Goal: Communication & Community: Answer question/provide support

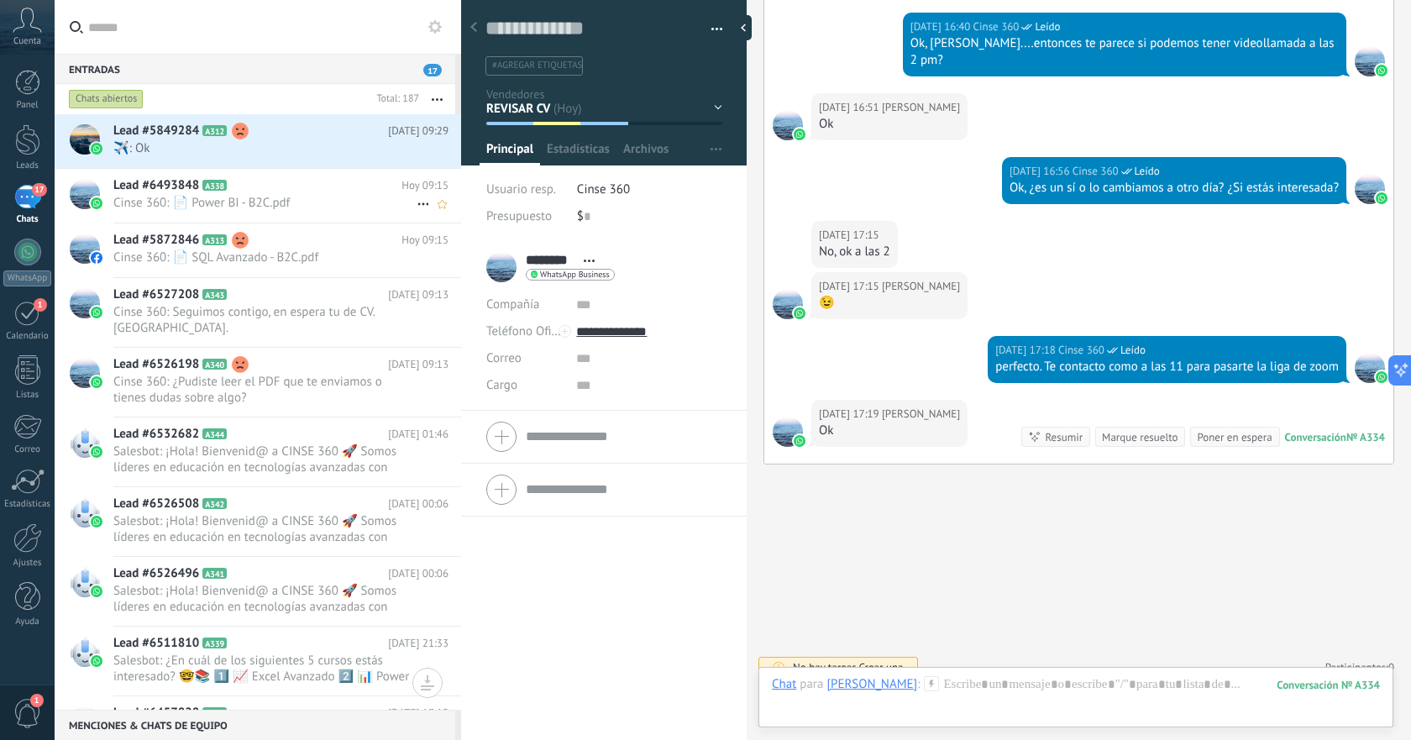
click at [273, 190] on h2 "Lead #6493848 A338" at bounding box center [257, 185] width 288 height 17
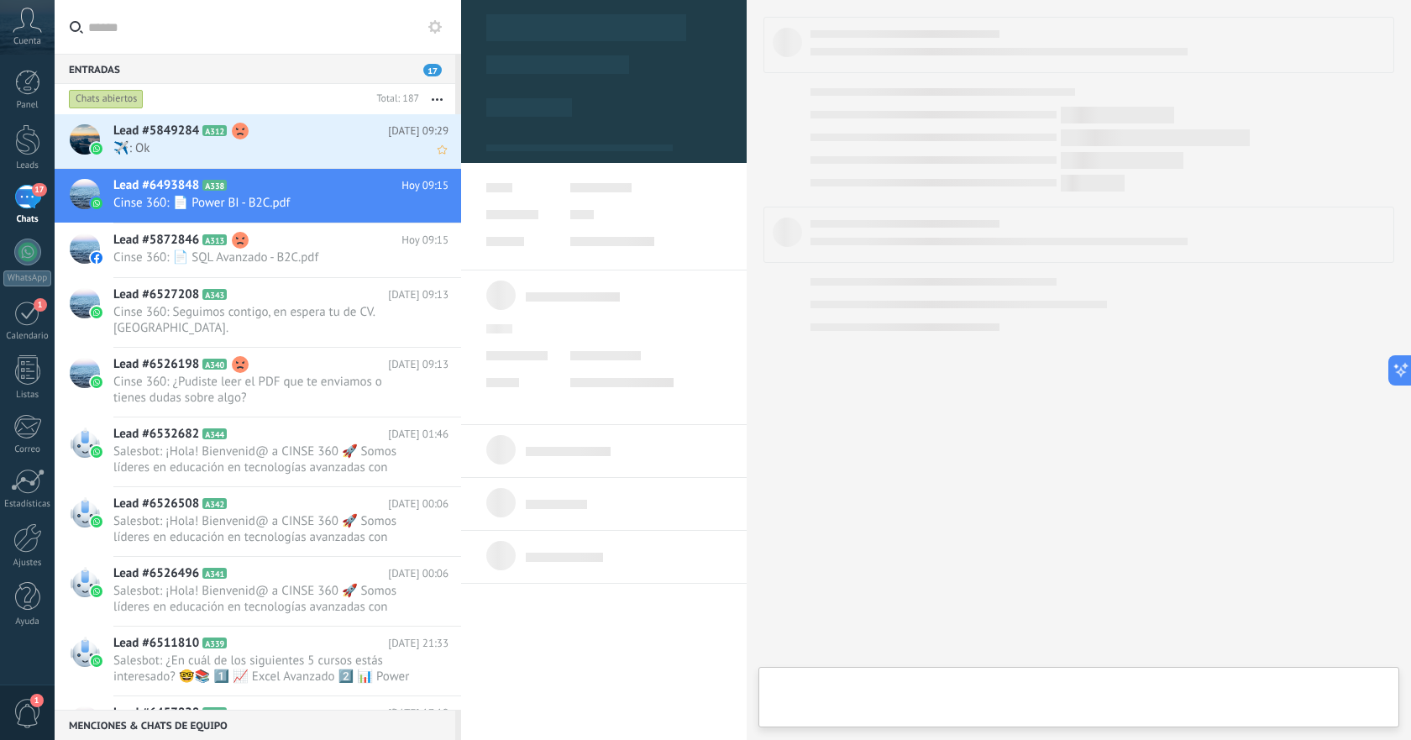
click at [291, 156] on div "Lead #5849284 A312 [DATE] 09:29 ️️✈️: Ok" at bounding box center [287, 140] width 348 height 53
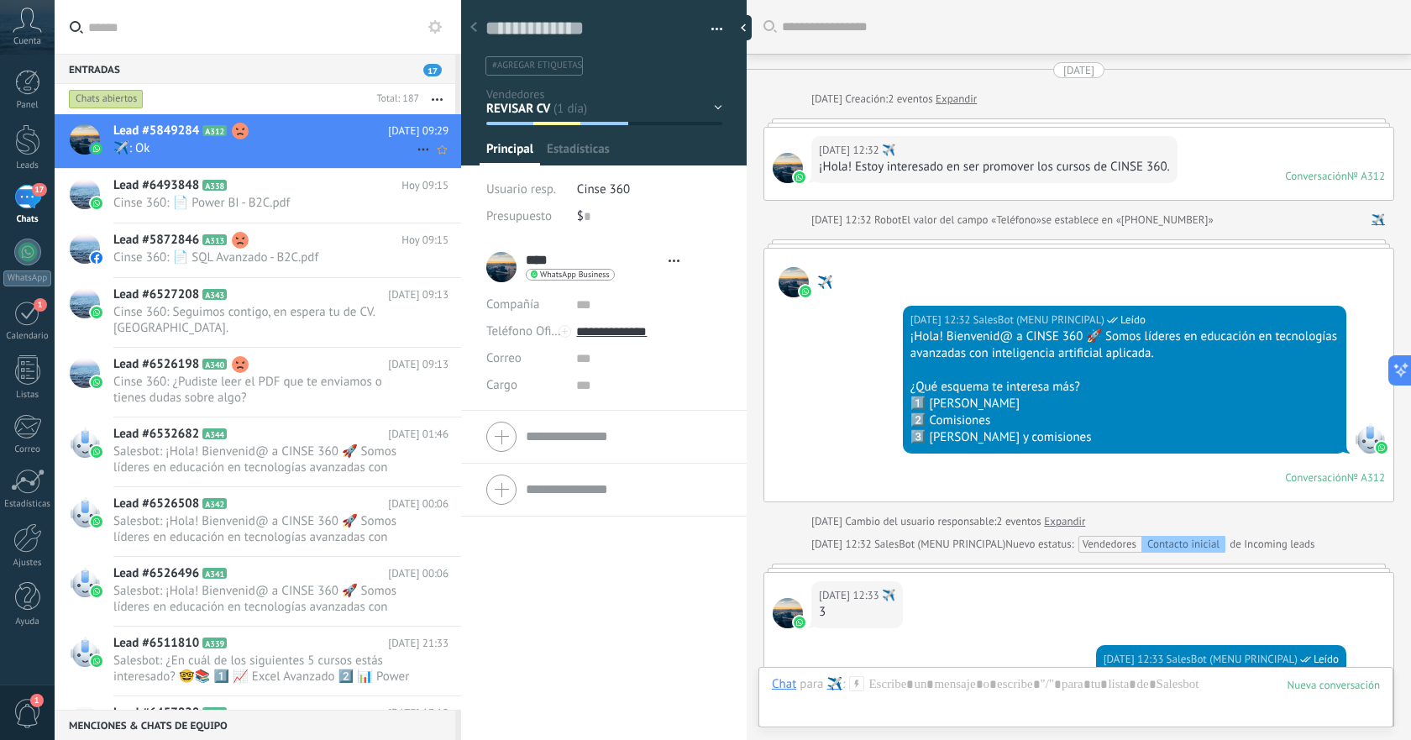
type textarea "**********"
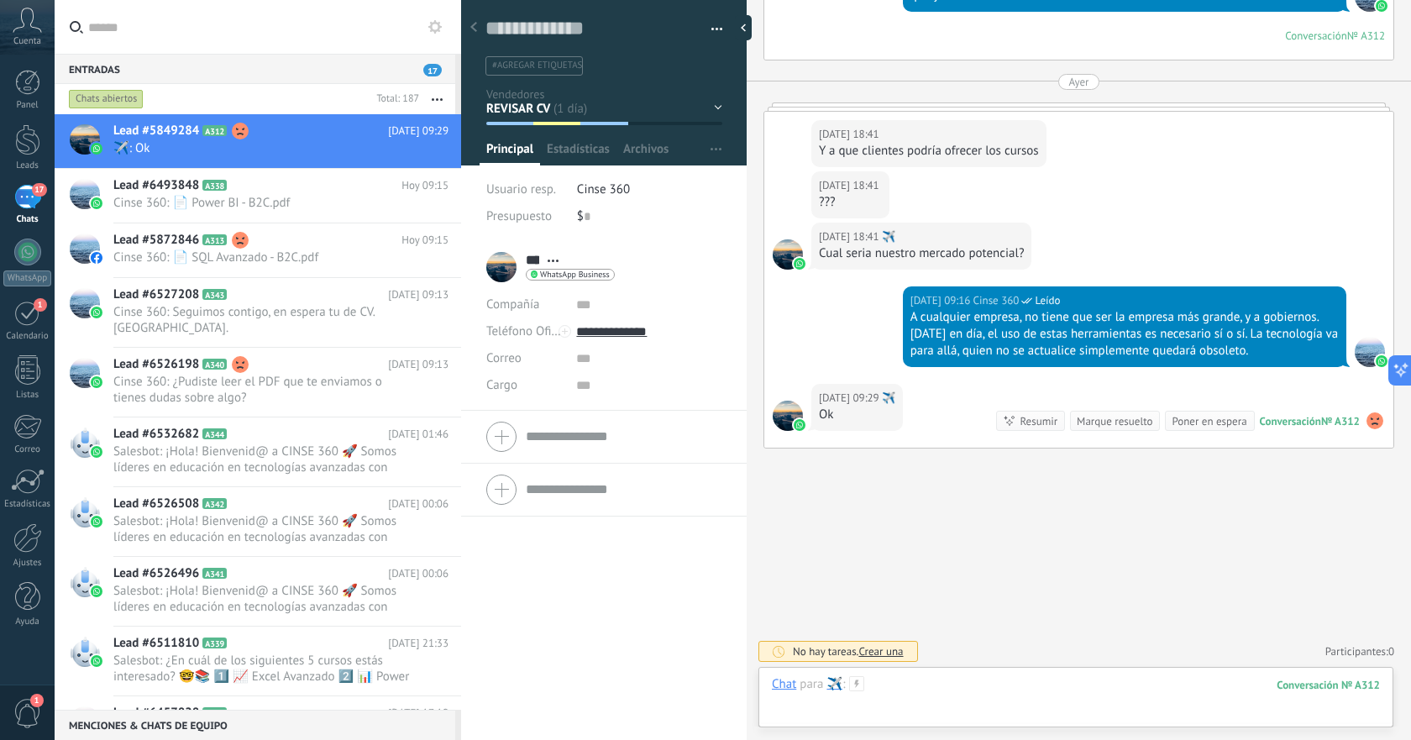
click at [985, 683] on div at bounding box center [1076, 701] width 608 height 50
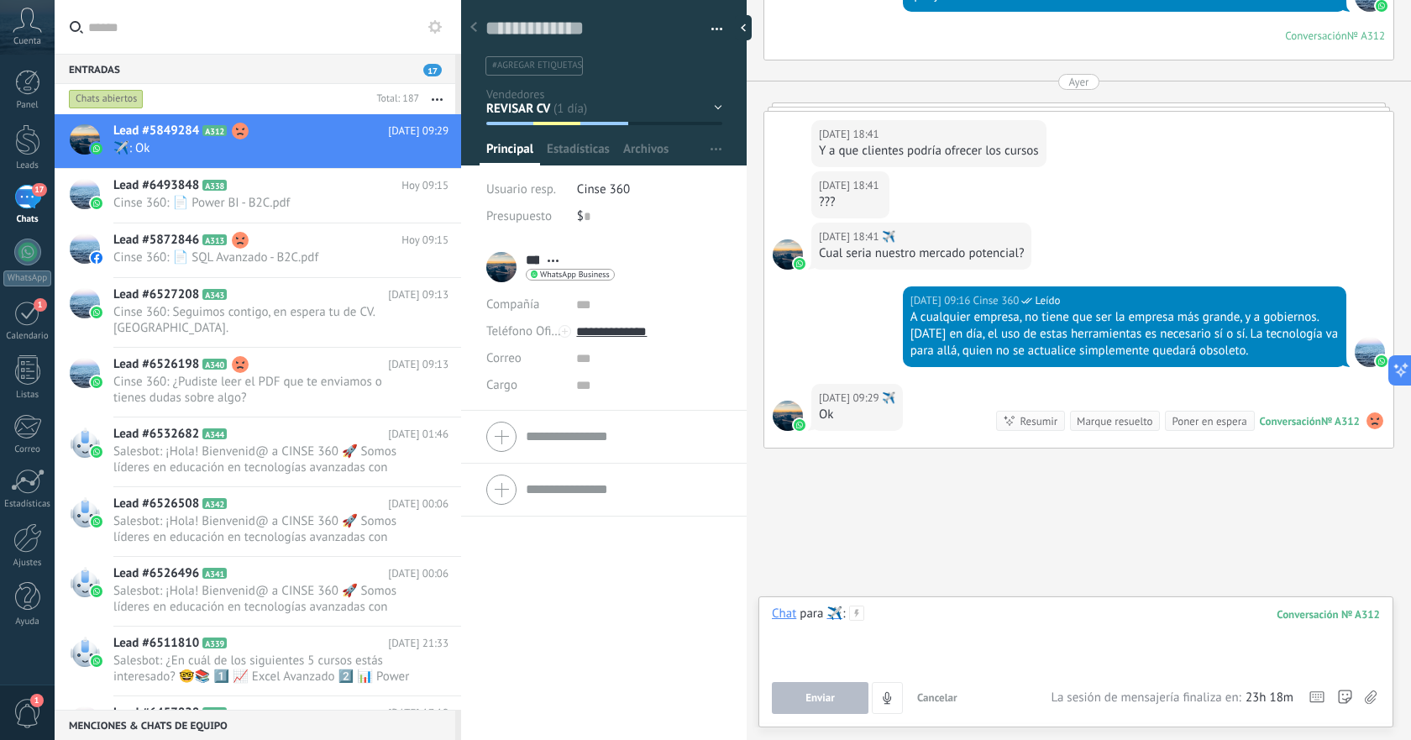
click at [1014, 625] on div at bounding box center [1076, 638] width 608 height 64
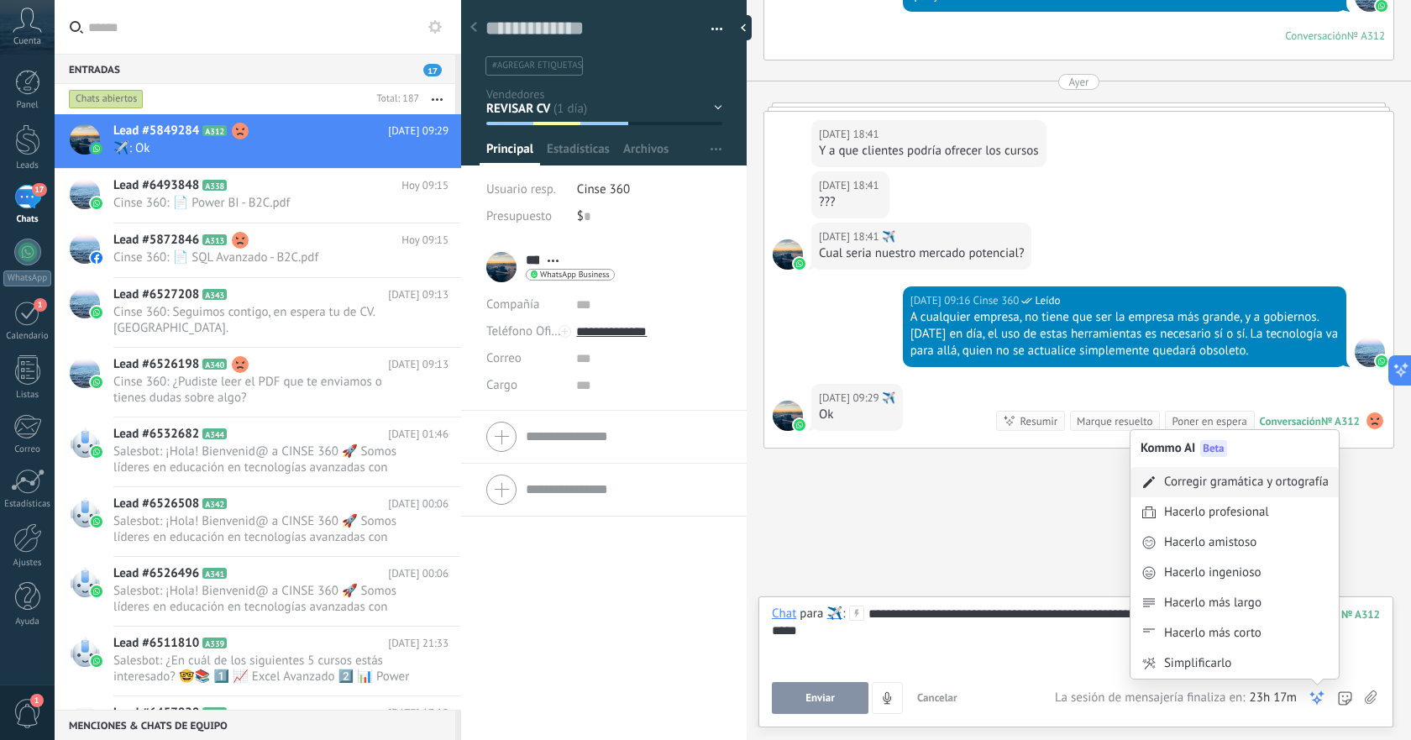
click at [1252, 488] on div "Corregir gramática y ortografía" at bounding box center [1246, 482] width 165 height 17
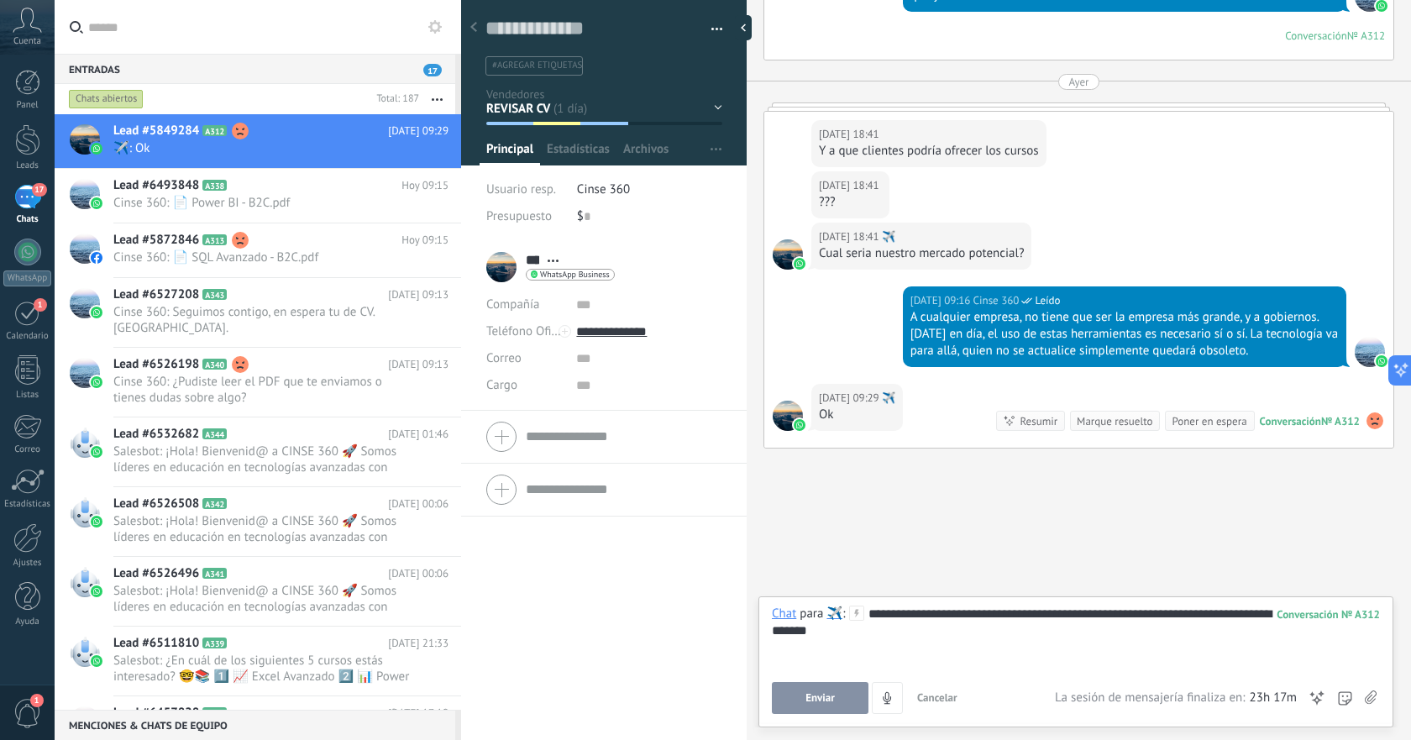
click at [837, 691] on button "Enviar" at bounding box center [820, 698] width 97 height 32
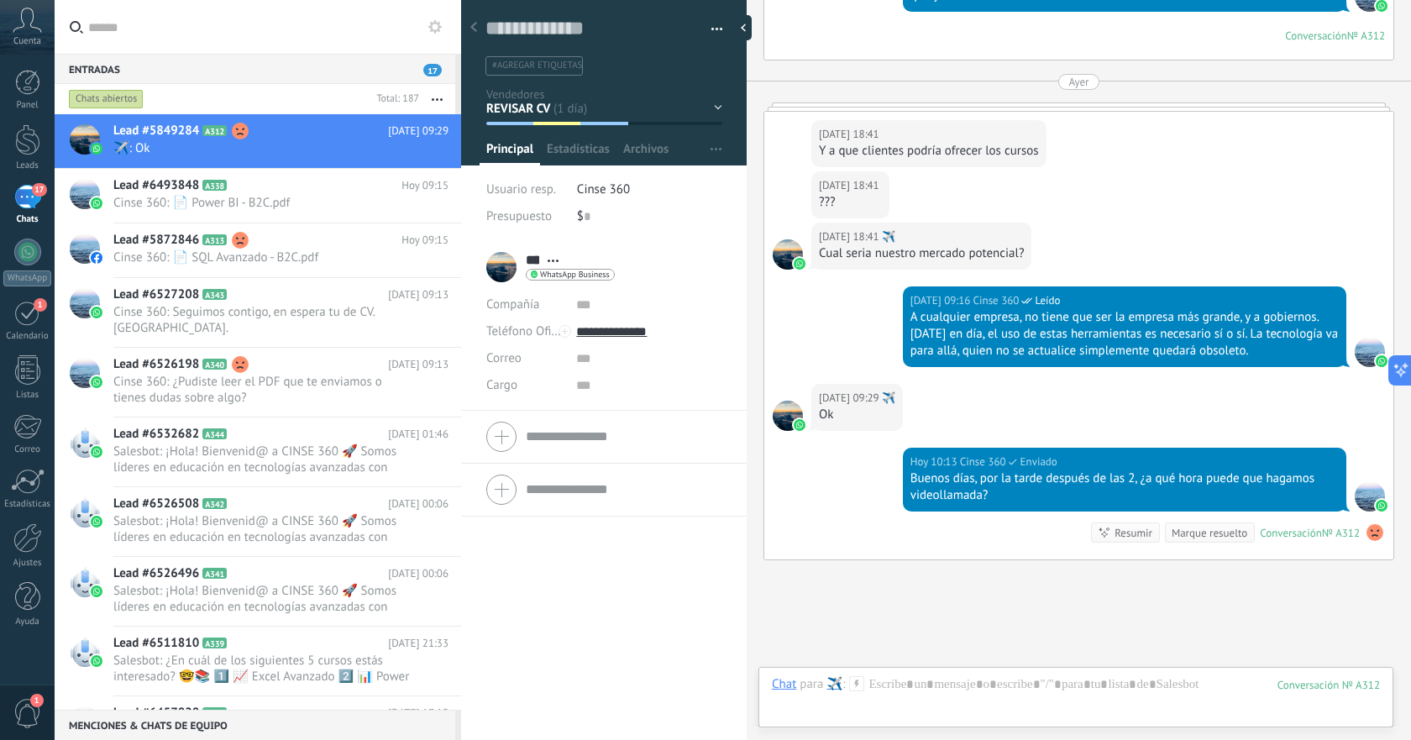
scroll to position [2637, 0]
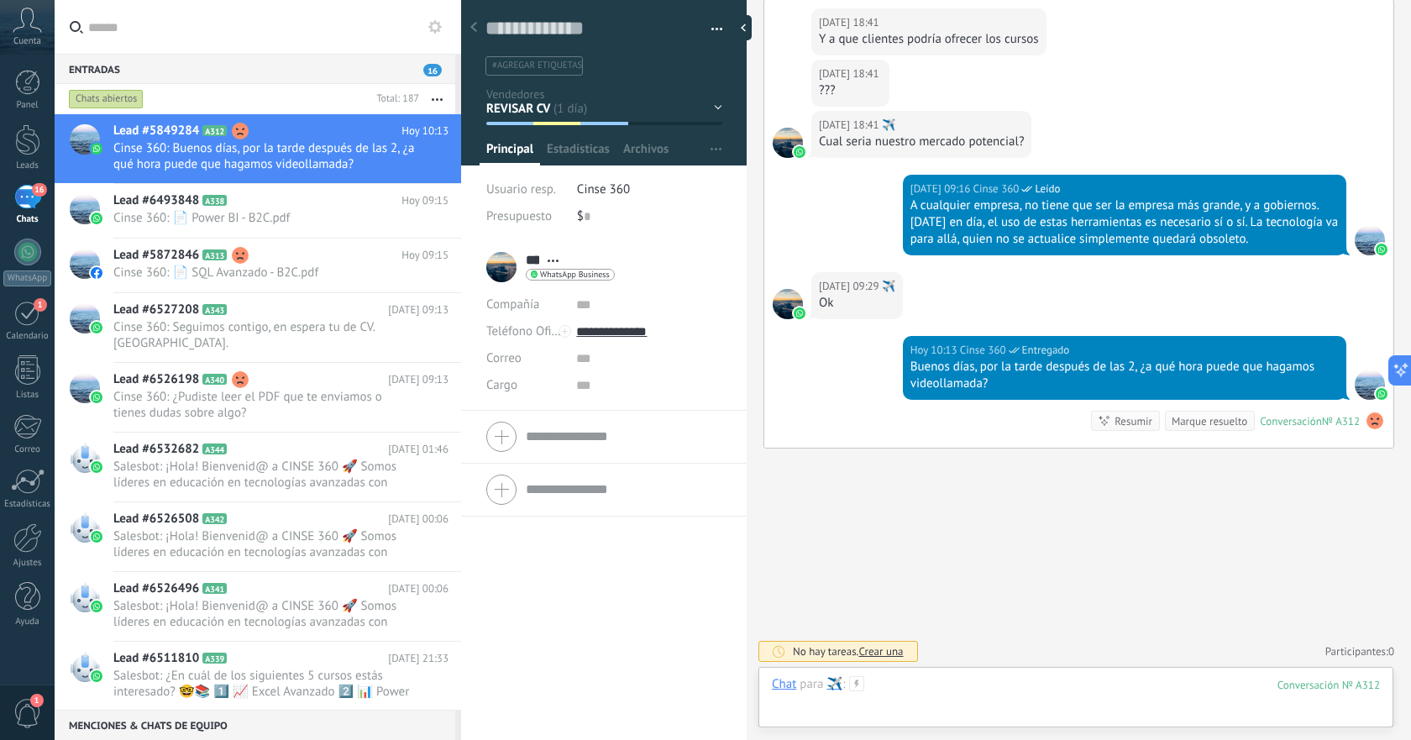
click at [969, 692] on div at bounding box center [1076, 701] width 608 height 50
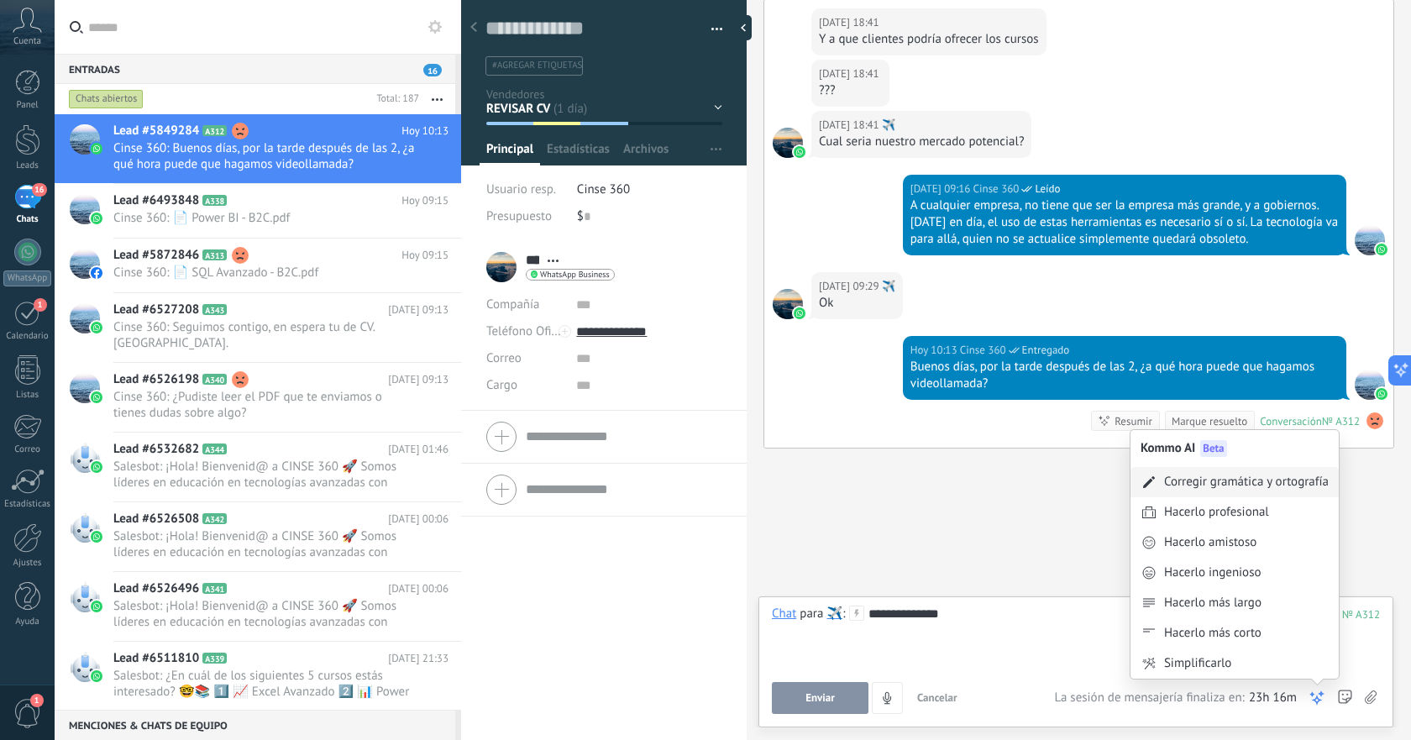
click at [1219, 482] on div "Corregir gramática y ortografía" at bounding box center [1246, 482] width 165 height 17
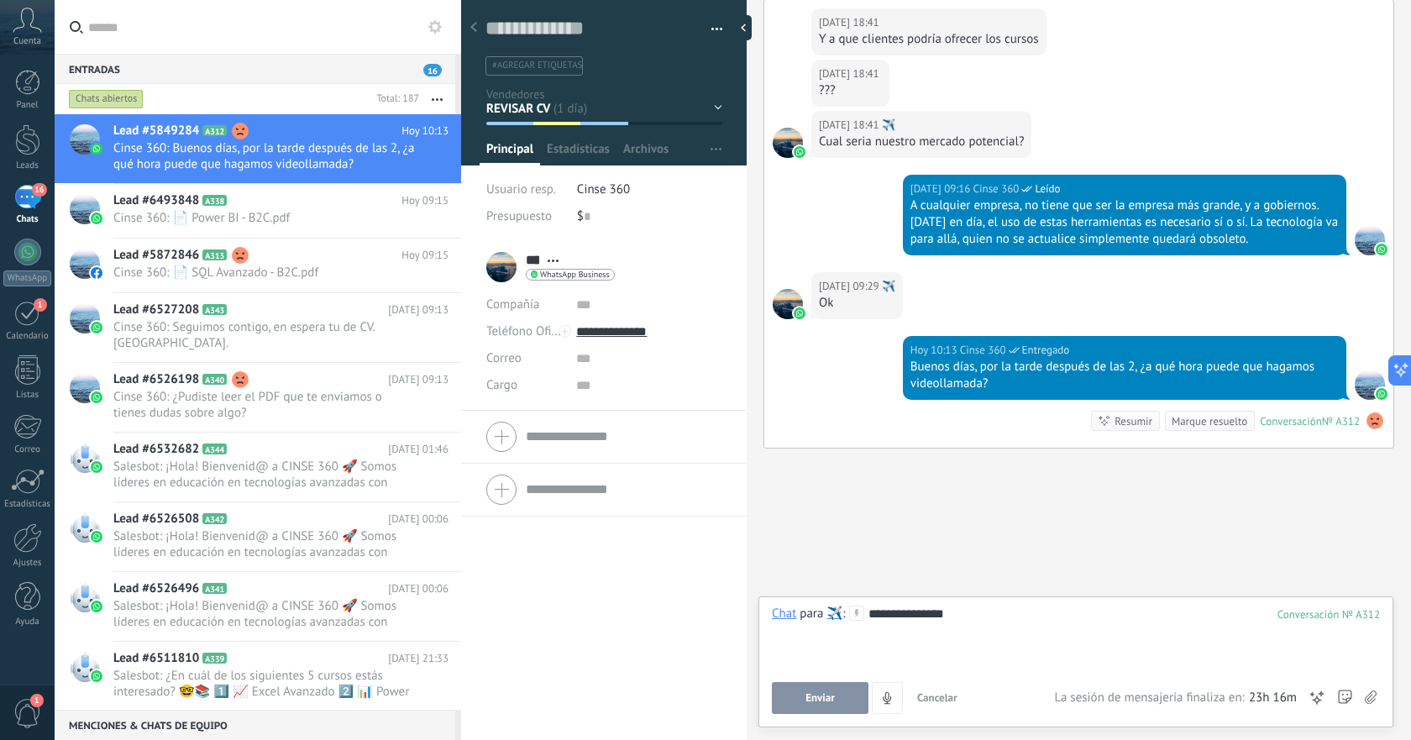
click at [831, 696] on span "Enviar" at bounding box center [820, 698] width 29 height 12
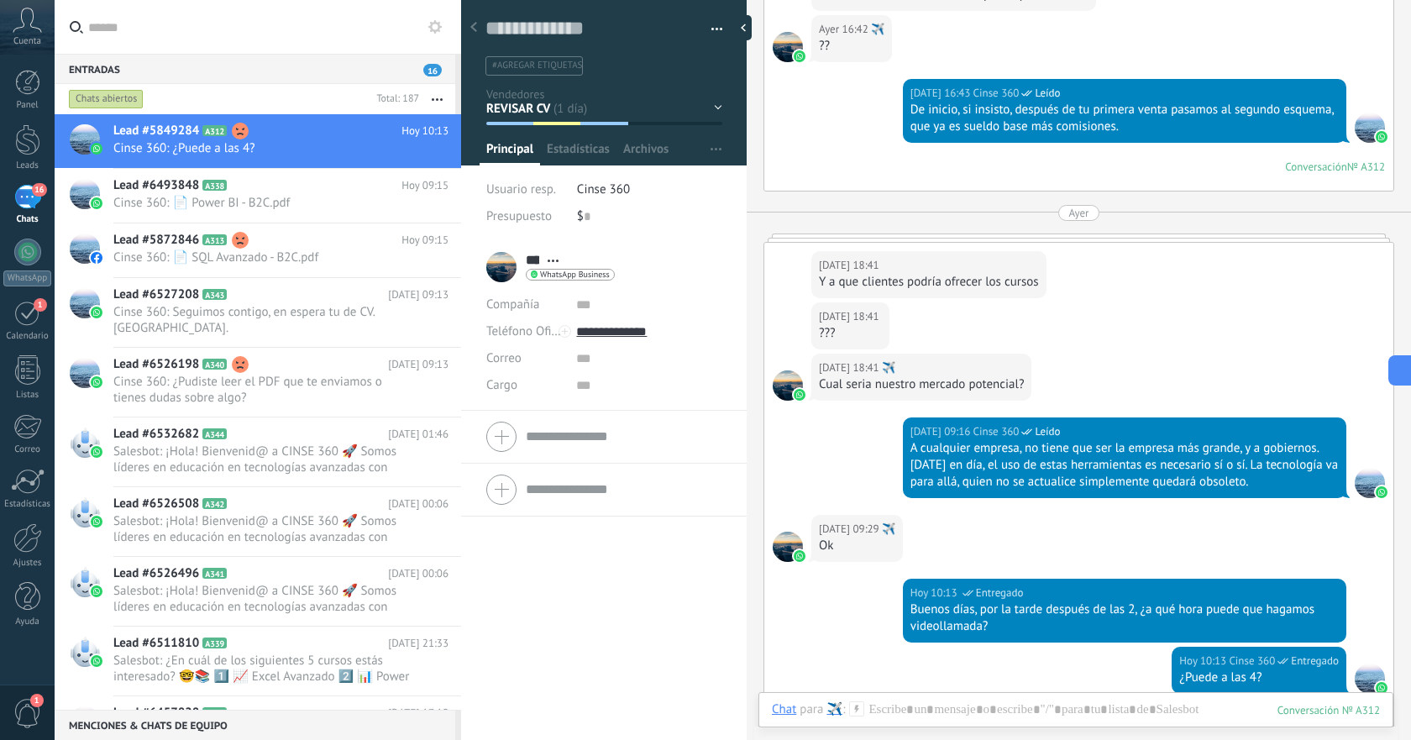
scroll to position [2688, 0]
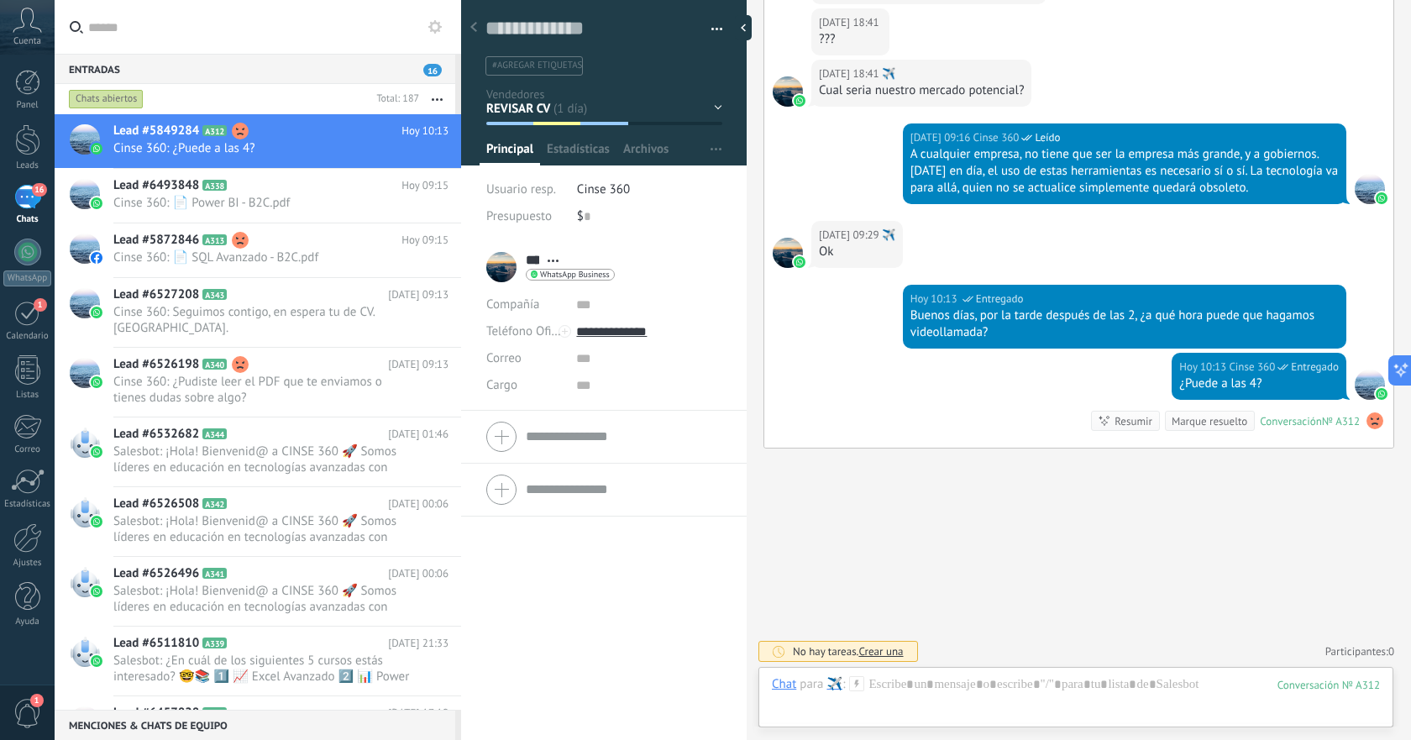
click at [1331, 300] on div "[DATE] 10:13 Cinse 360 Entregado" at bounding box center [1125, 299] width 428 height 17
click at [1328, 295] on div "[DATE] 10:13 Cinse 360 Entregado" at bounding box center [1125, 299] width 428 height 17
click at [1062, 685] on div at bounding box center [1076, 701] width 608 height 50
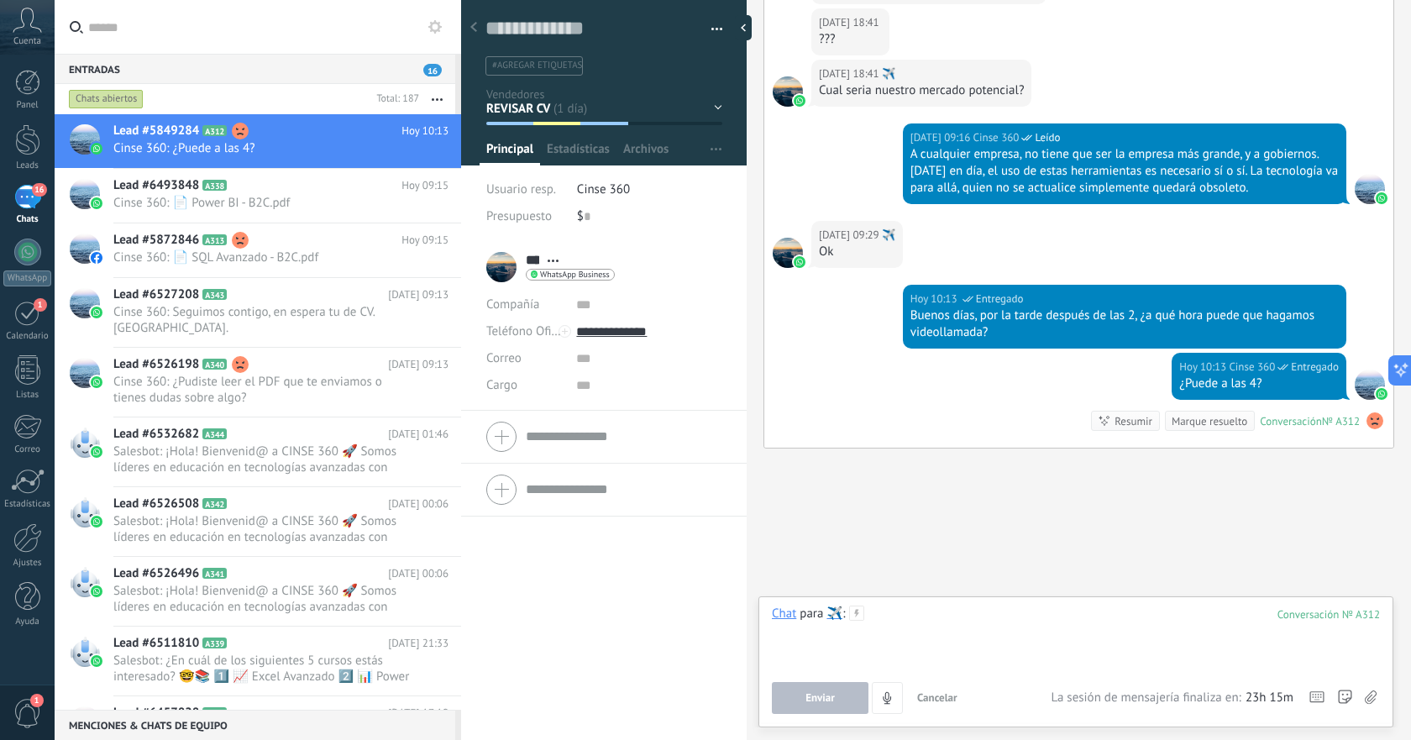
click at [1134, 616] on div at bounding box center [1076, 638] width 608 height 64
click at [832, 701] on span "Enviar" at bounding box center [820, 698] width 29 height 12
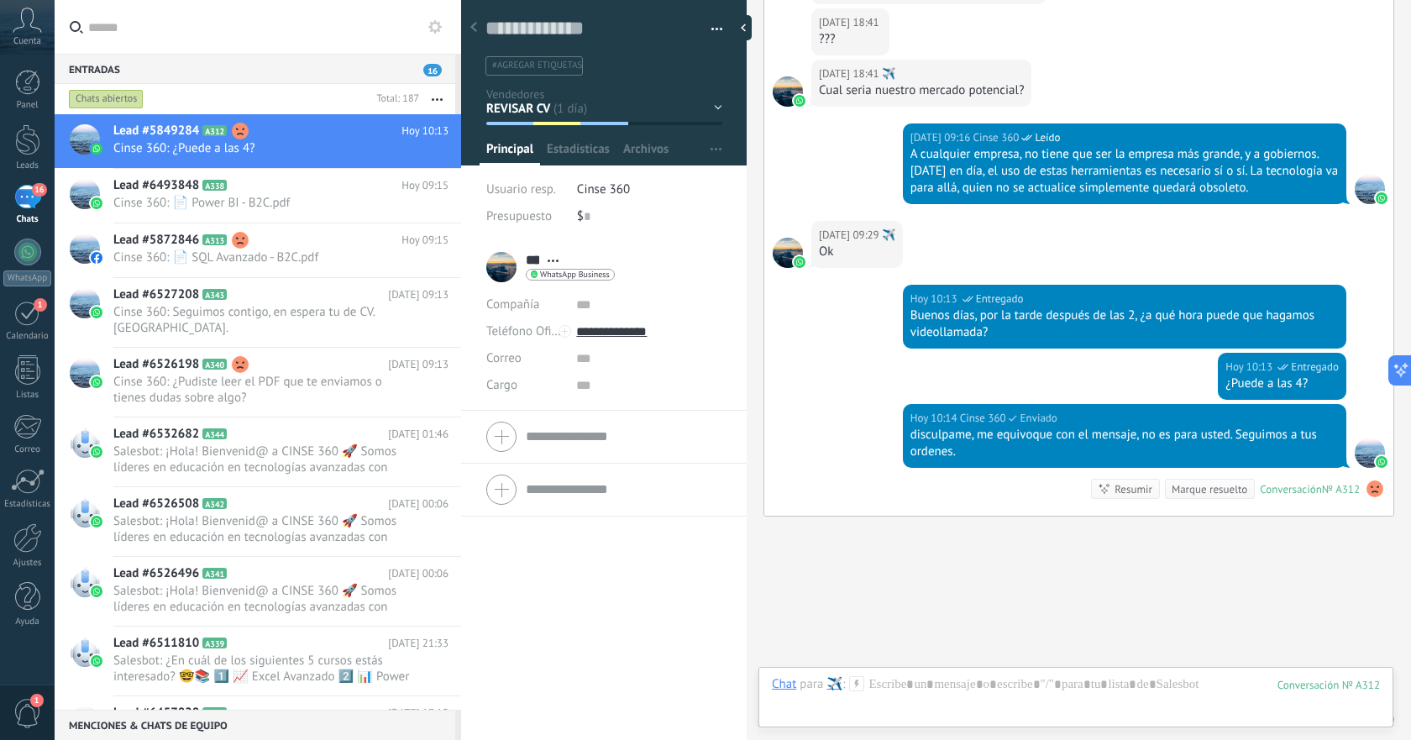
scroll to position [2756, 0]
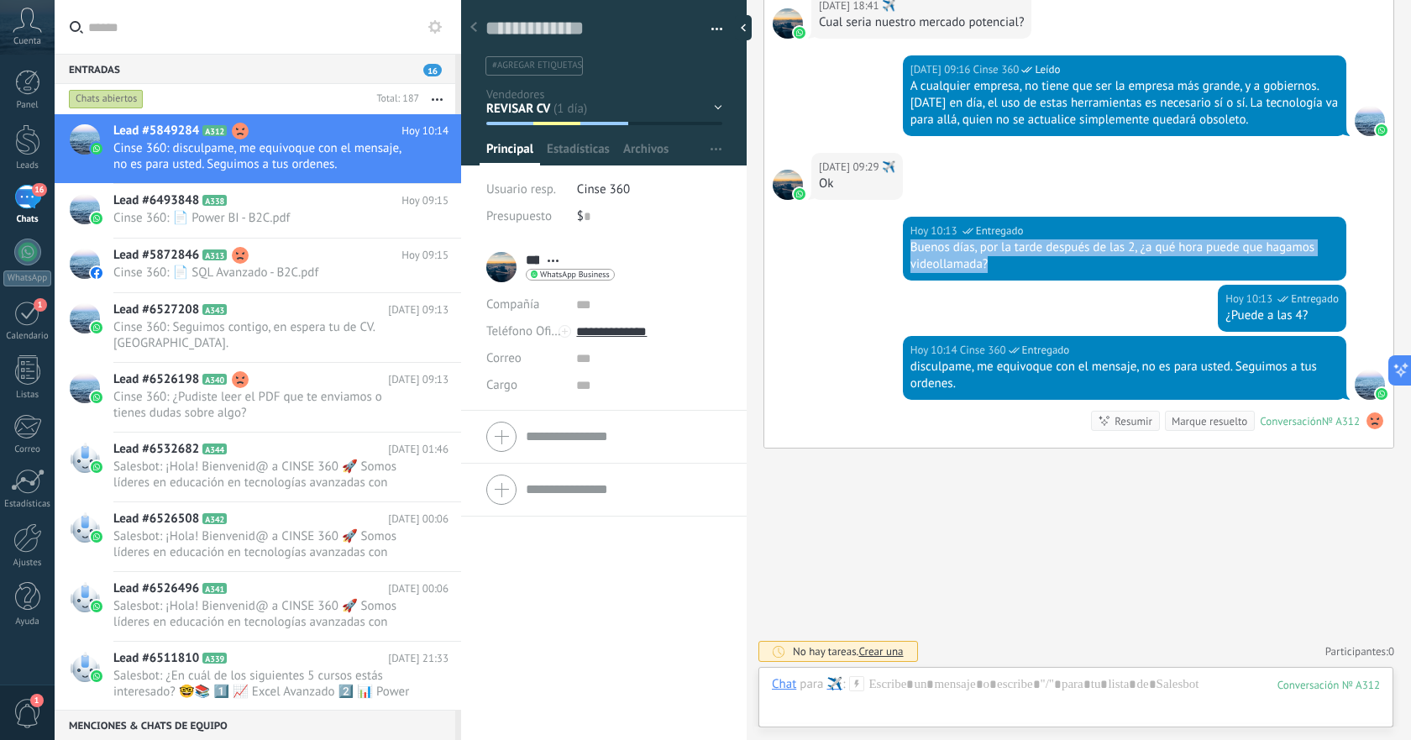
drag, startPoint x: 911, startPoint y: 244, endPoint x: 1011, endPoint y: 262, distance: 101.5
click at [1012, 262] on div "Buenos días, por la tarde después de las 2, ¿a qué hora puede que hagamos video…" at bounding box center [1125, 256] width 428 height 34
copy div "Buenos días, por la tarde después de las 2, ¿a qué hora puede que hagamos video…"
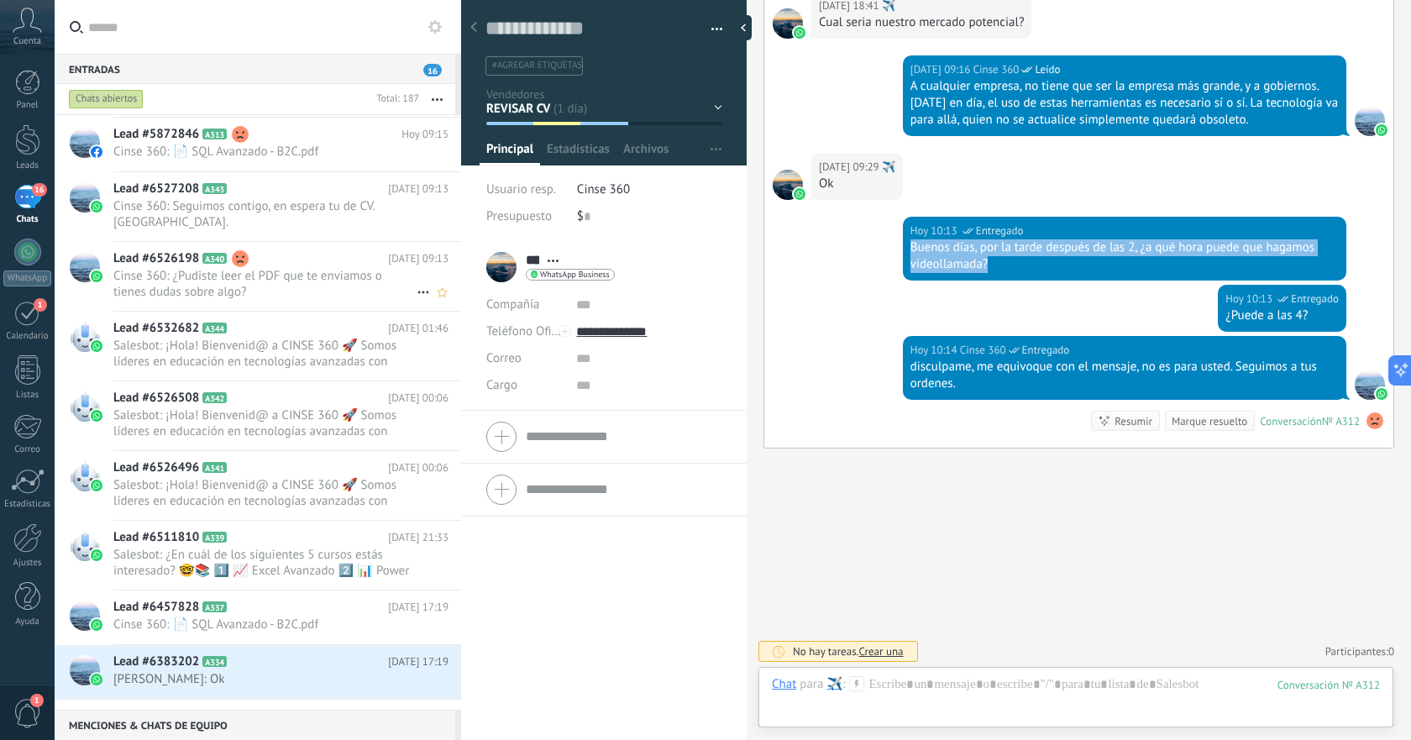
scroll to position [213, 0]
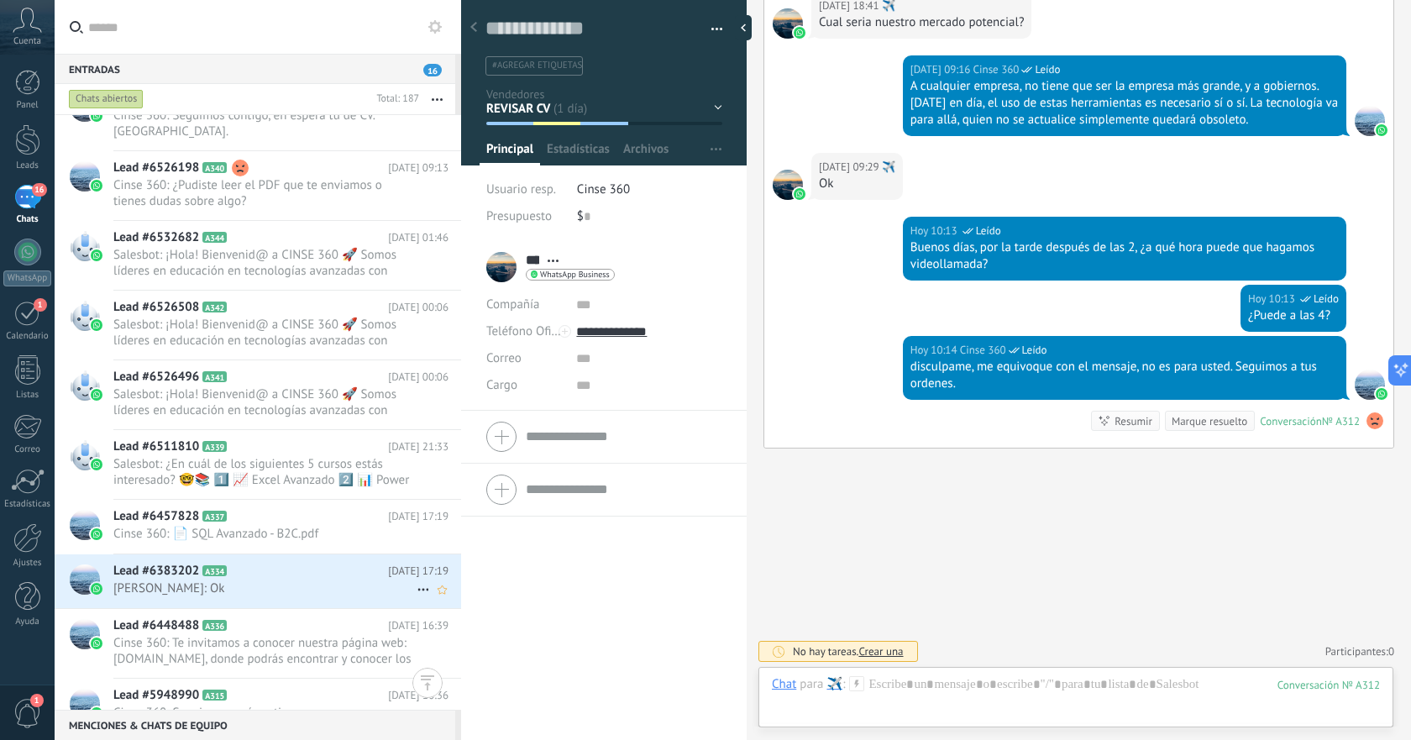
click at [269, 570] on h2 "Lead #6383202 A334" at bounding box center [250, 571] width 275 height 17
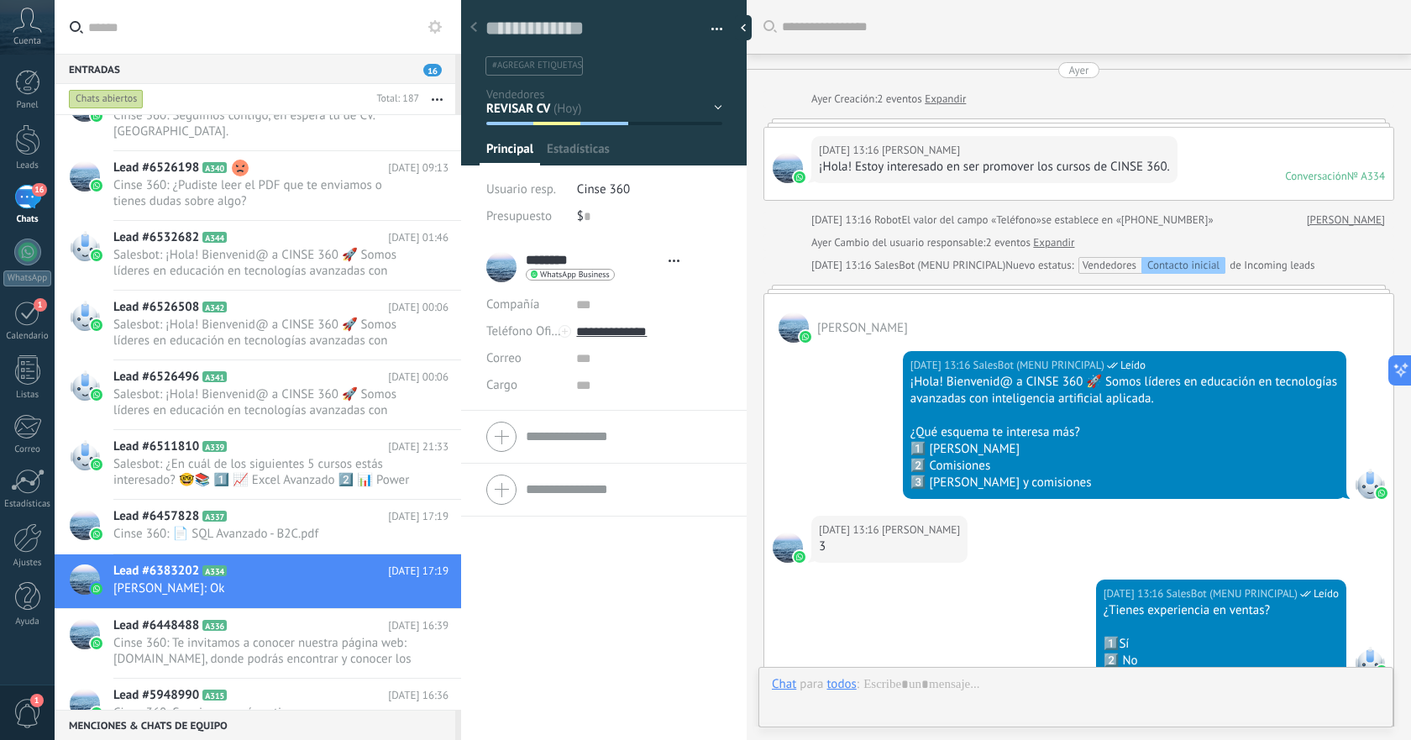
type textarea "**********"
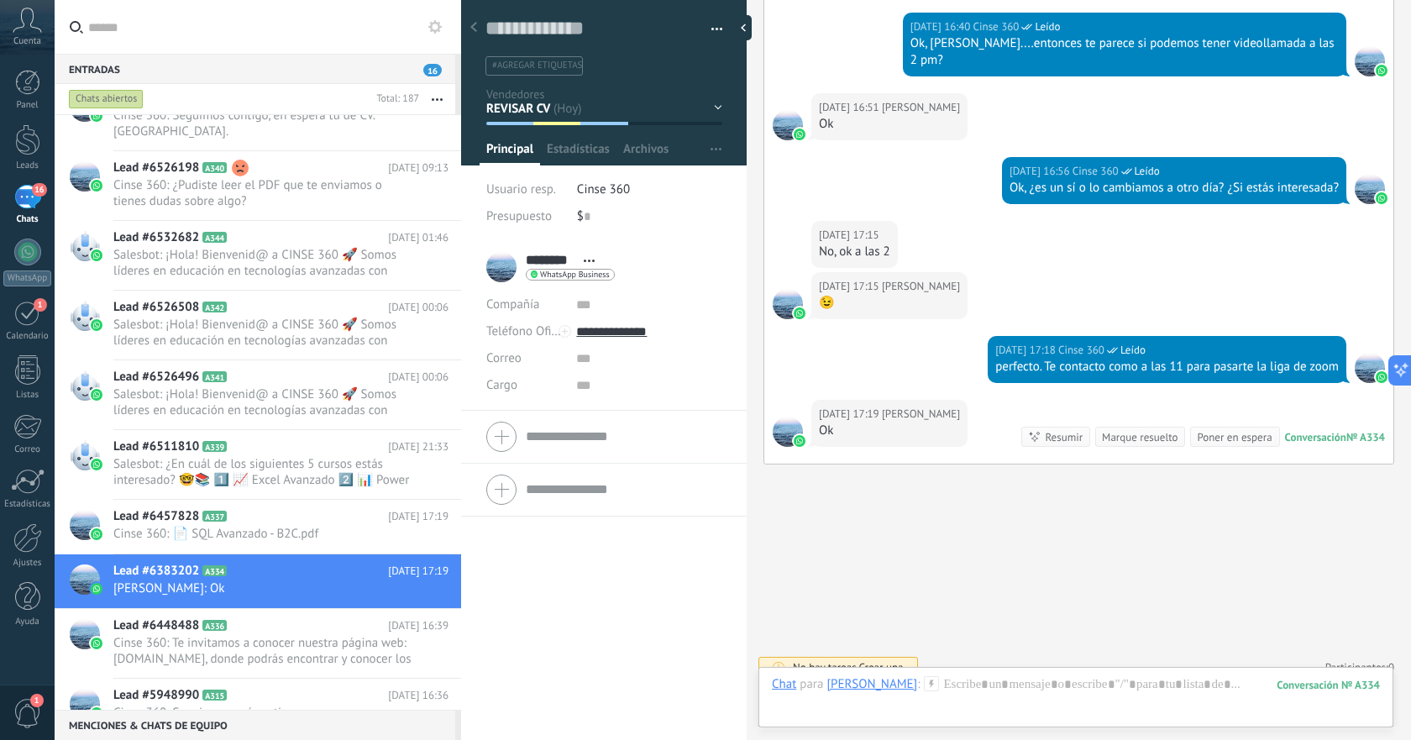
scroll to position [25, 0]
click at [981, 683] on div at bounding box center [1076, 701] width 608 height 50
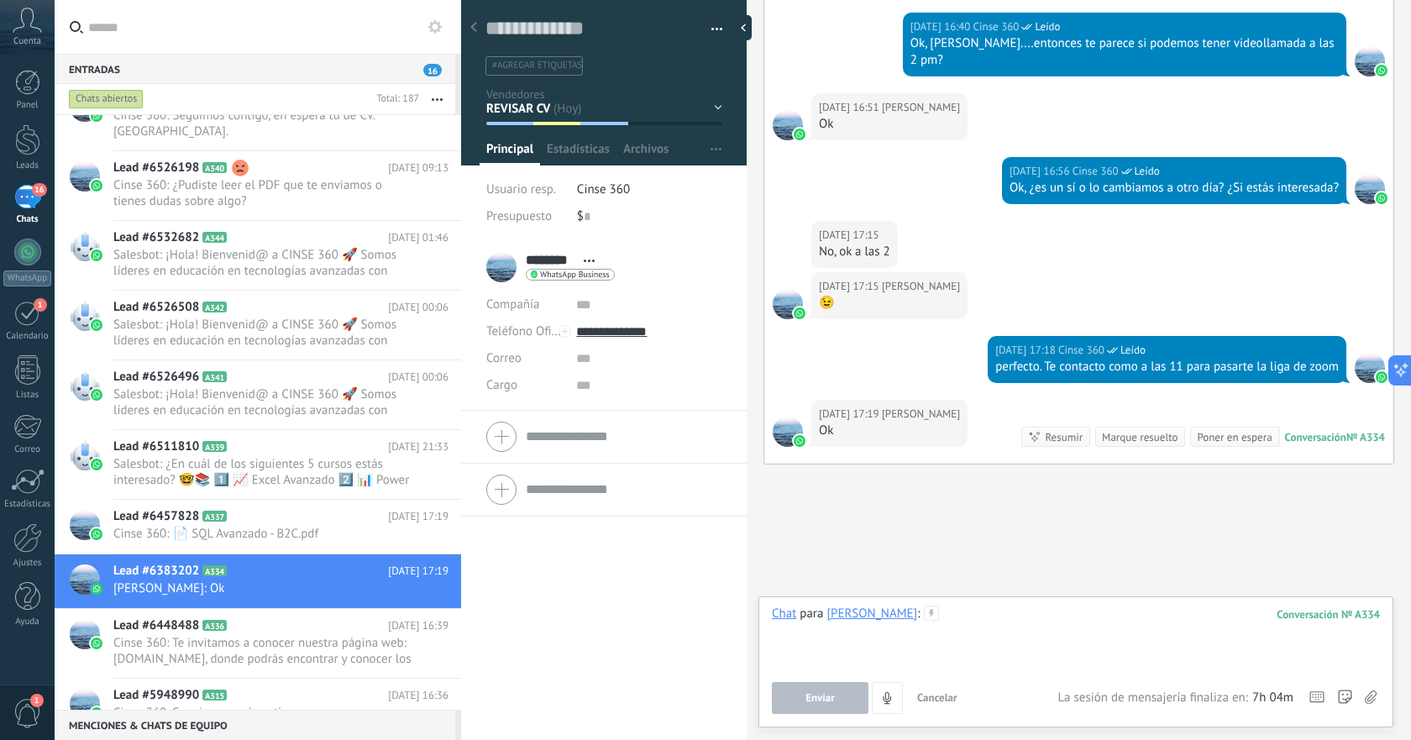
paste div
click at [845, 702] on button "Enviar" at bounding box center [820, 698] width 97 height 32
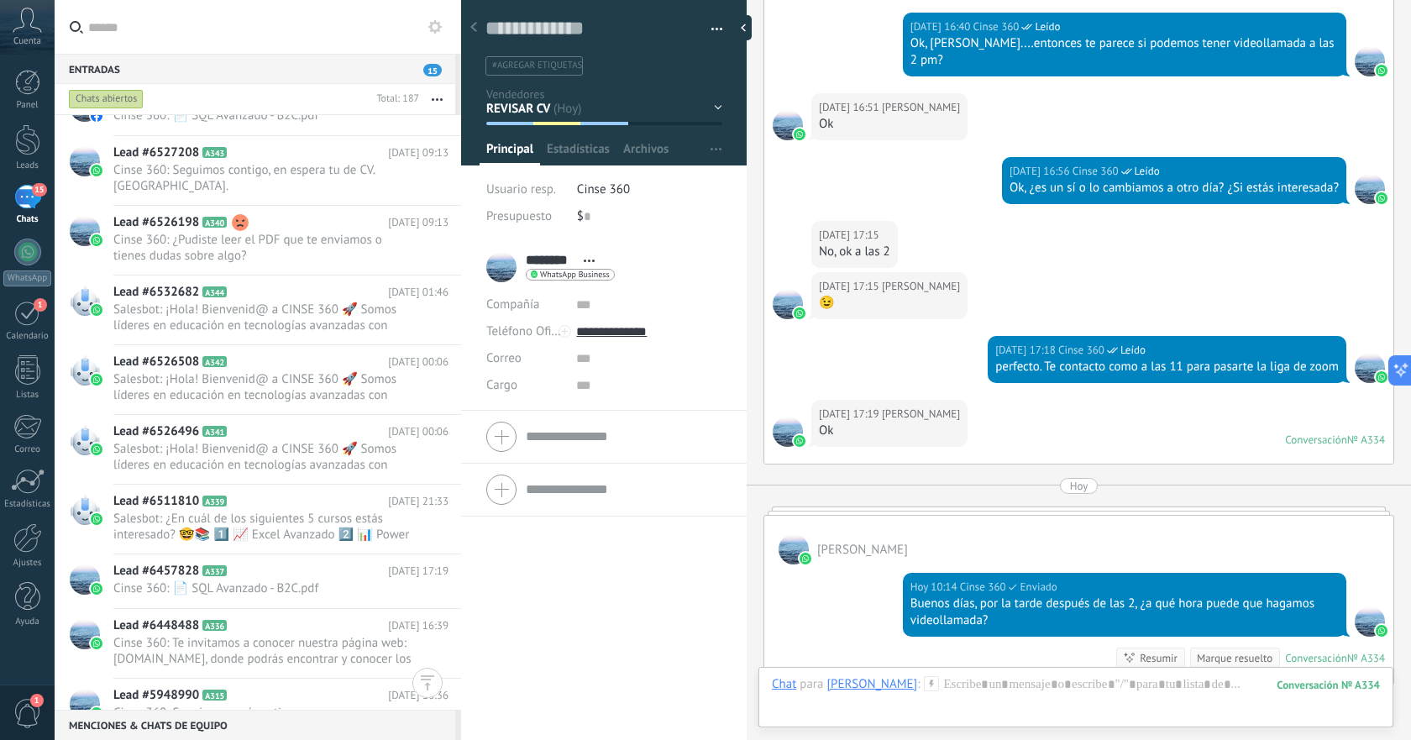
scroll to position [228, 0]
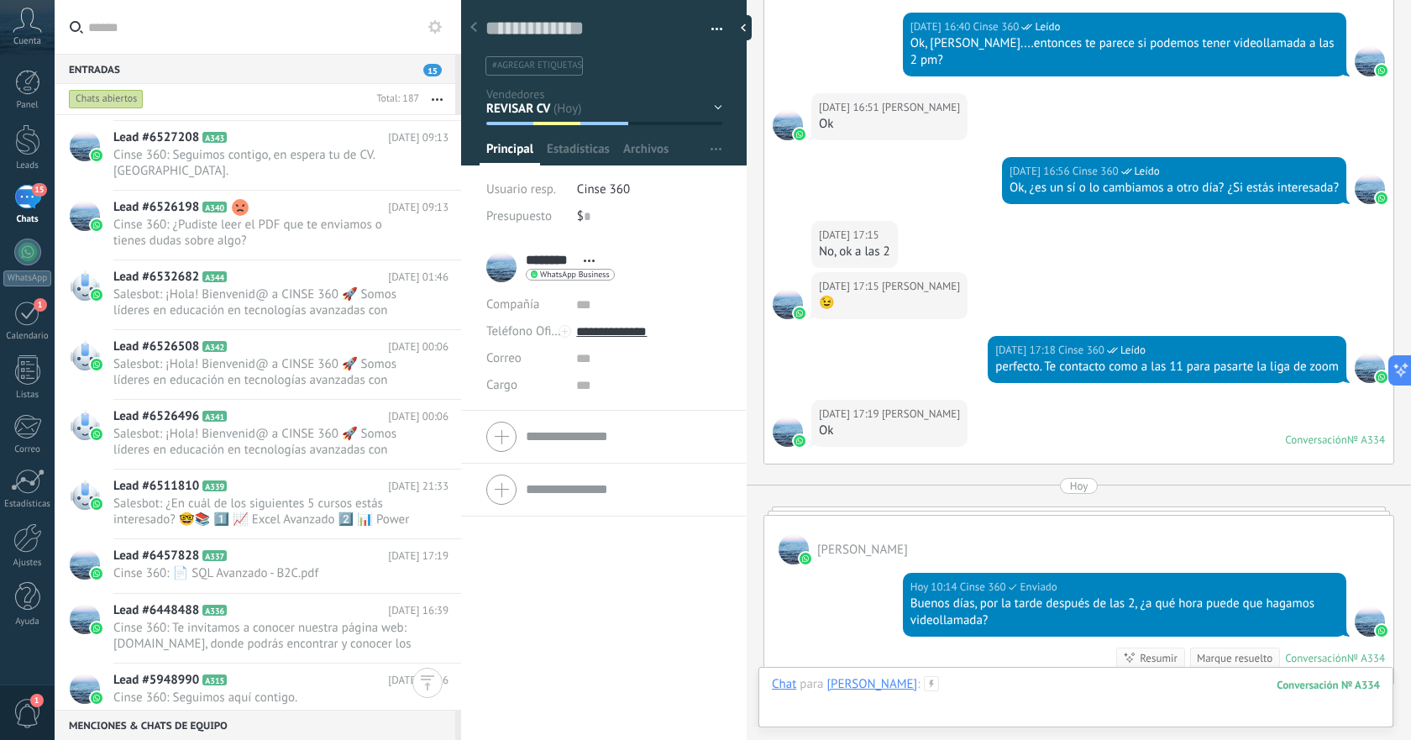
click at [994, 690] on div at bounding box center [1076, 701] width 608 height 50
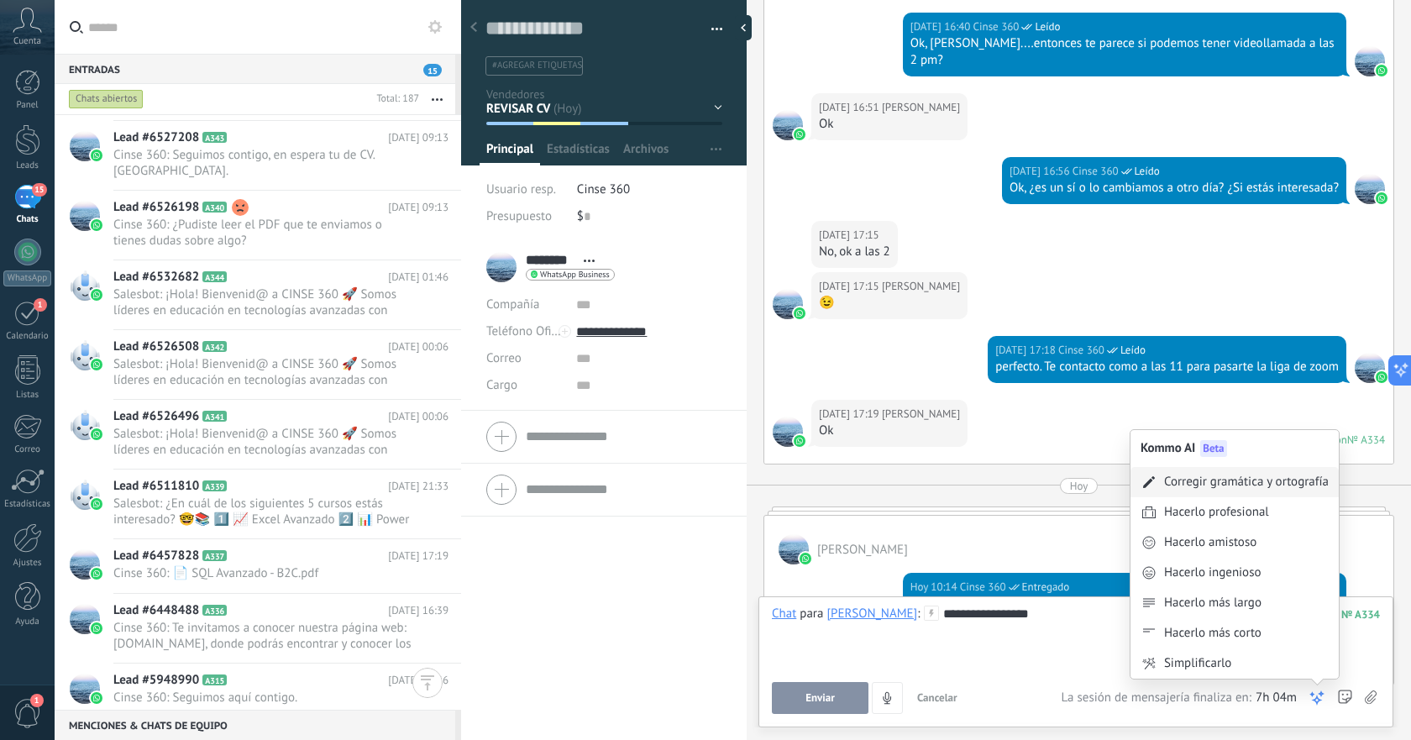
click at [1251, 484] on div "Corregir gramática y ortografía" at bounding box center [1246, 482] width 165 height 17
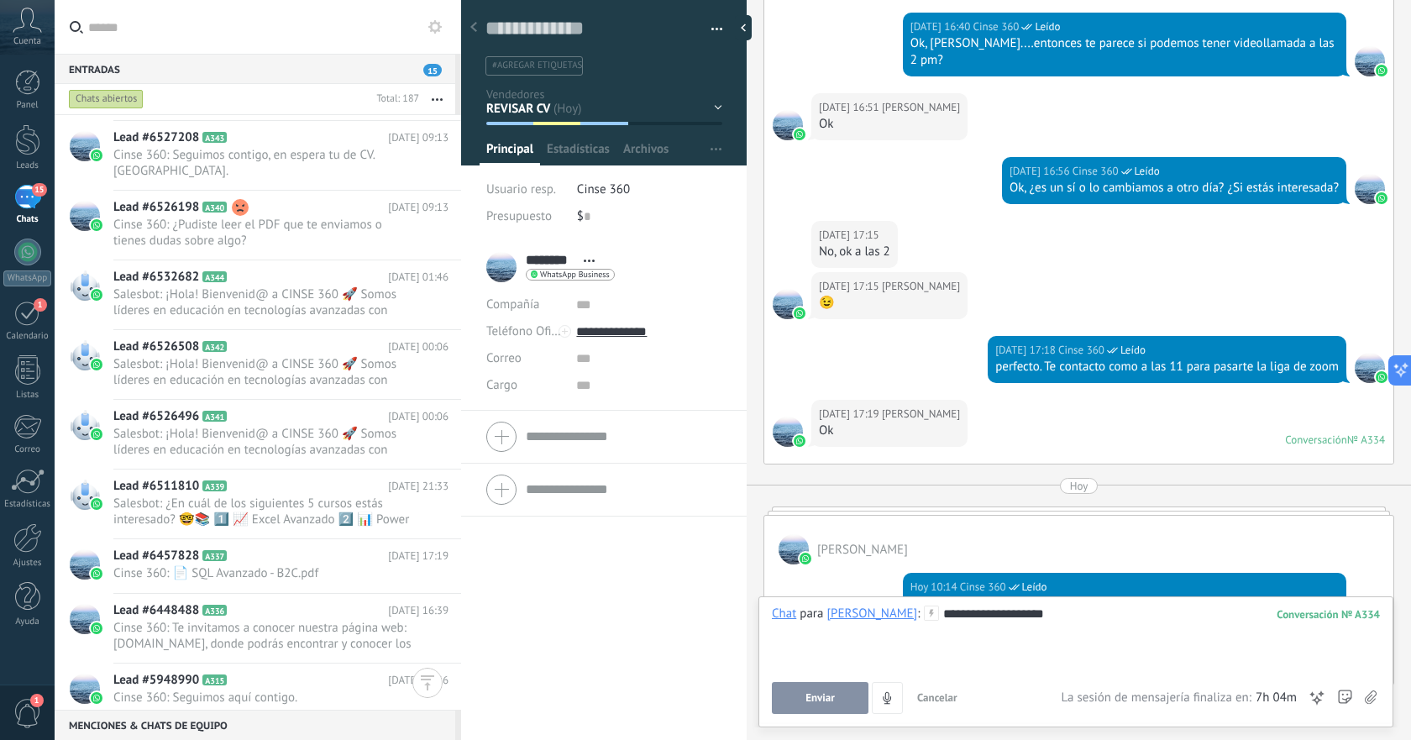
click at [823, 695] on span "Enviar" at bounding box center [820, 698] width 29 height 12
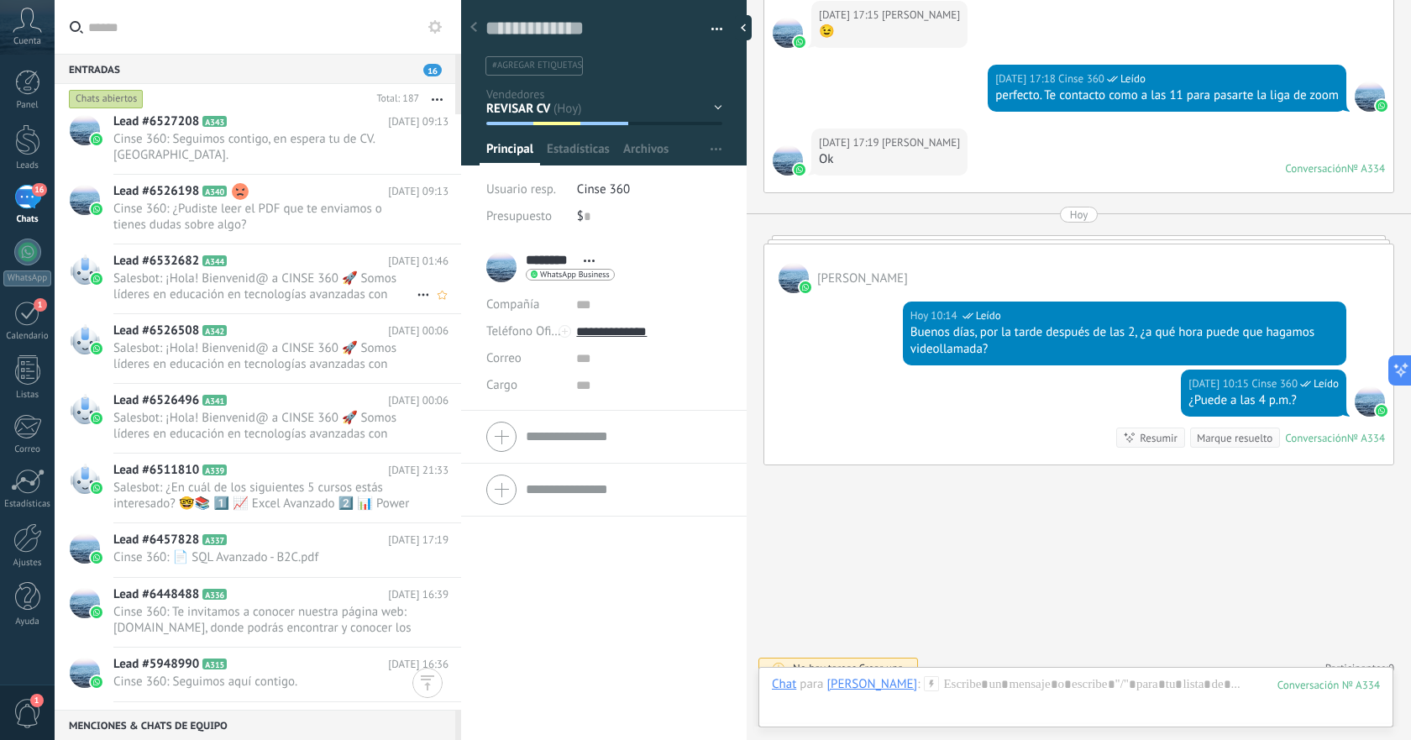
scroll to position [0, 0]
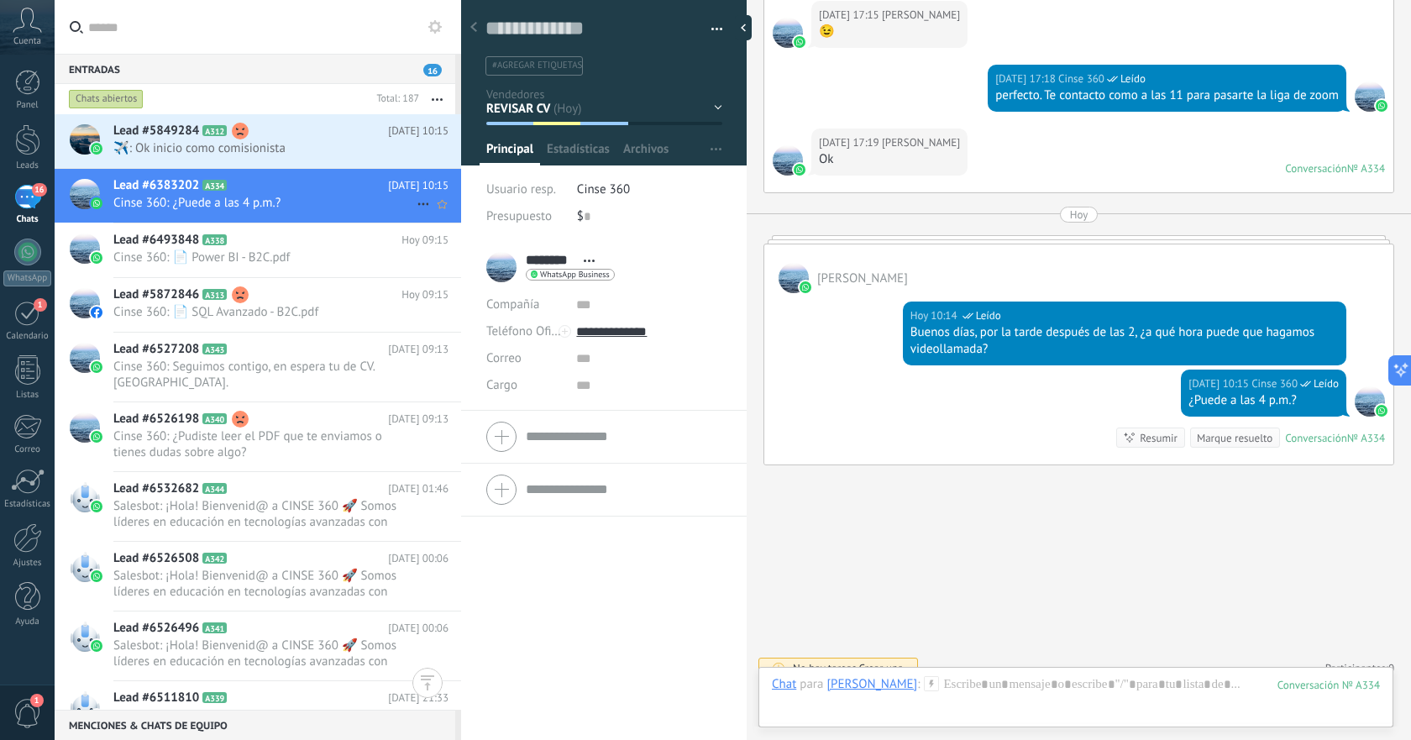
click at [337, 202] on span "Cinse 360: ¿Puede a las 4 p.m.?" at bounding box center [264, 203] width 303 height 16
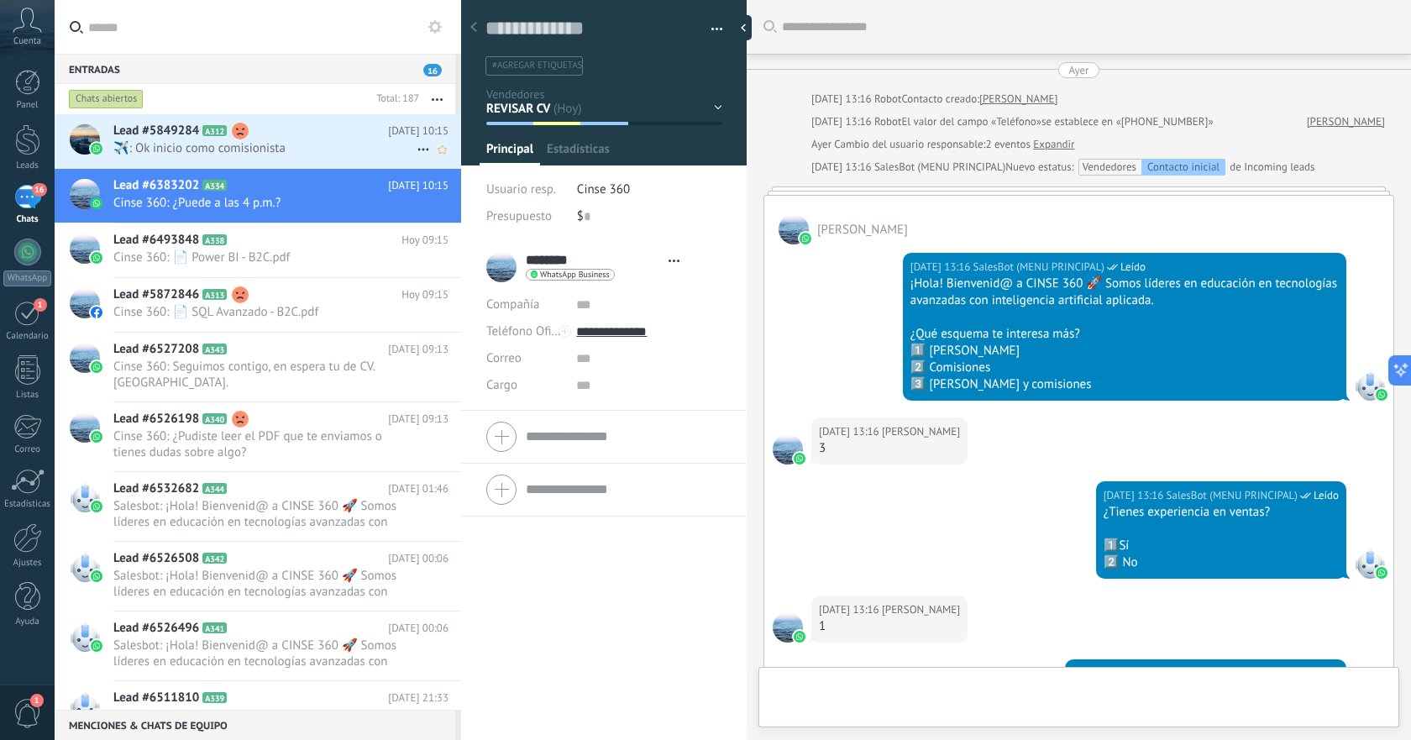
click at [337, 148] on span "️️✈️: Ok inicio como comisionista" at bounding box center [264, 148] width 303 height 16
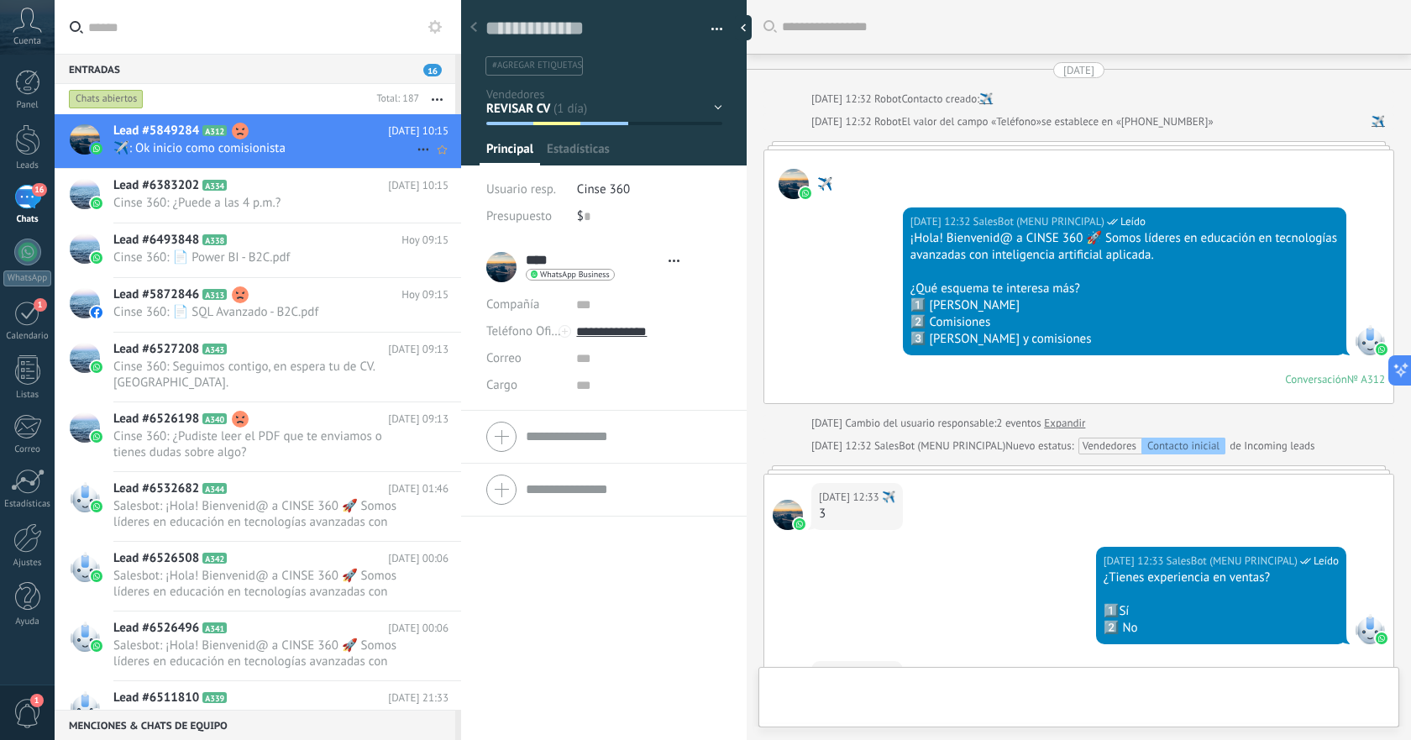
type textarea "**********"
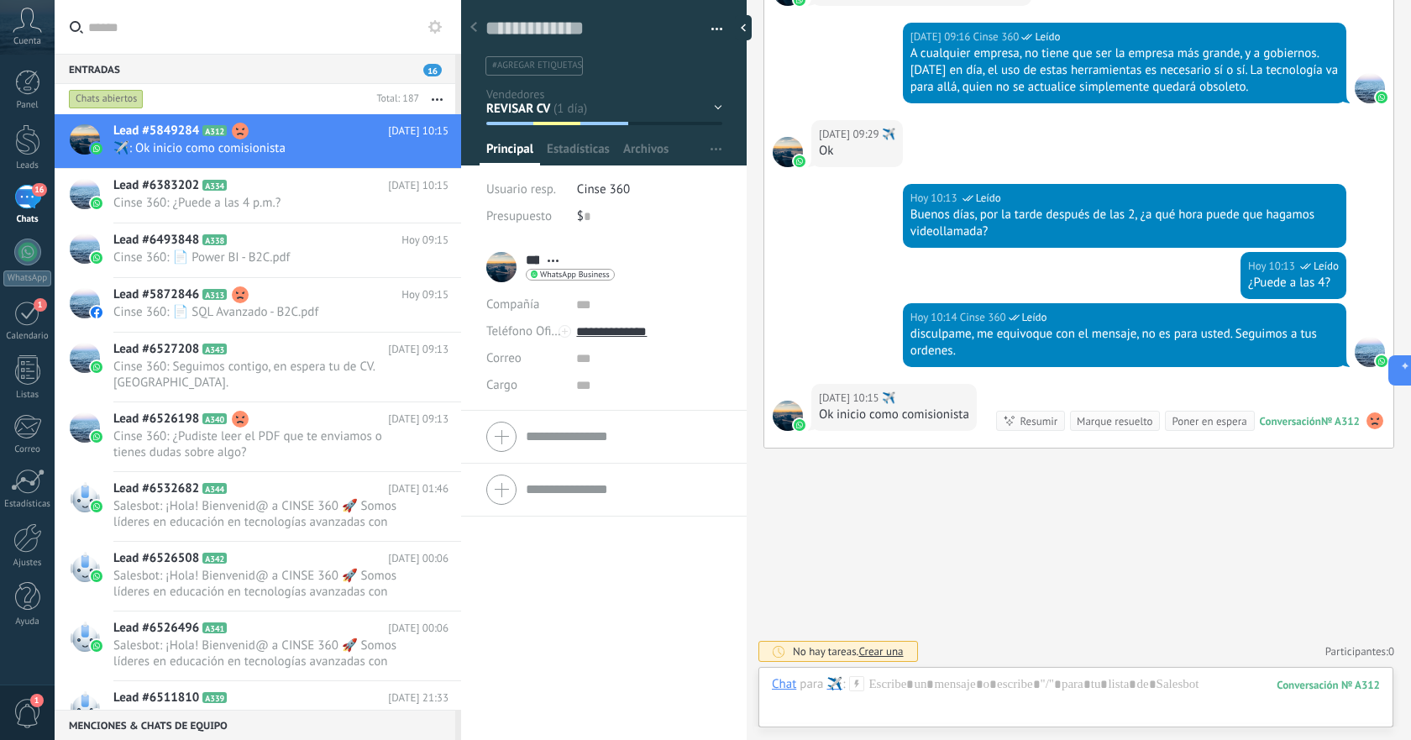
scroll to position [2742, 0]
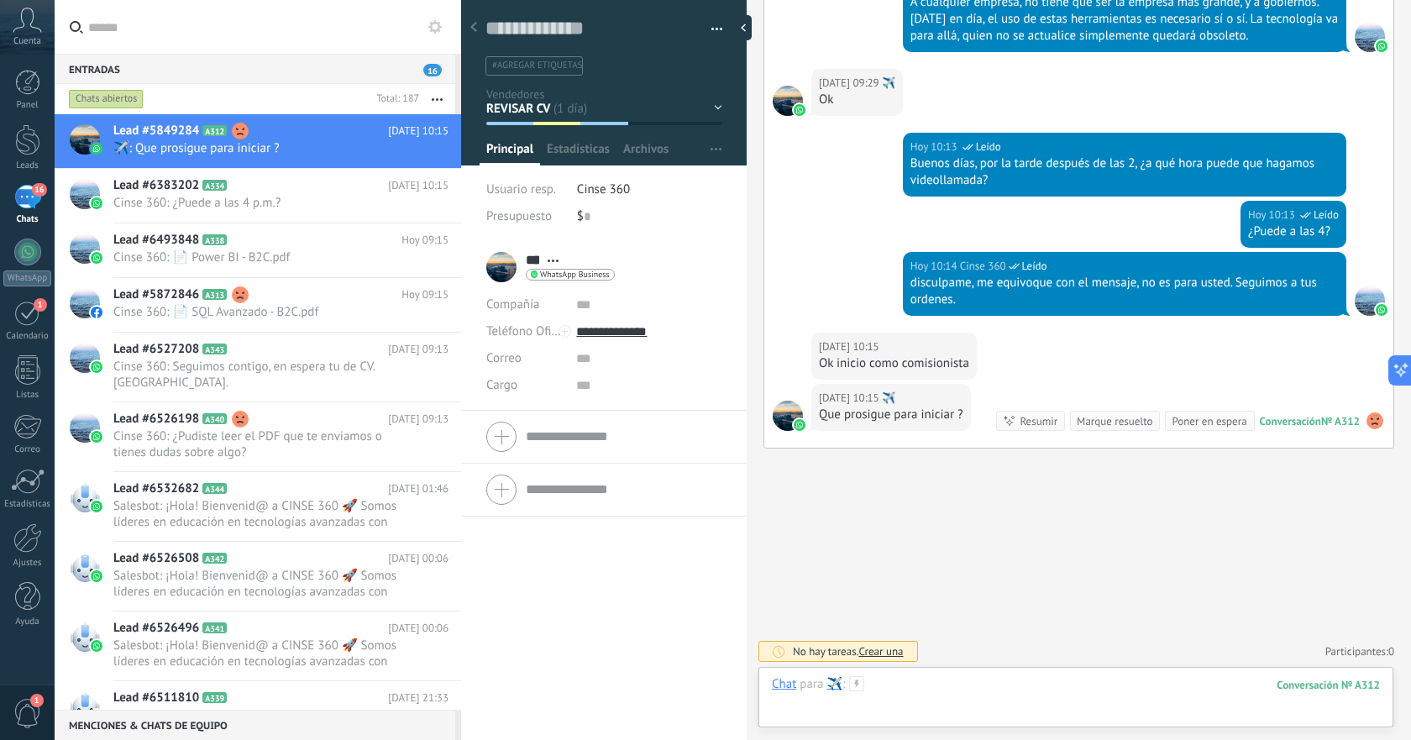
click at [1044, 683] on div at bounding box center [1076, 701] width 608 height 50
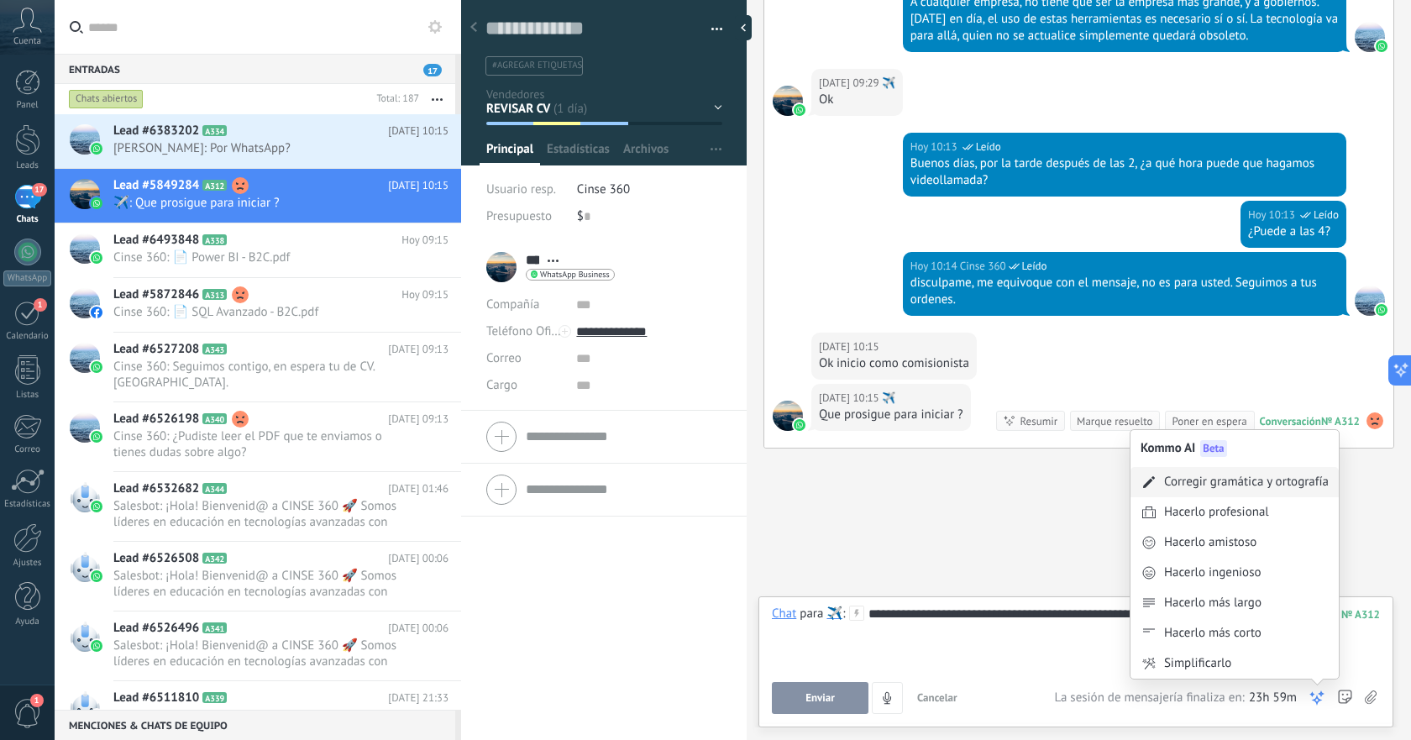
click at [1252, 485] on div "Corregir gramática y ortografía" at bounding box center [1246, 482] width 165 height 17
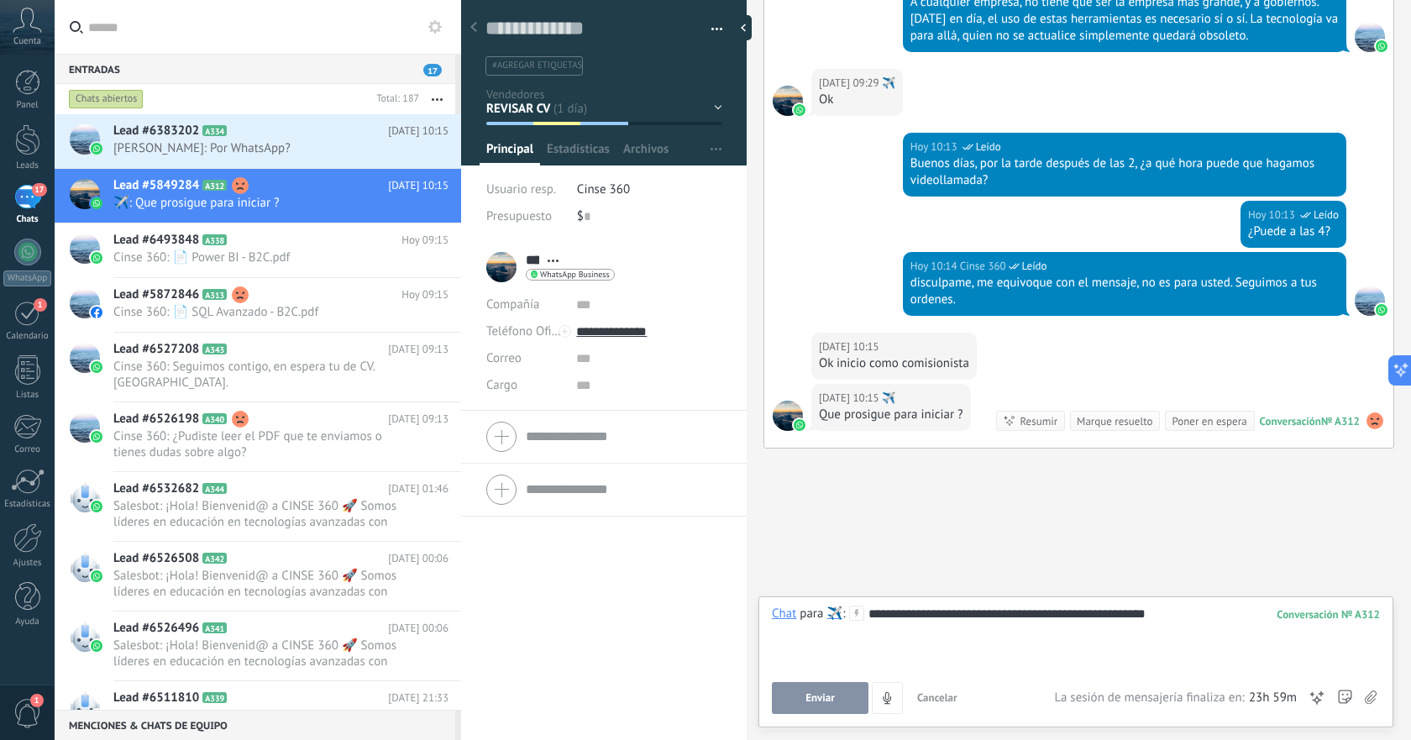
click at [816, 697] on span "Enviar" at bounding box center [820, 698] width 29 height 12
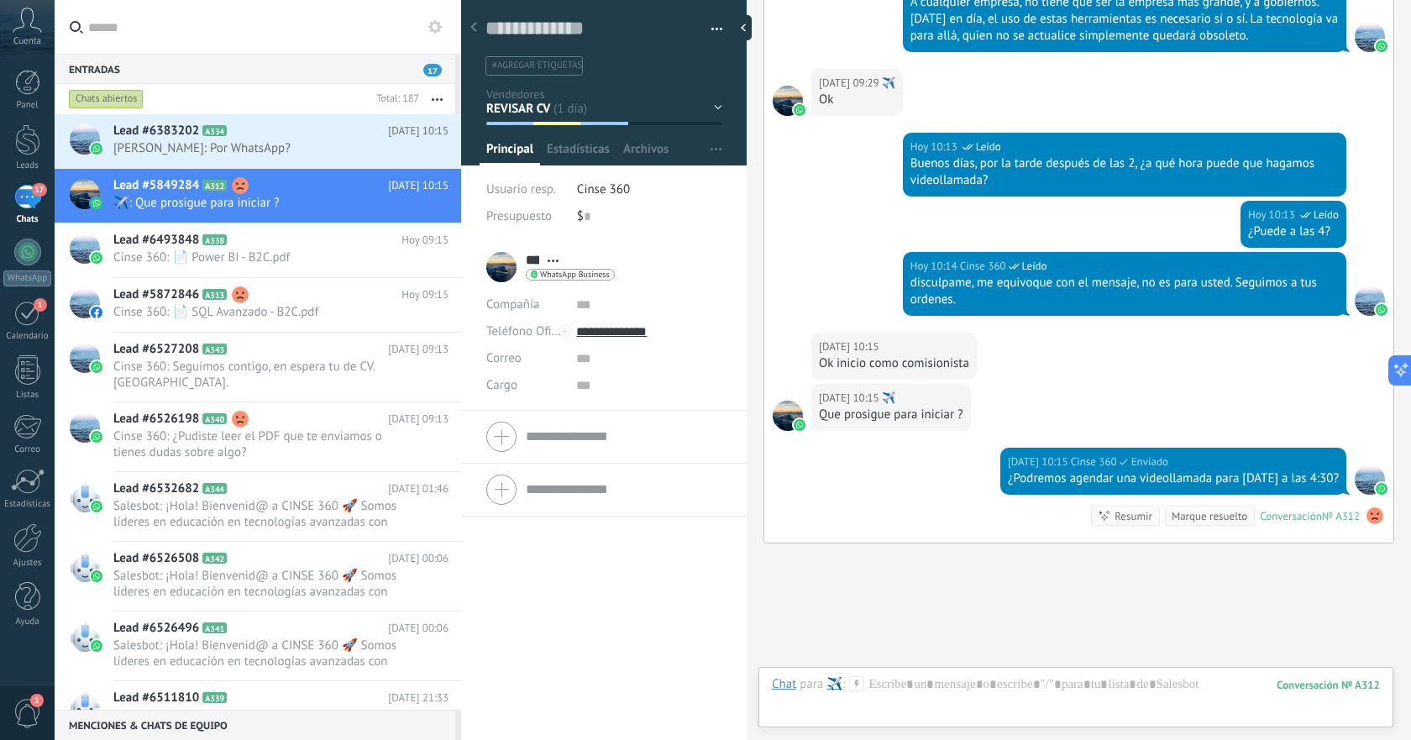
scroll to position [2837, 0]
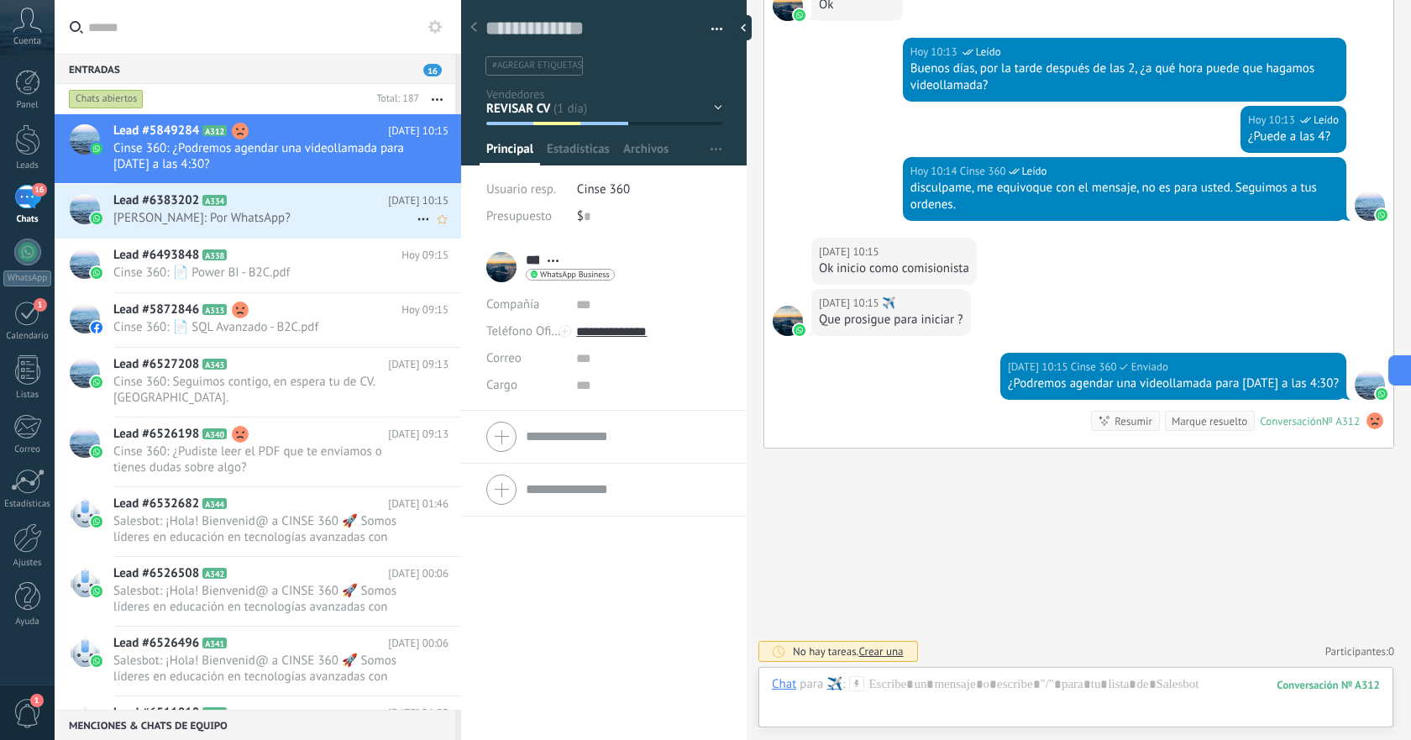
click at [318, 218] on span "[PERSON_NAME]: Por WhatsApp?" at bounding box center [264, 218] width 303 height 16
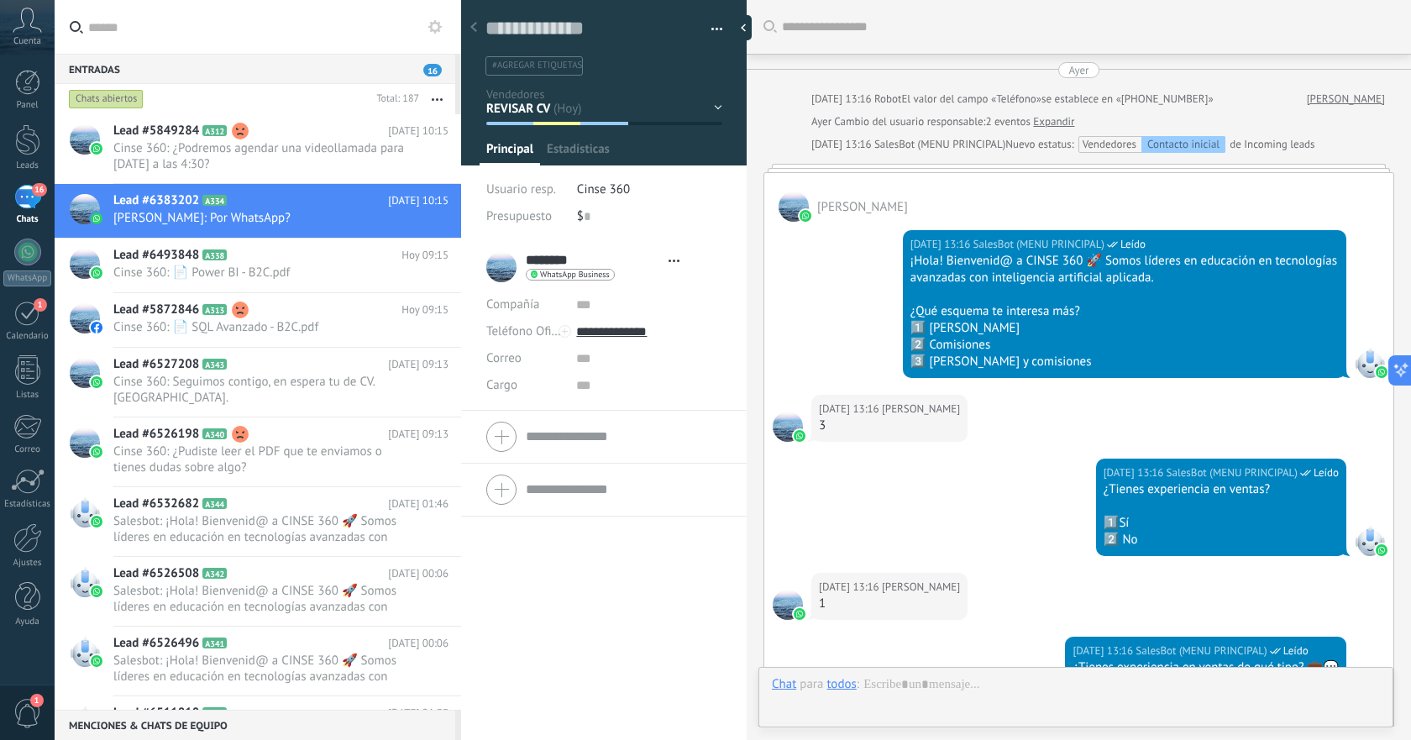
type textarea "**********"
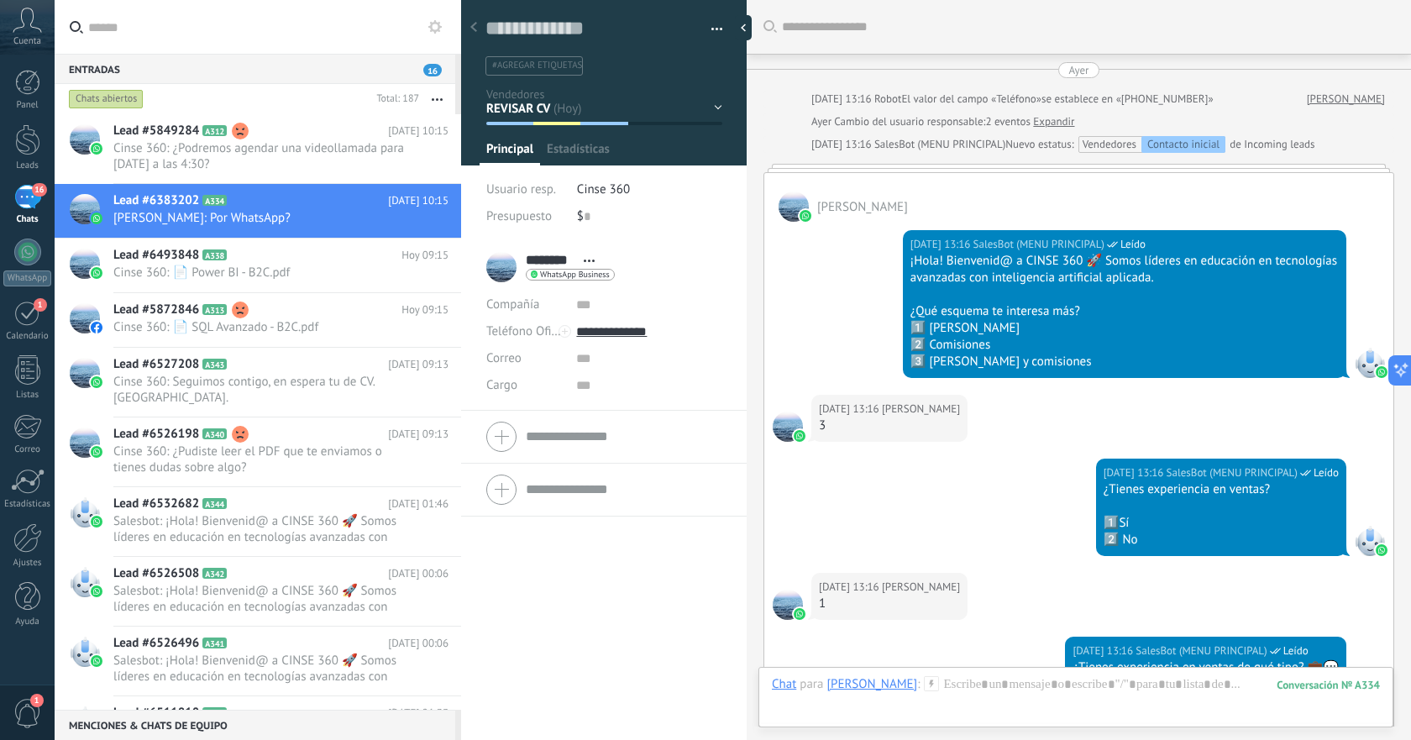
scroll to position [1677, 0]
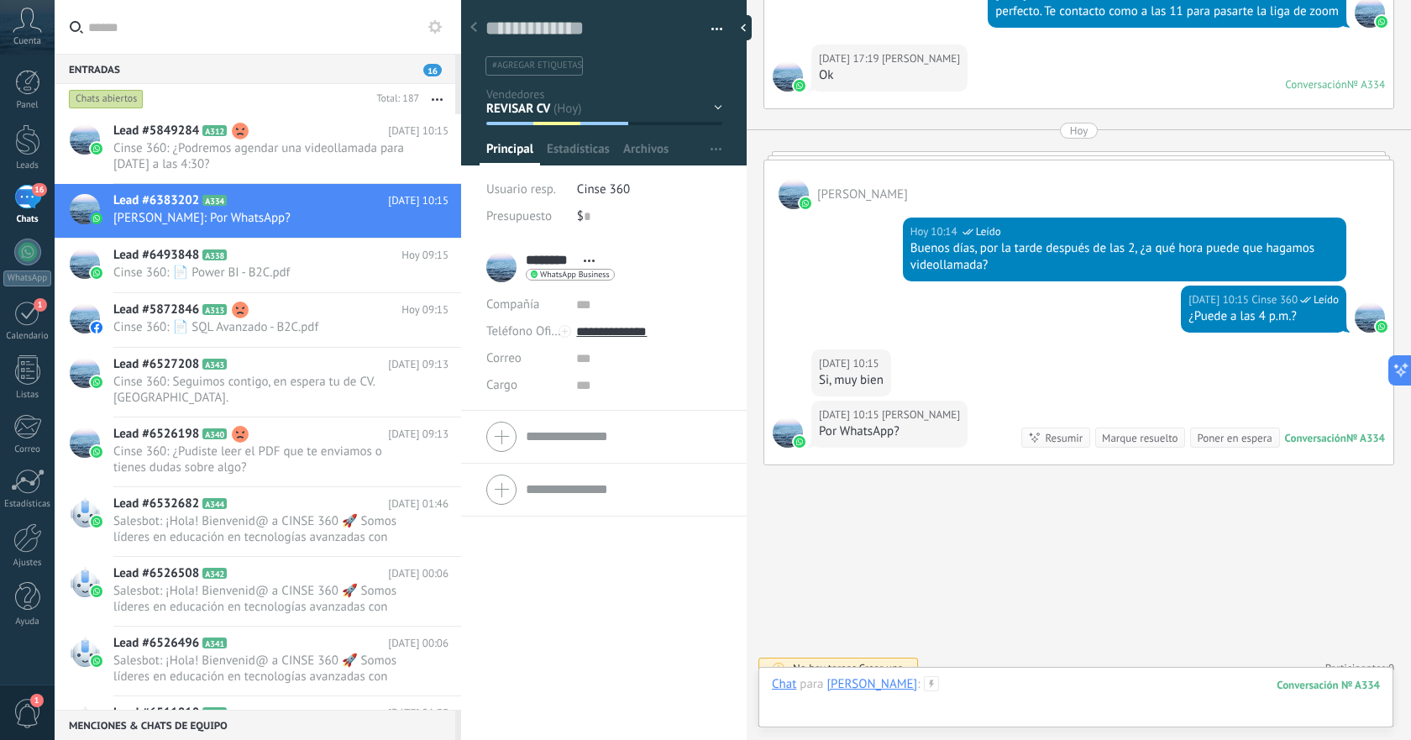
click at [1109, 684] on div at bounding box center [1076, 701] width 608 height 50
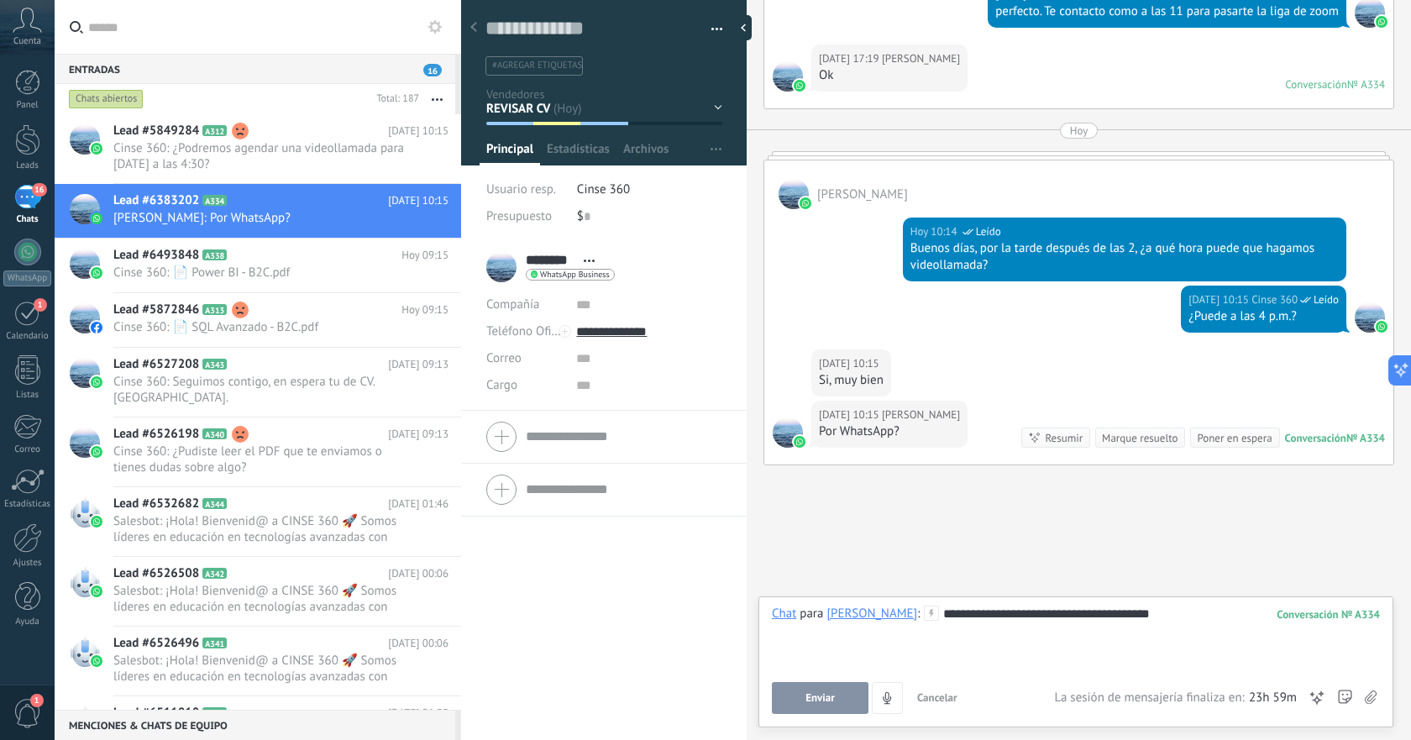
click at [845, 690] on button "Enviar" at bounding box center [820, 698] width 97 height 32
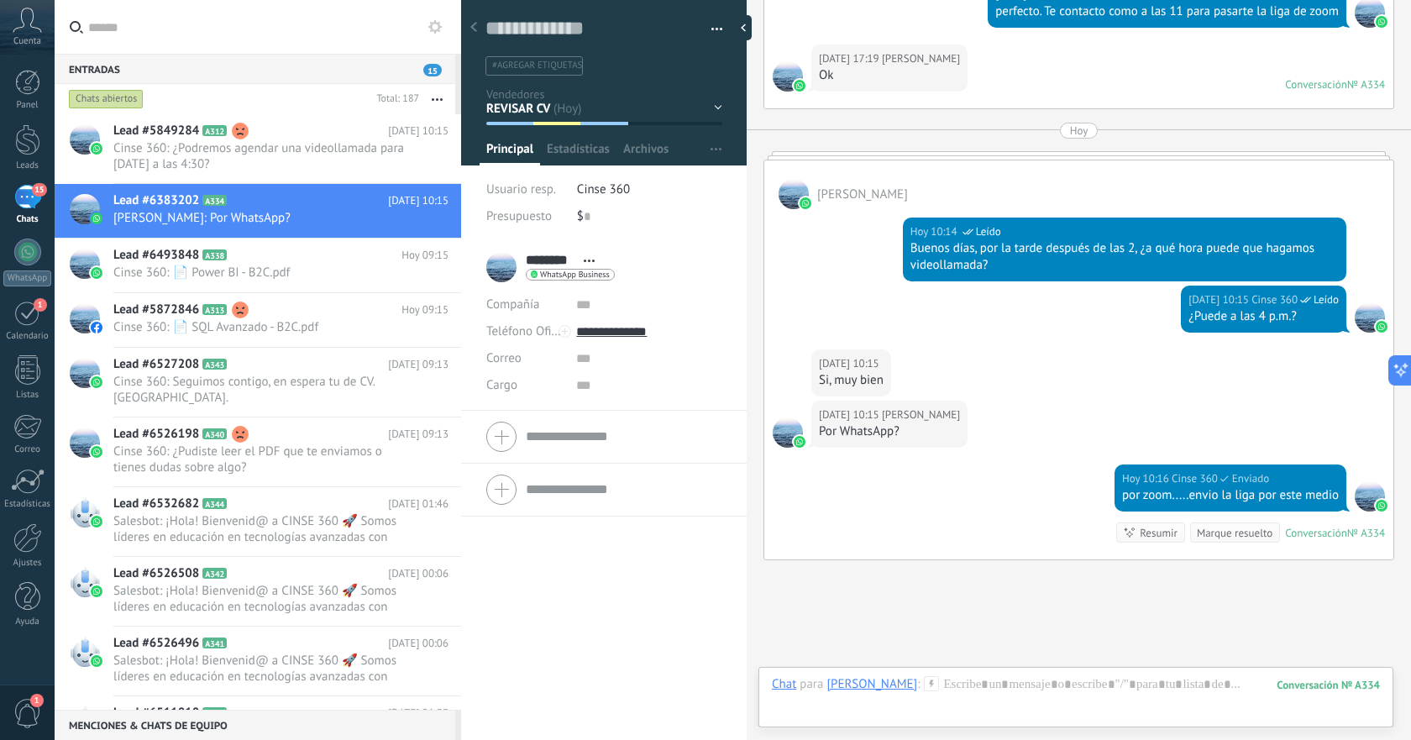
scroll to position [1772, 0]
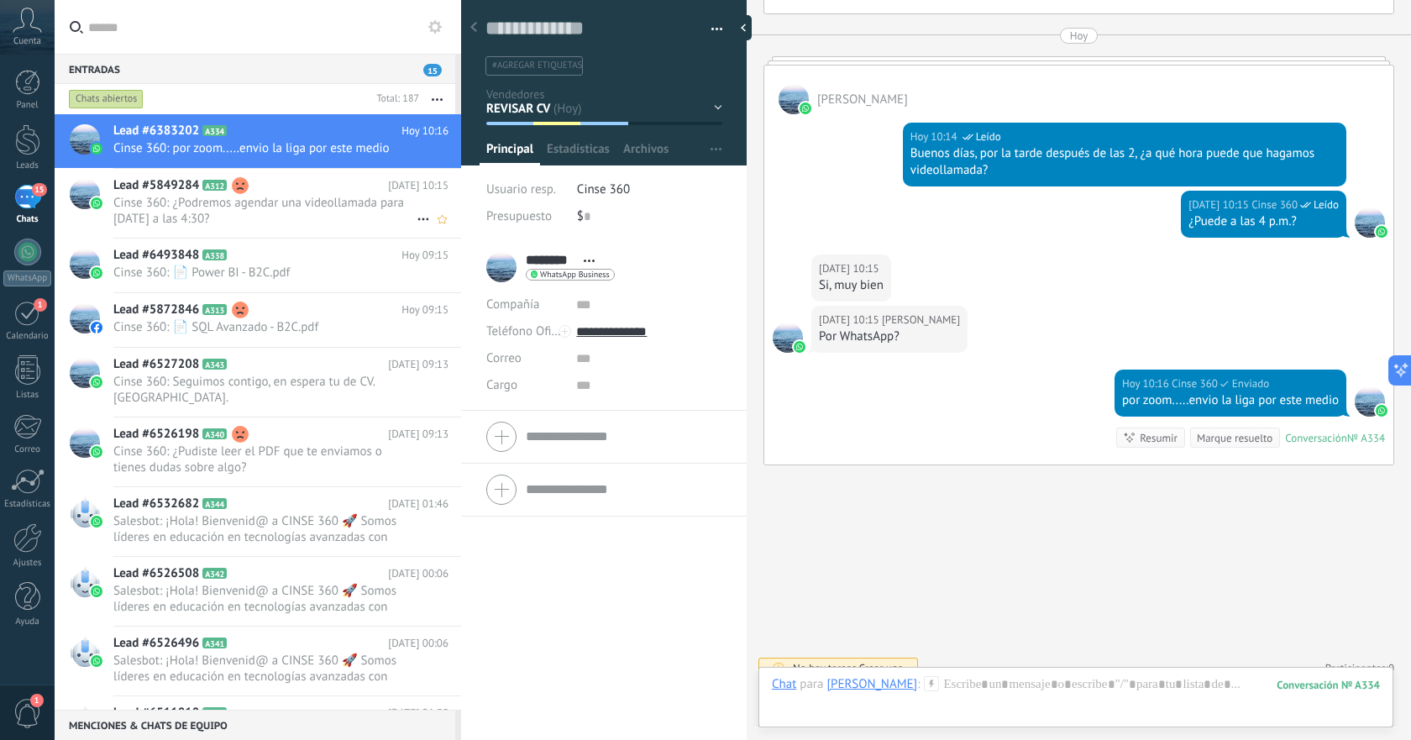
click at [312, 203] on span "Cinse 360: ¿Podremos agendar una videollamada para [DATE] a las 4:30?" at bounding box center [264, 211] width 303 height 32
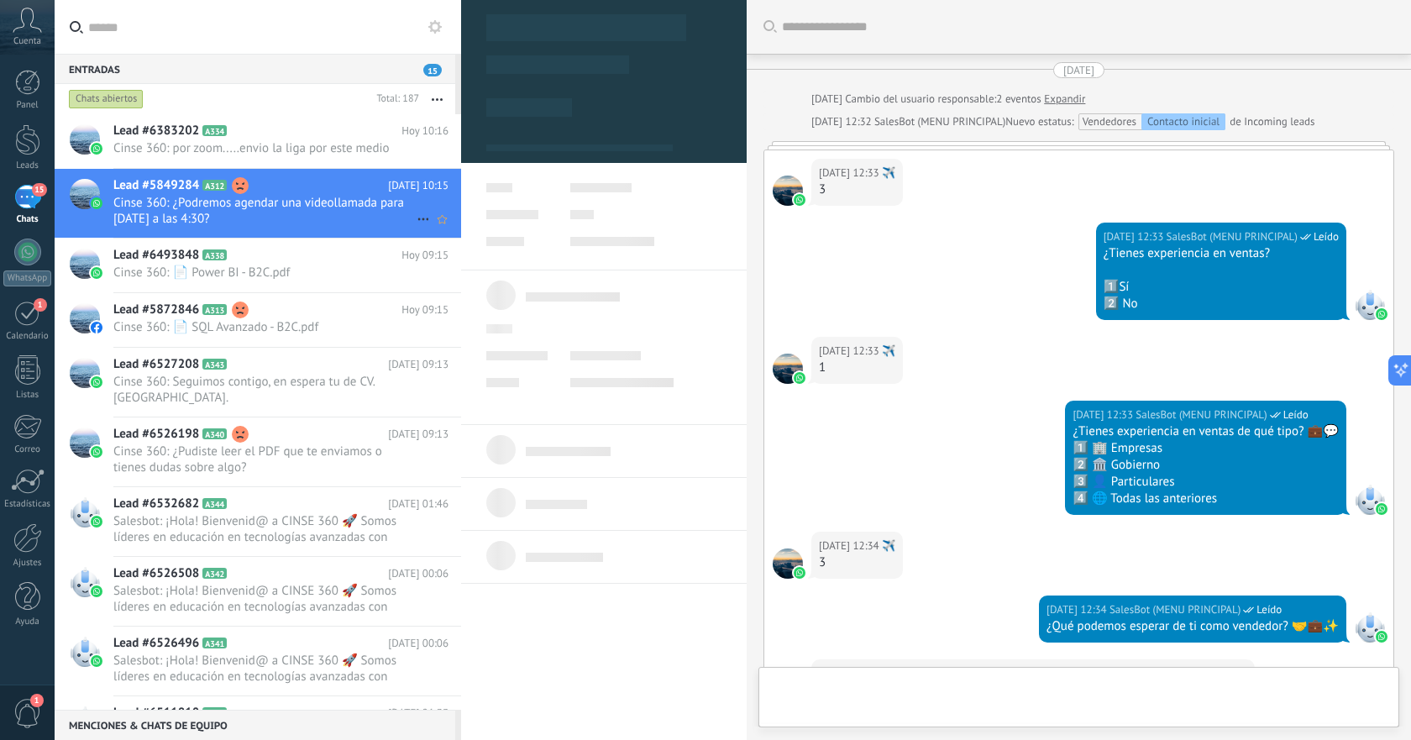
scroll to position [2484, 0]
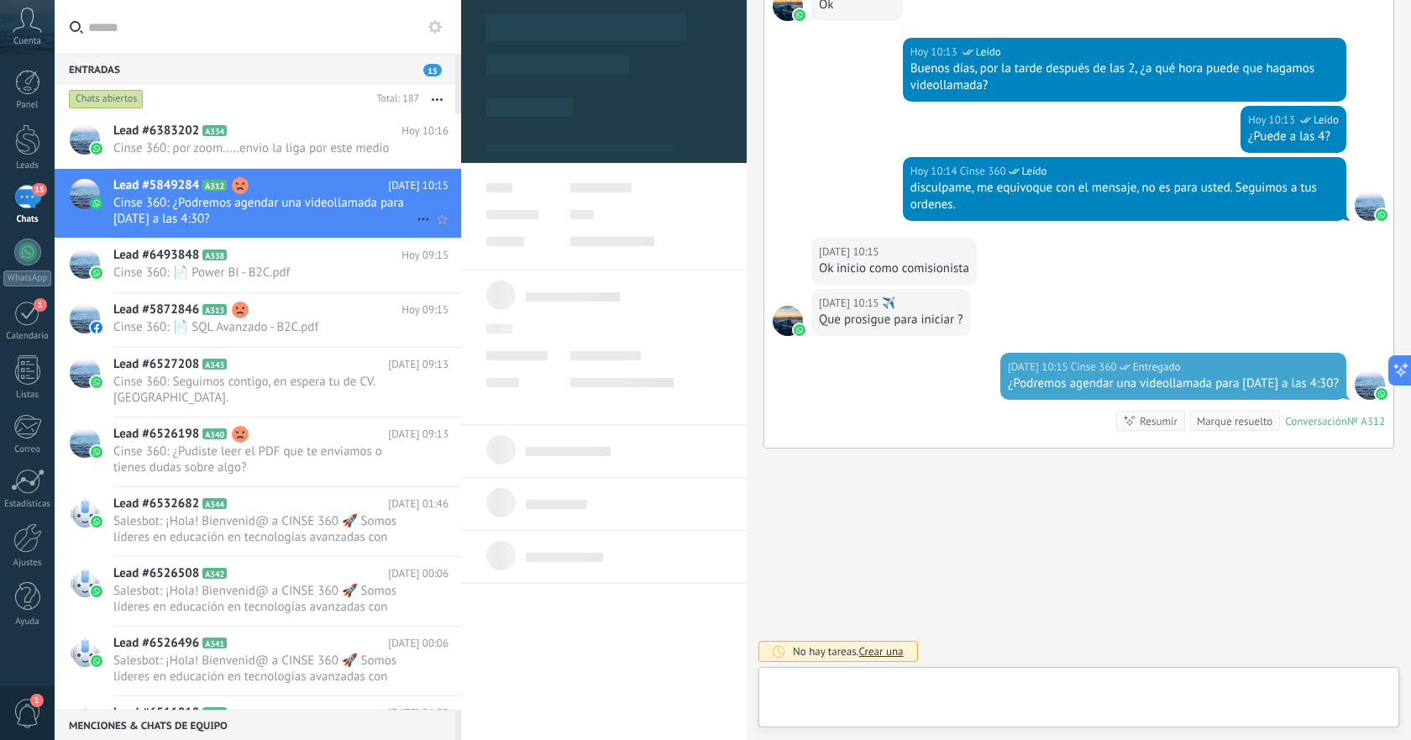
type textarea "**********"
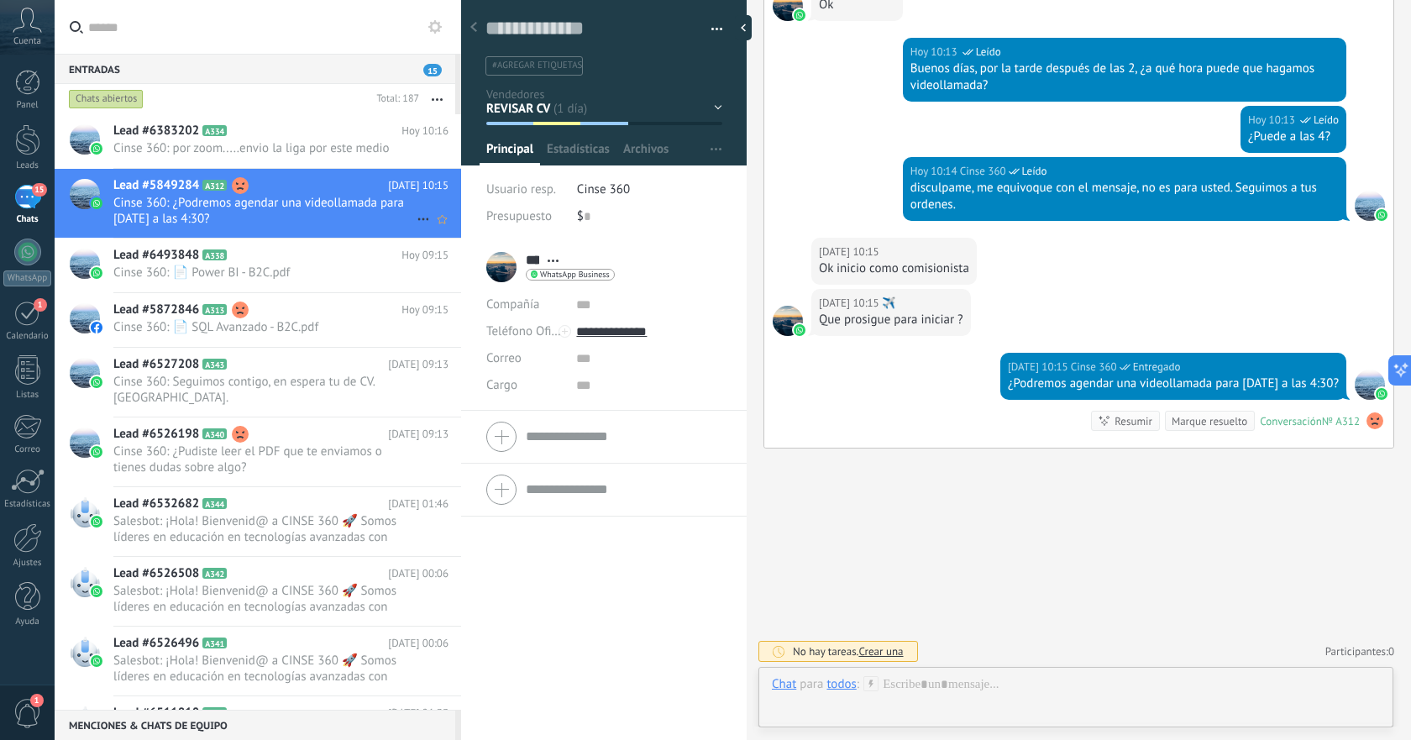
scroll to position [25, 0]
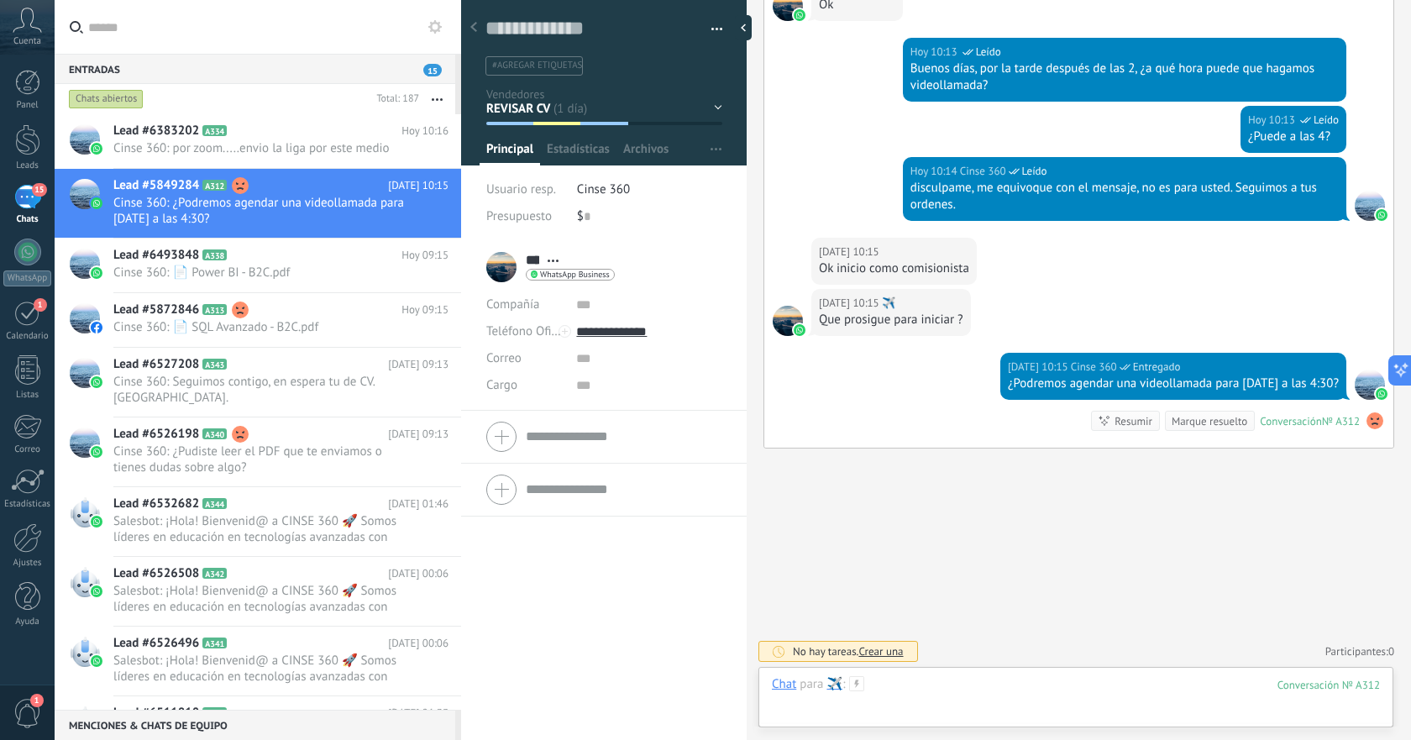
click at [1059, 685] on div at bounding box center [1076, 701] width 608 height 50
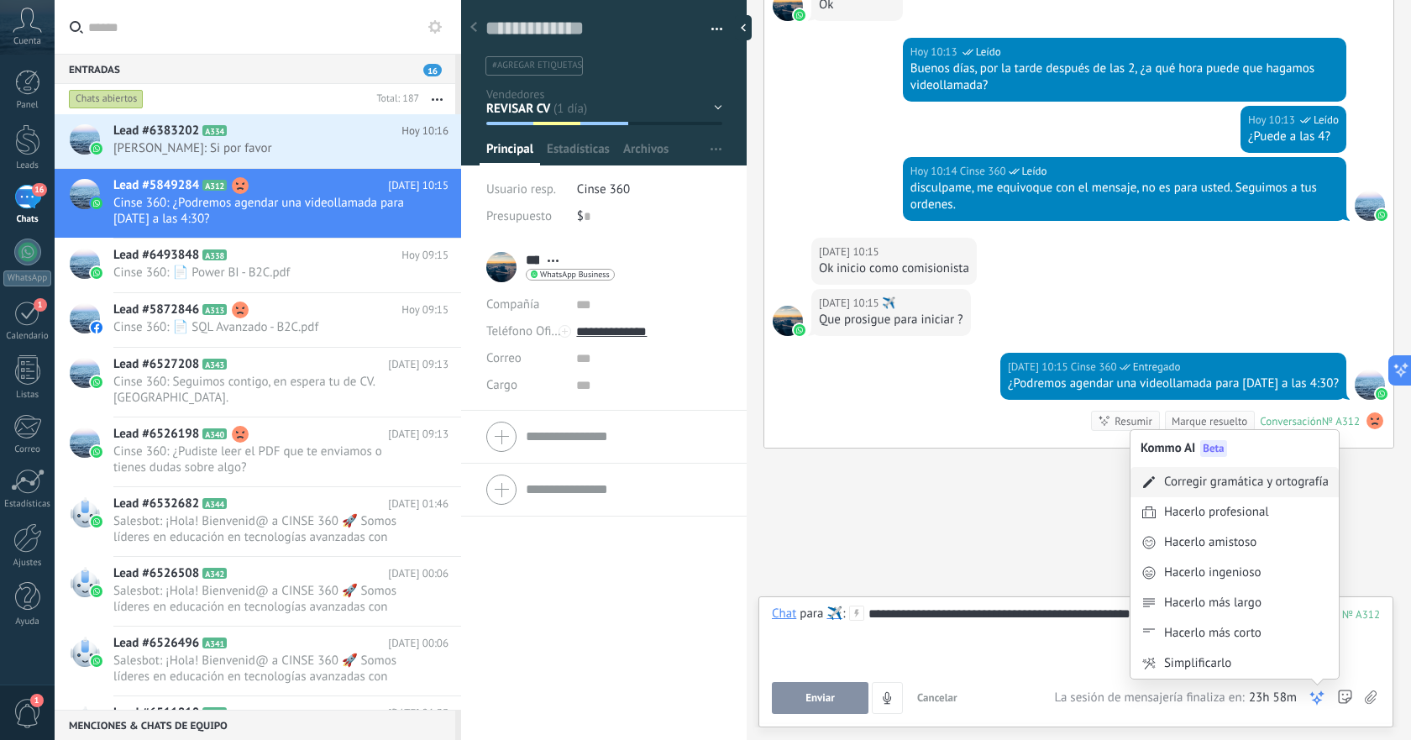
click at [1221, 480] on div "Corregir gramática y ortografía" at bounding box center [1246, 482] width 165 height 17
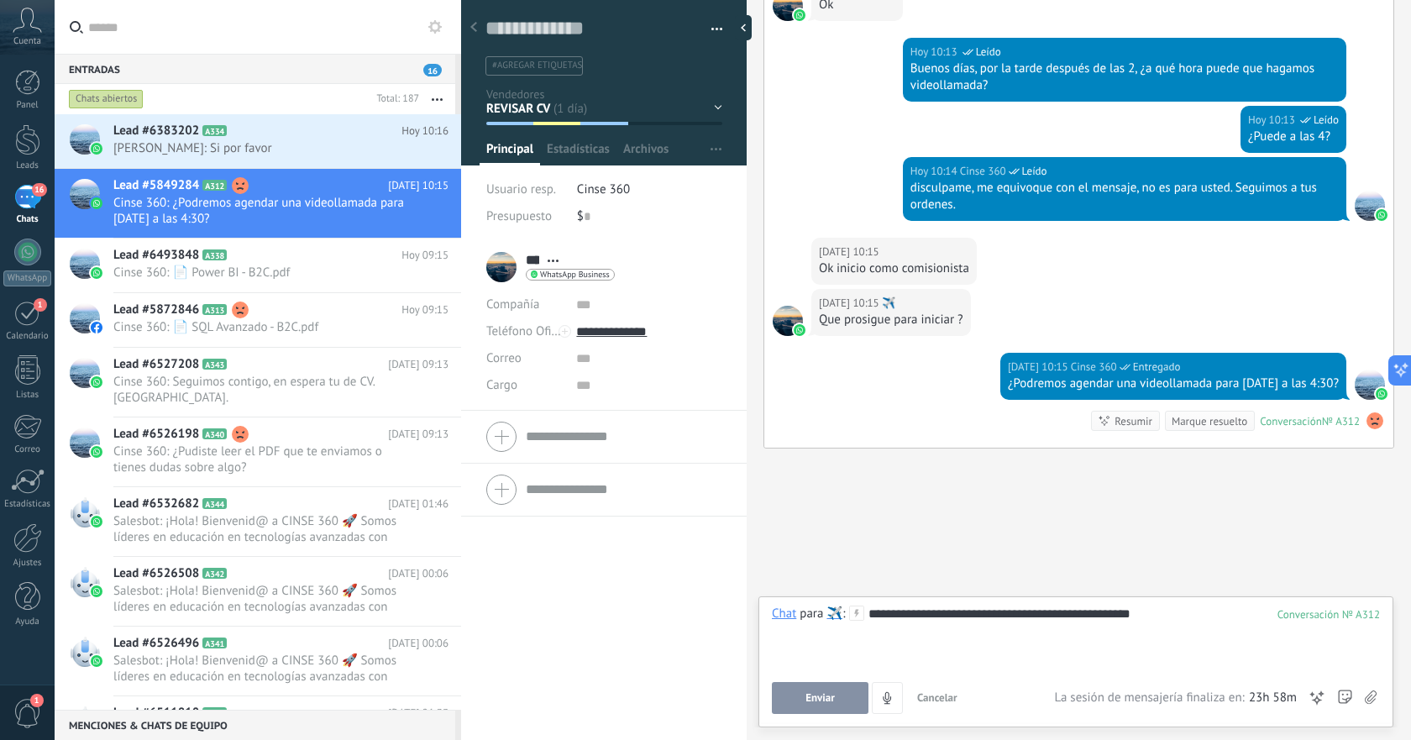
click at [832, 698] on span "Enviar" at bounding box center [820, 698] width 29 height 12
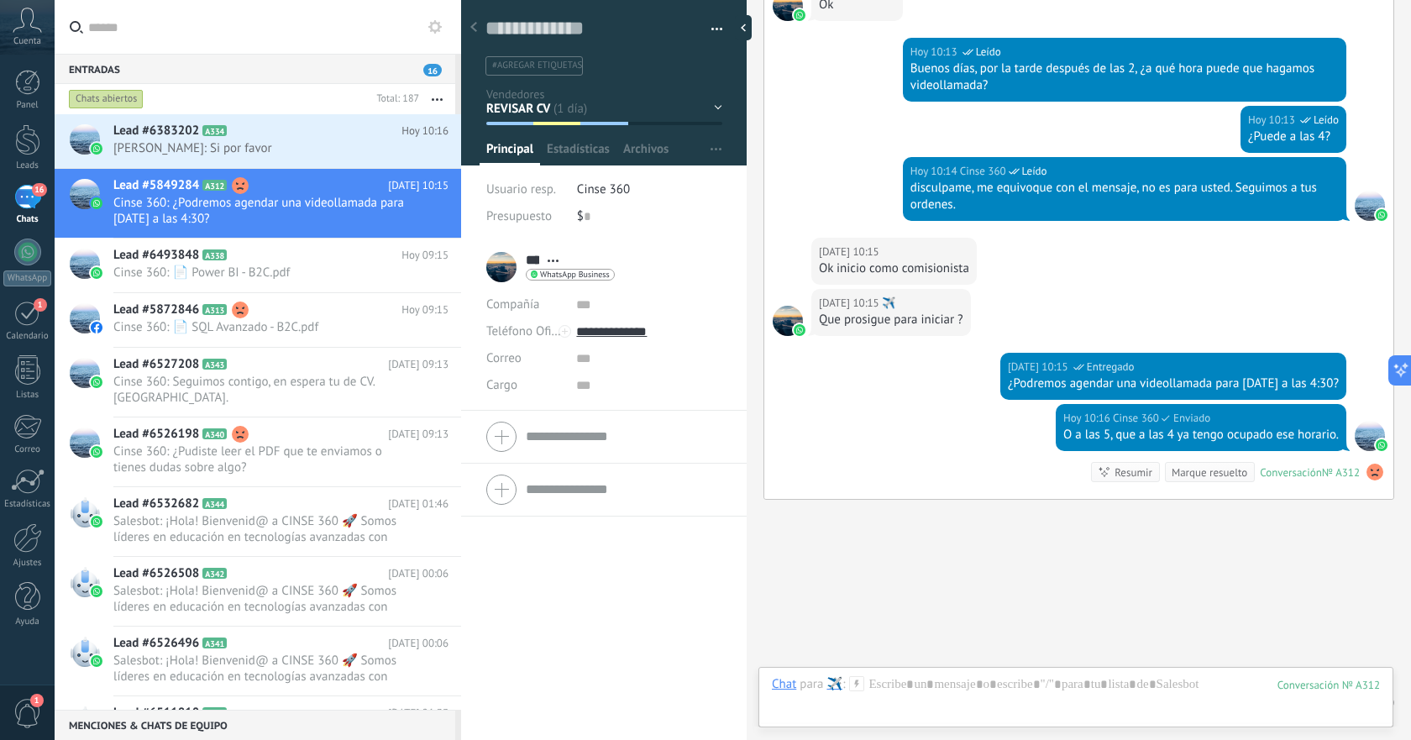
scroll to position [2535, 0]
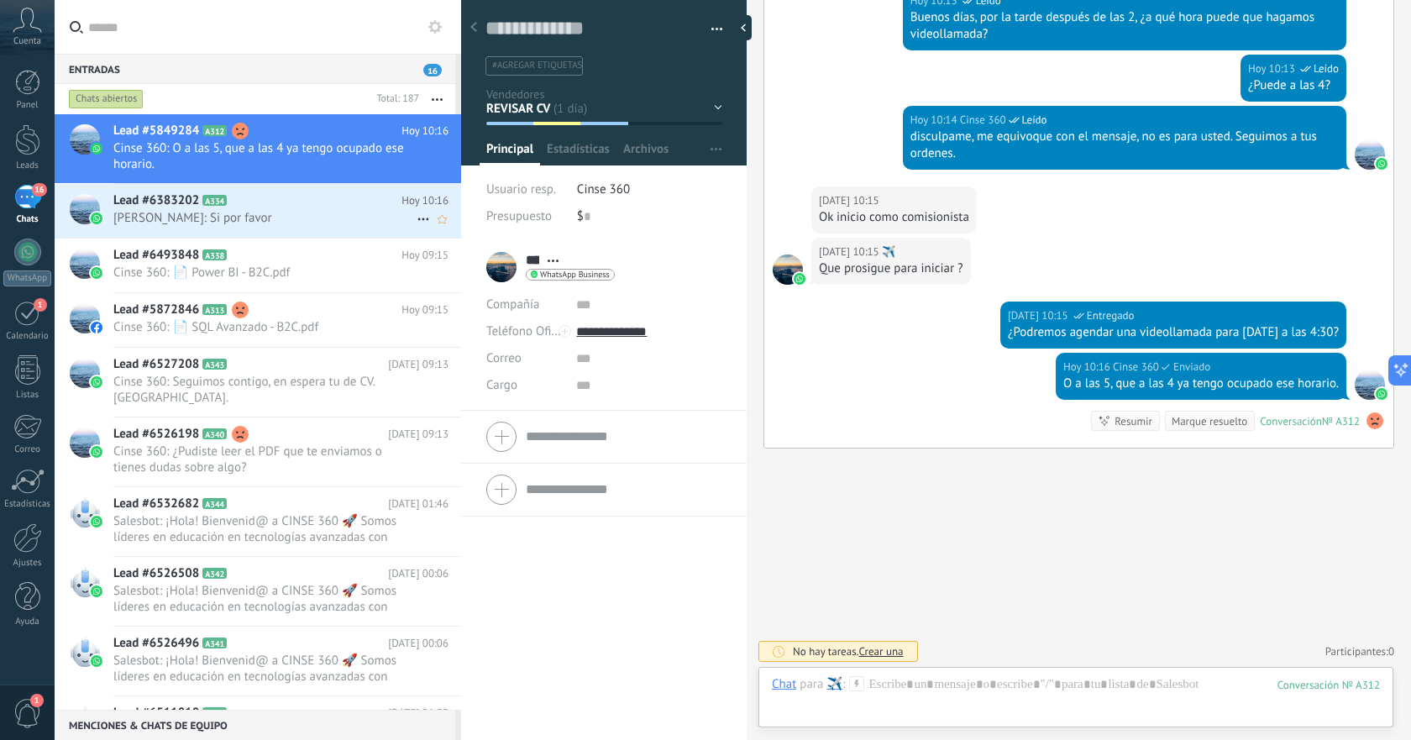
click at [298, 212] on span "[PERSON_NAME]: Si por favor" at bounding box center [264, 218] width 303 height 16
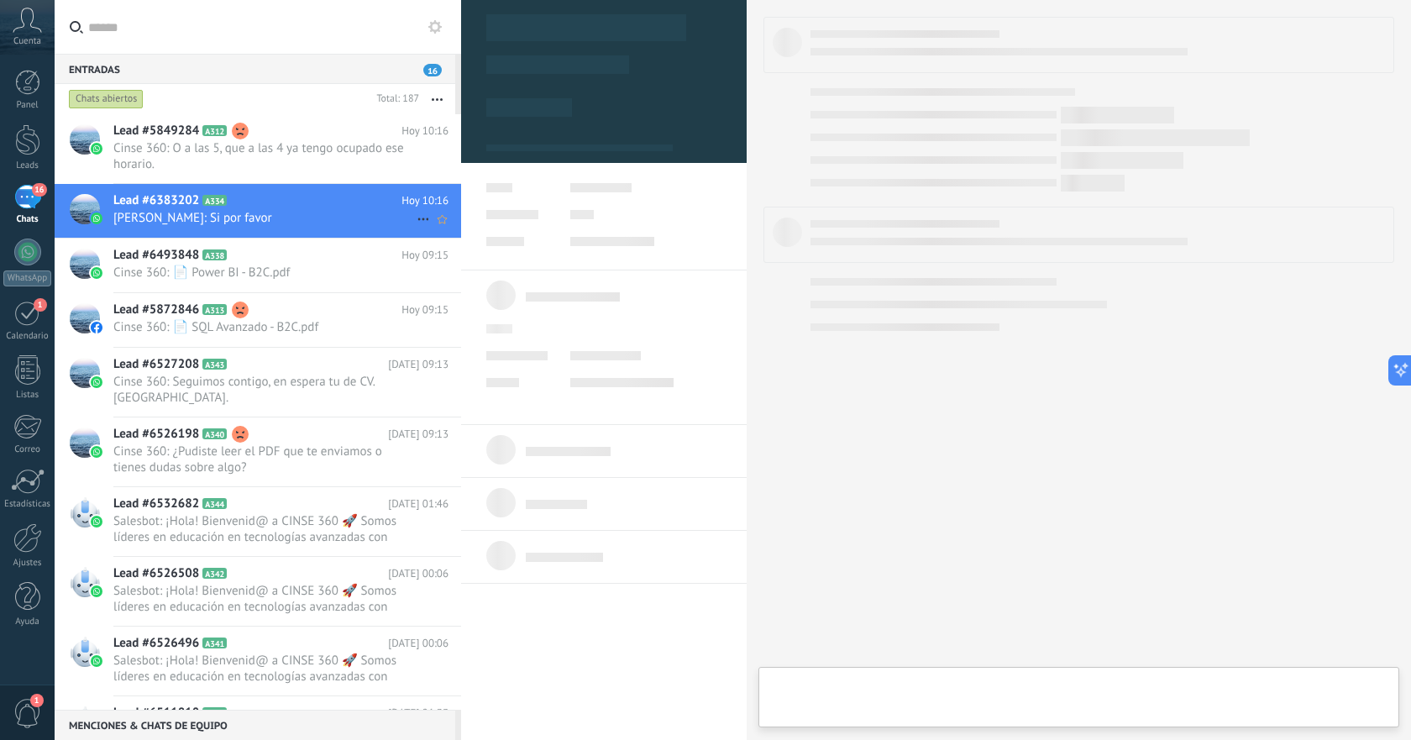
type textarea "**********"
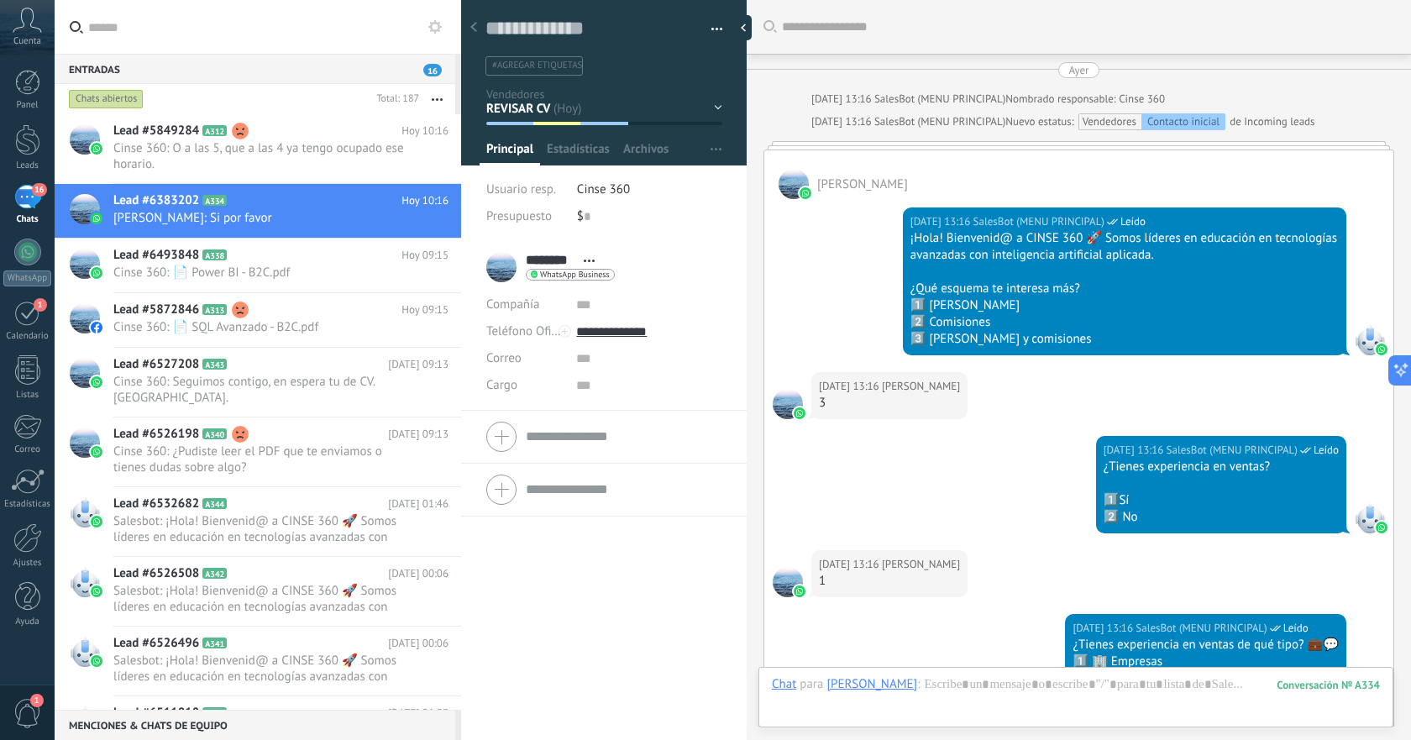
scroll to position [1782, 0]
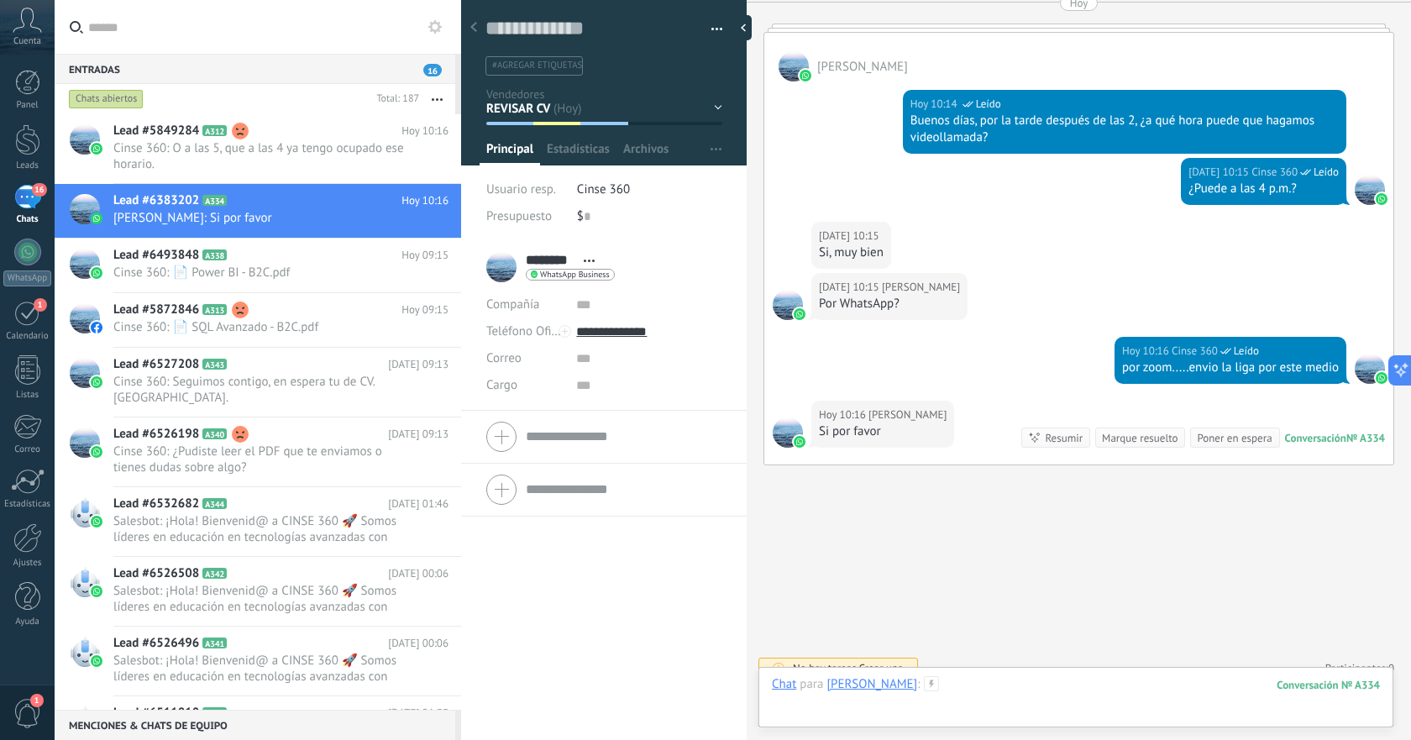
click at [1055, 689] on div at bounding box center [1076, 701] width 608 height 50
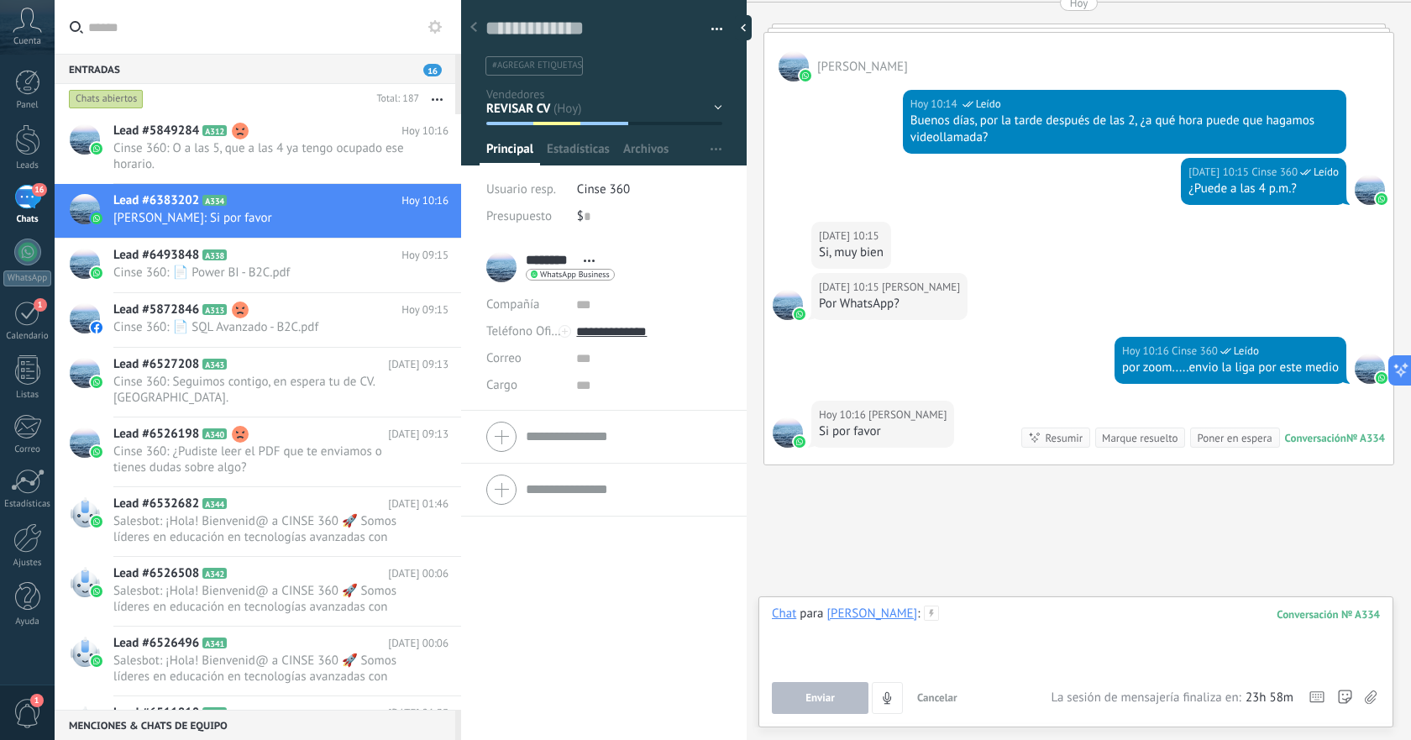
paste div
click at [839, 702] on button "Enviar" at bounding box center [820, 698] width 97 height 32
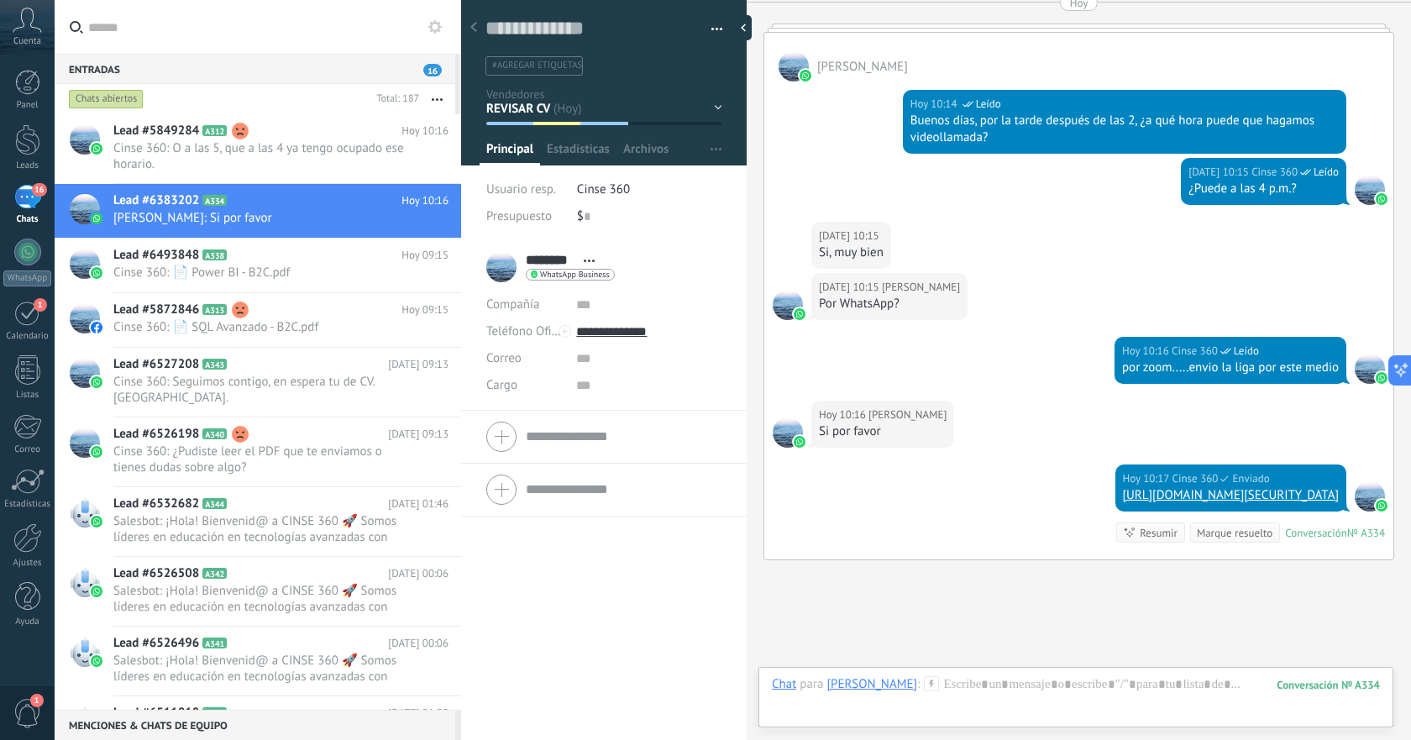
scroll to position [1877, 0]
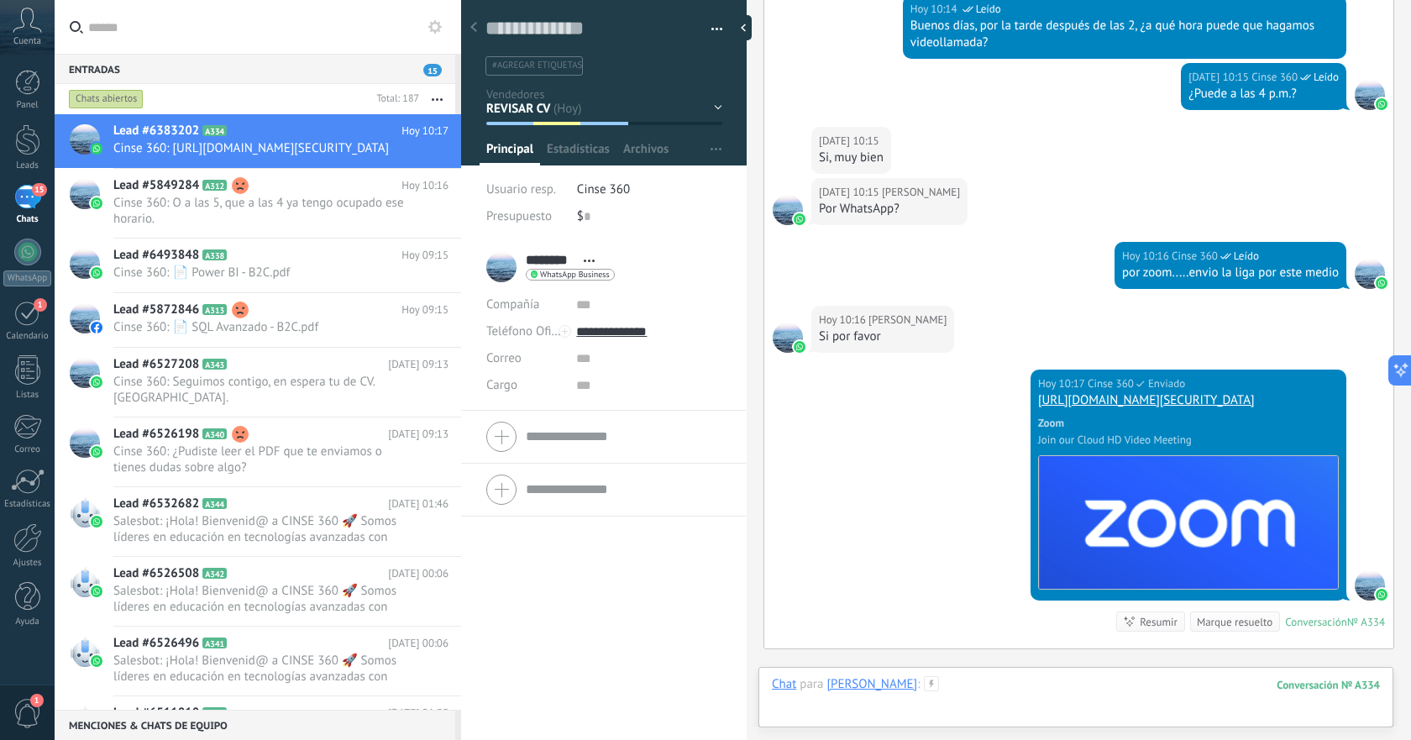
click at [995, 689] on div at bounding box center [1076, 701] width 608 height 50
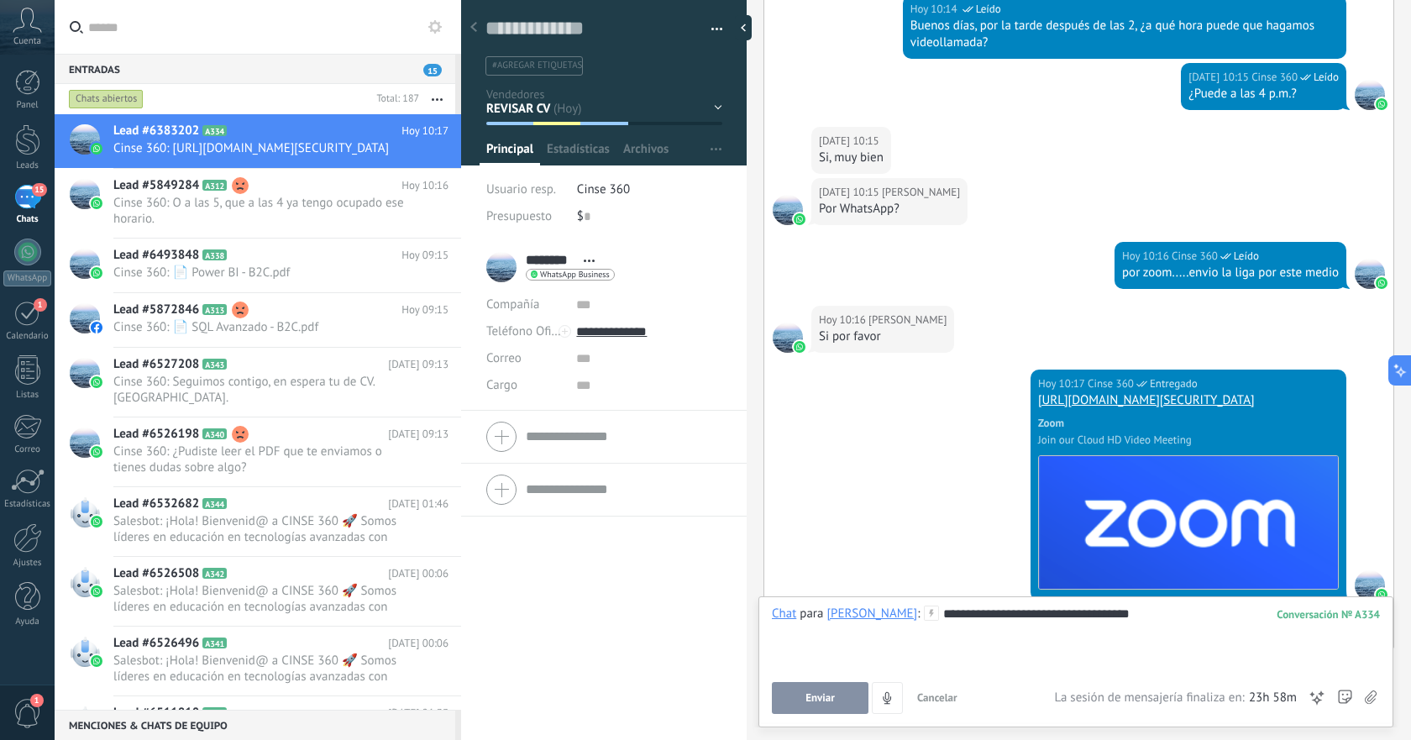
click at [837, 701] on button "Enviar" at bounding box center [820, 698] width 97 height 32
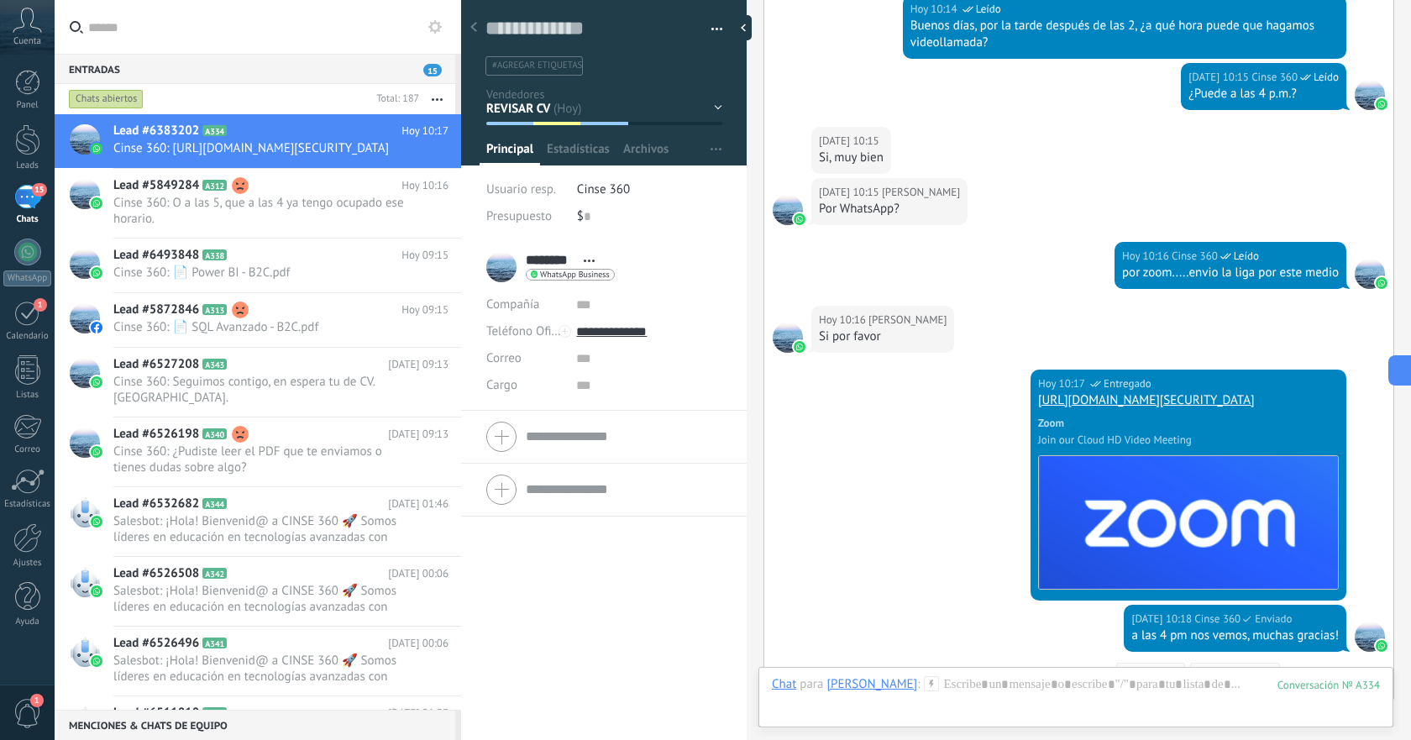
scroll to position [2112, 0]
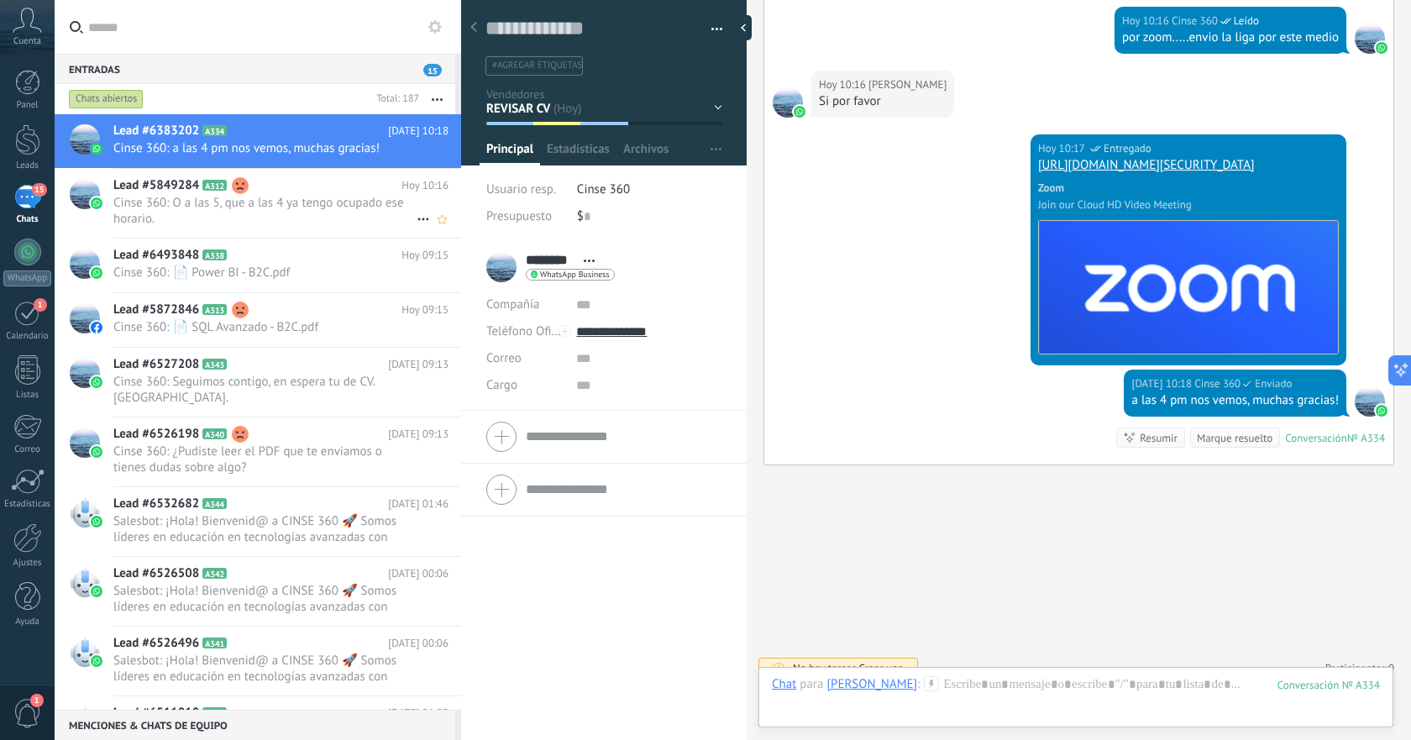
click at [324, 196] on span "Cinse 360: O a las 5, que a las 4 ya tengo ocupado ese horario." at bounding box center [264, 211] width 303 height 32
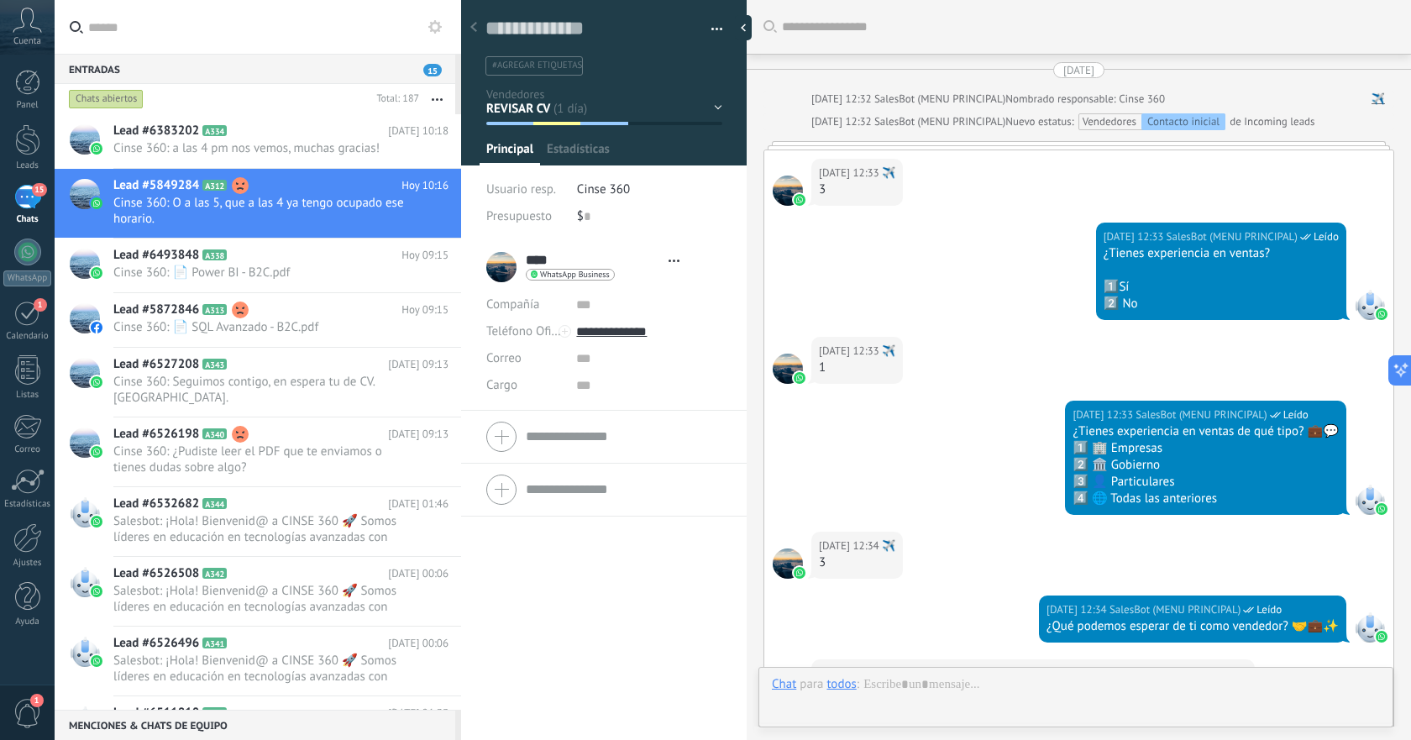
type textarea "**********"
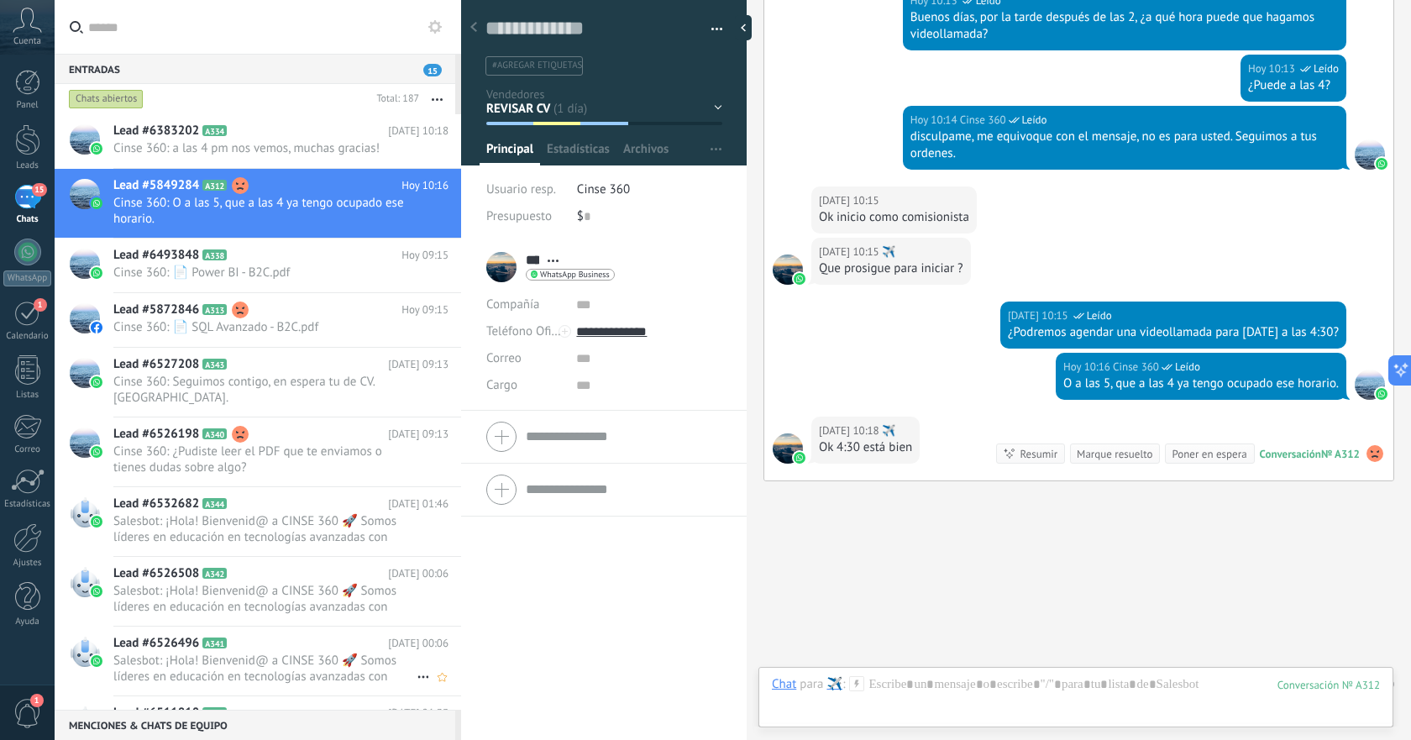
scroll to position [2517, 0]
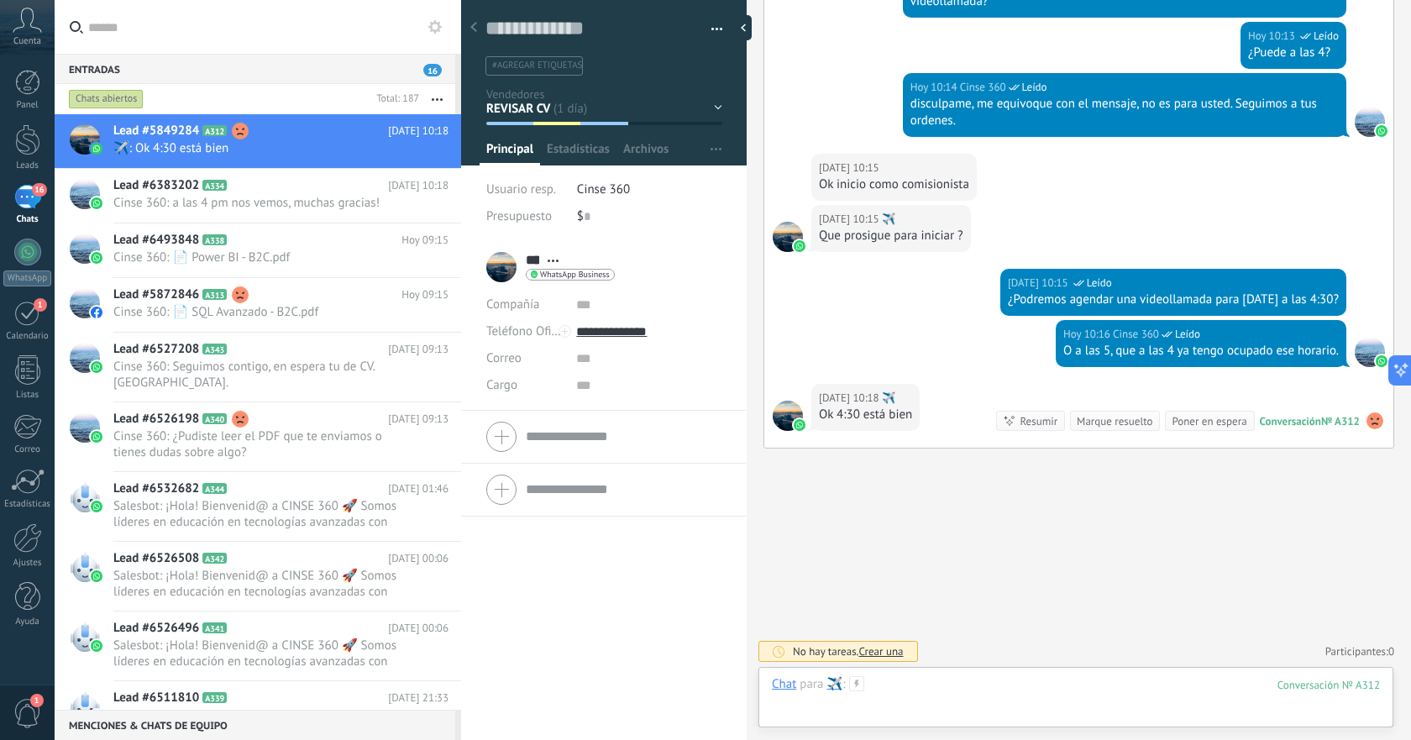
click at [1073, 680] on div at bounding box center [1076, 701] width 608 height 50
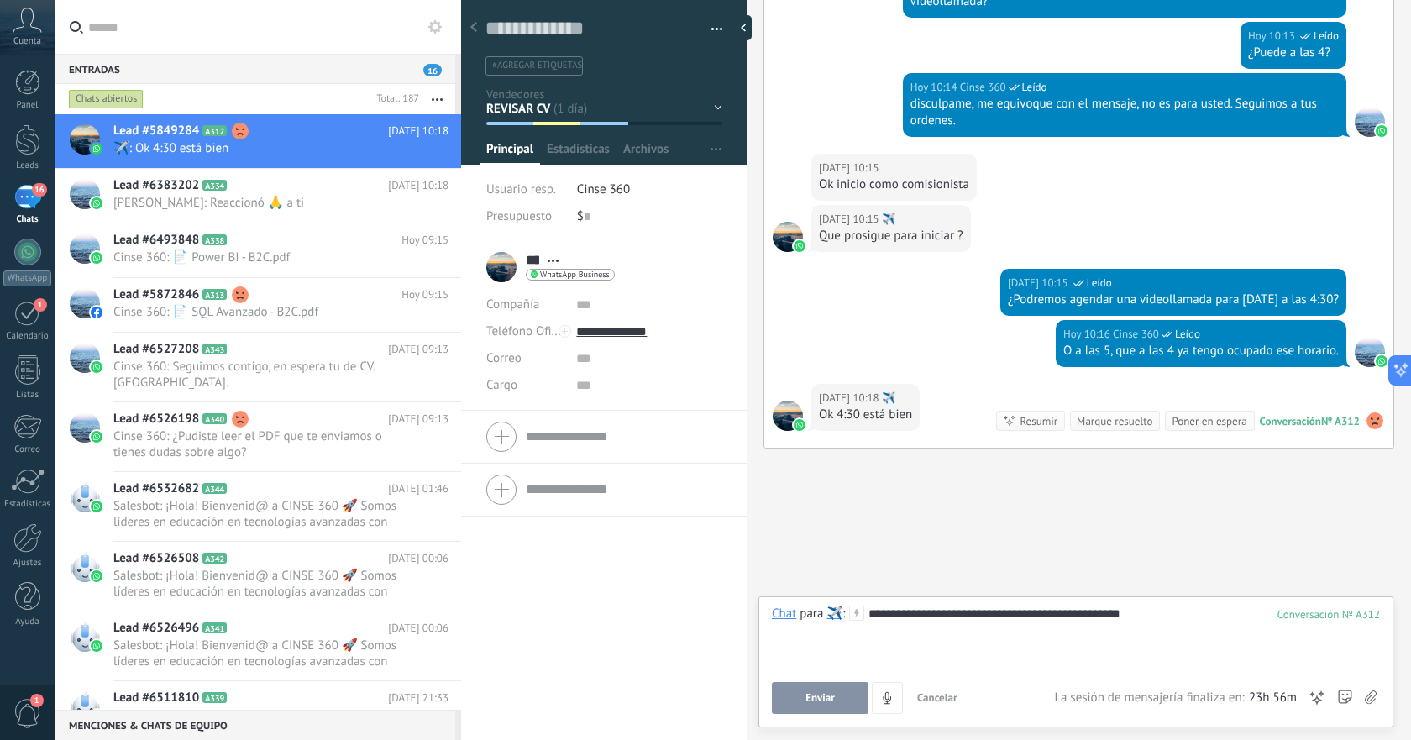
click at [820, 697] on span "Enviar" at bounding box center [820, 698] width 29 height 12
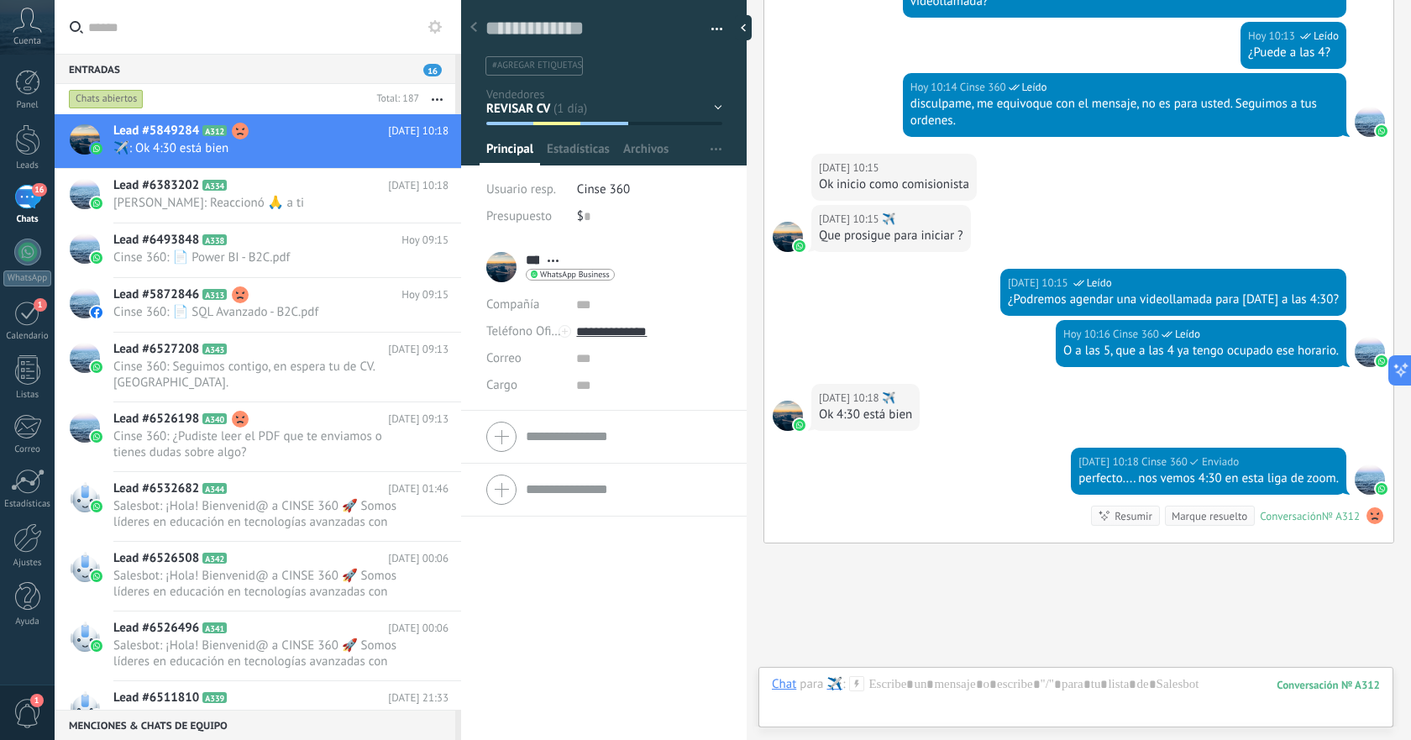
scroll to position [2612, 0]
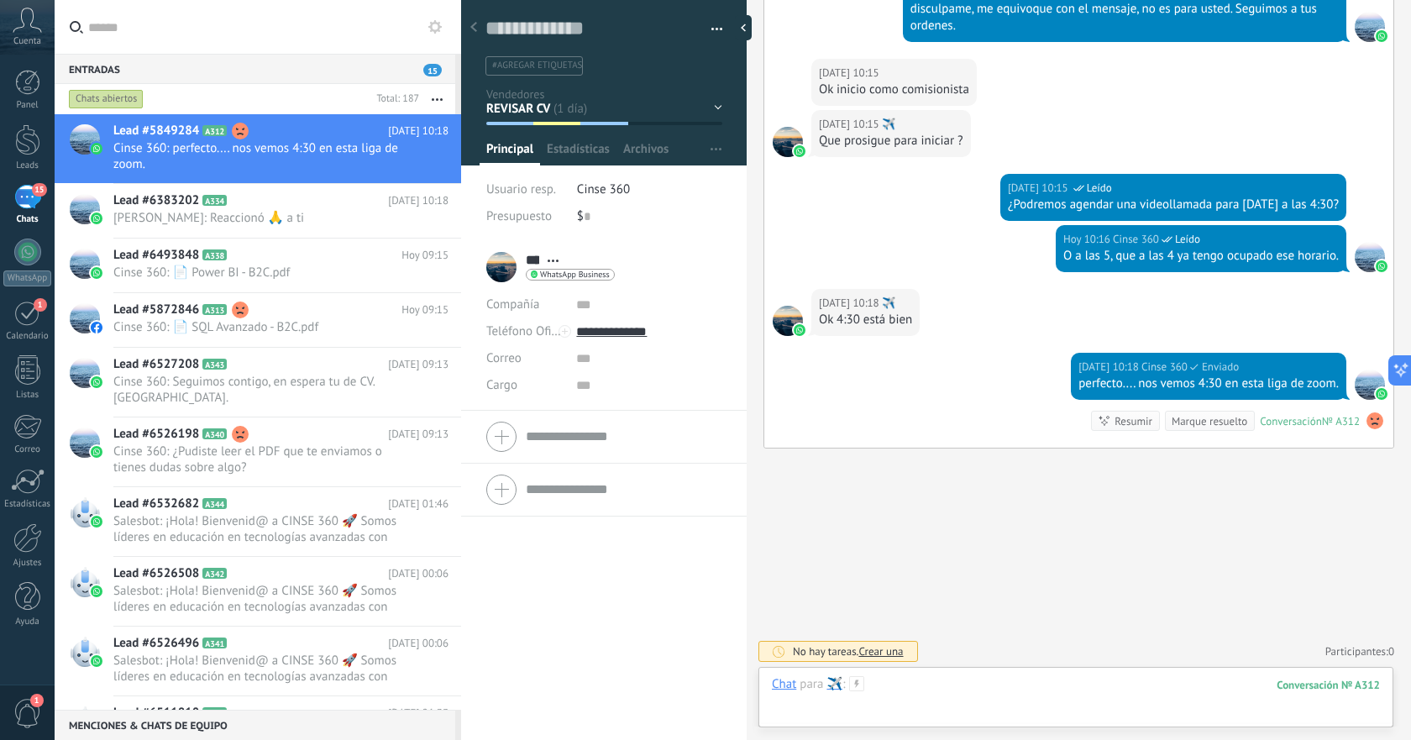
click at [1014, 691] on div at bounding box center [1076, 701] width 608 height 50
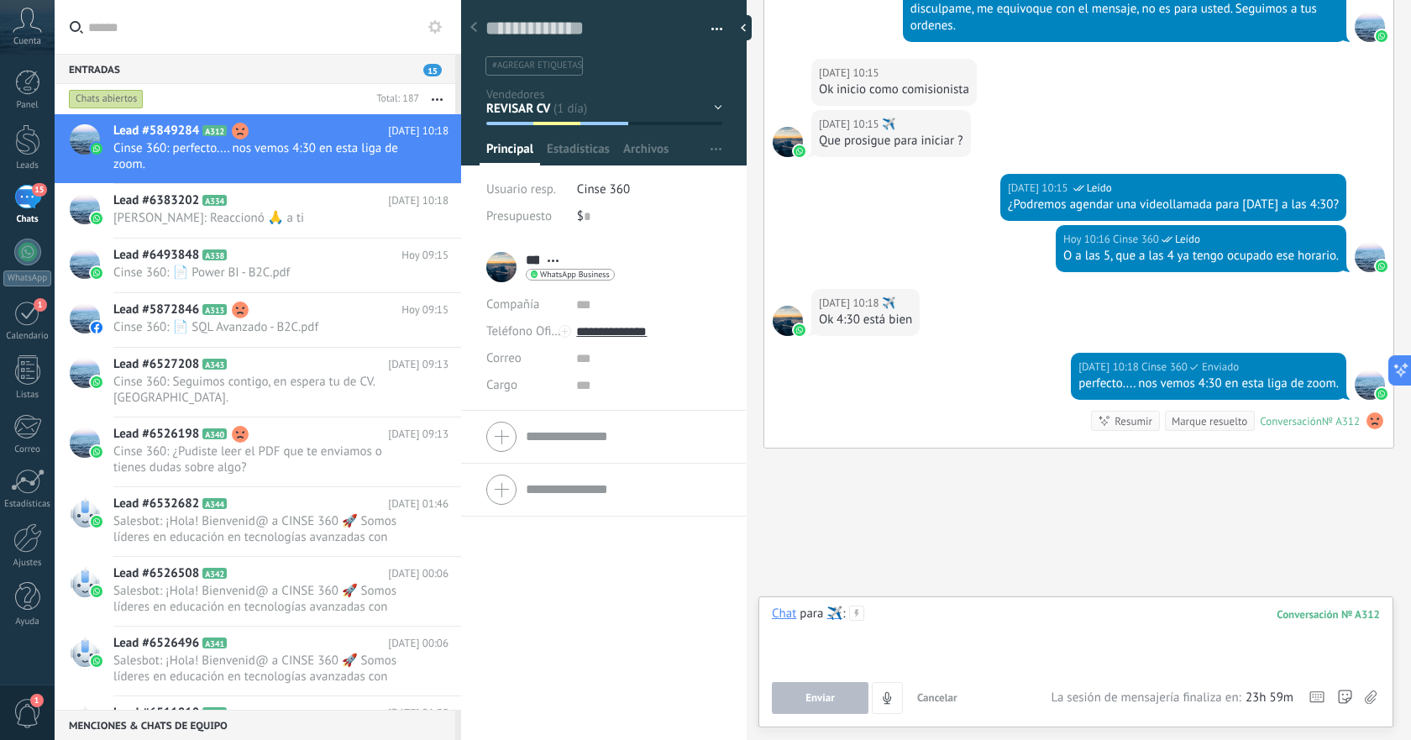
paste div
click at [818, 696] on span "Enviar" at bounding box center [820, 698] width 29 height 12
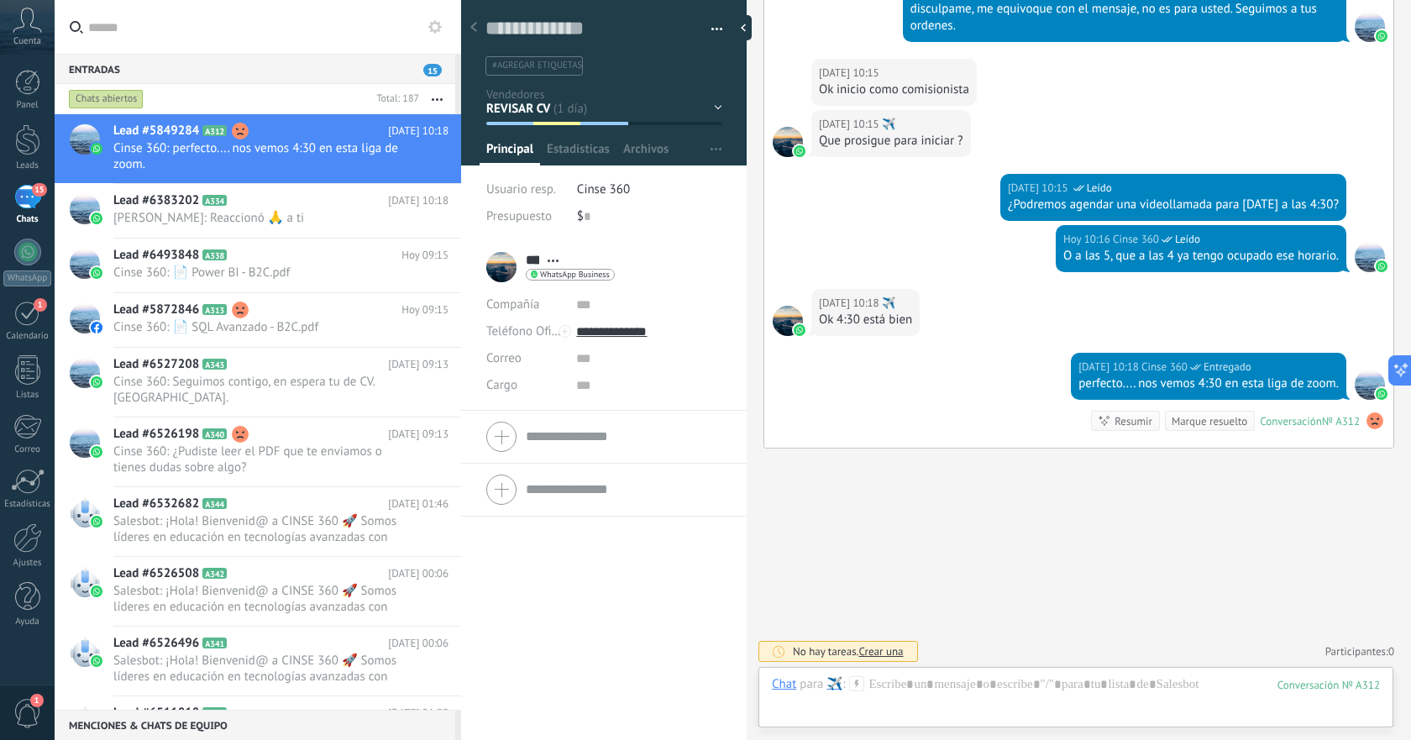
scroll to position [2663, 0]
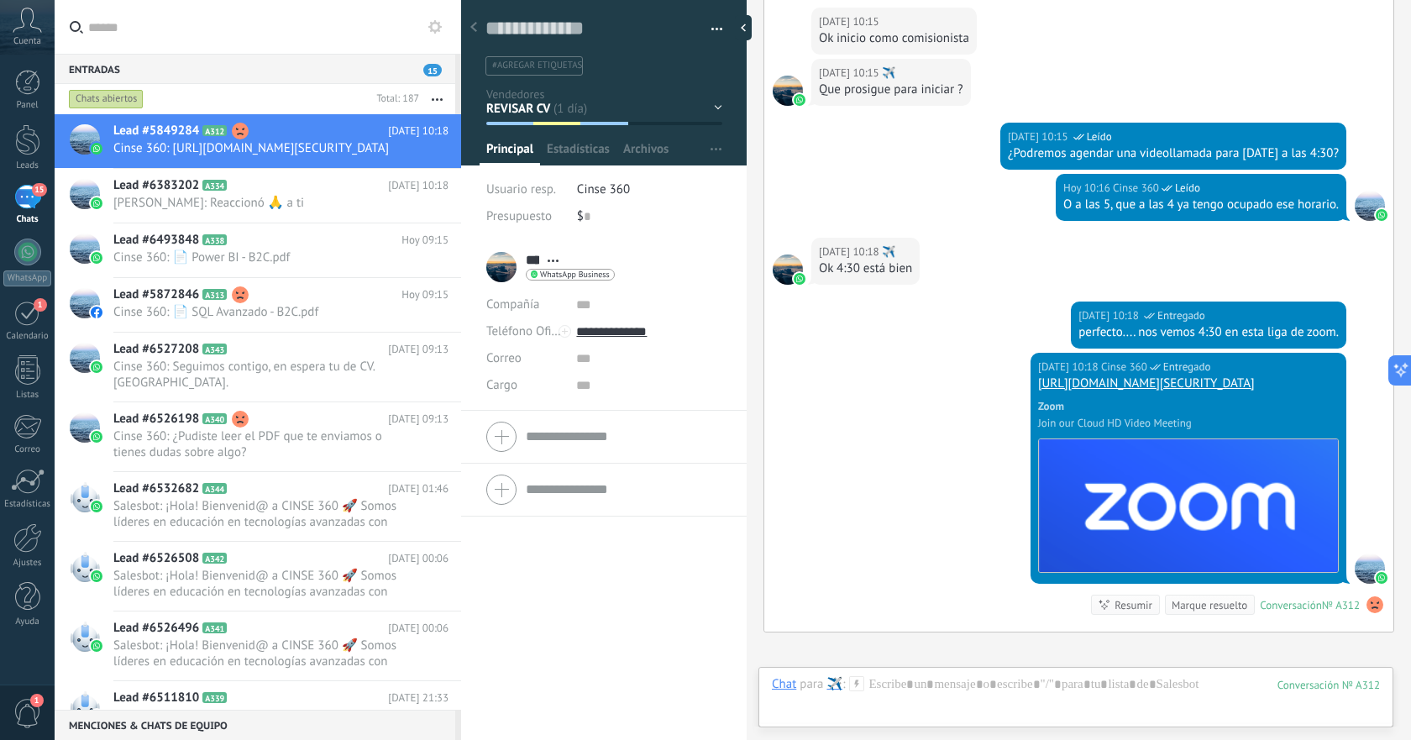
click at [554, 258] on span "Abrir detalle Copie el nombre Desatar Contacto principal" at bounding box center [553, 261] width 28 height 13
click at [582, 277] on link "Abrir detalle" at bounding box center [605, 284] width 67 height 16
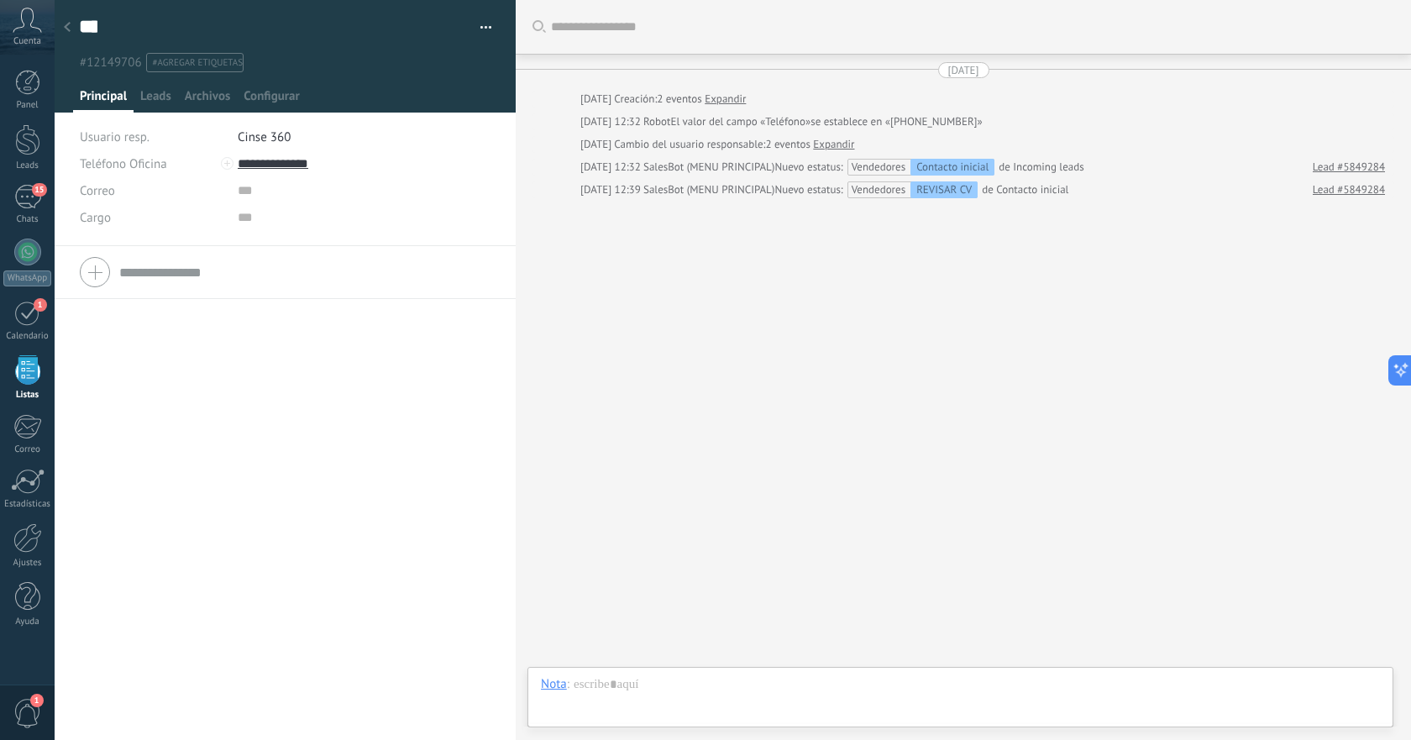
click at [106, 97] on span "Principal" at bounding box center [103, 100] width 47 height 24
click at [34, 207] on div "15" at bounding box center [27, 197] width 27 height 24
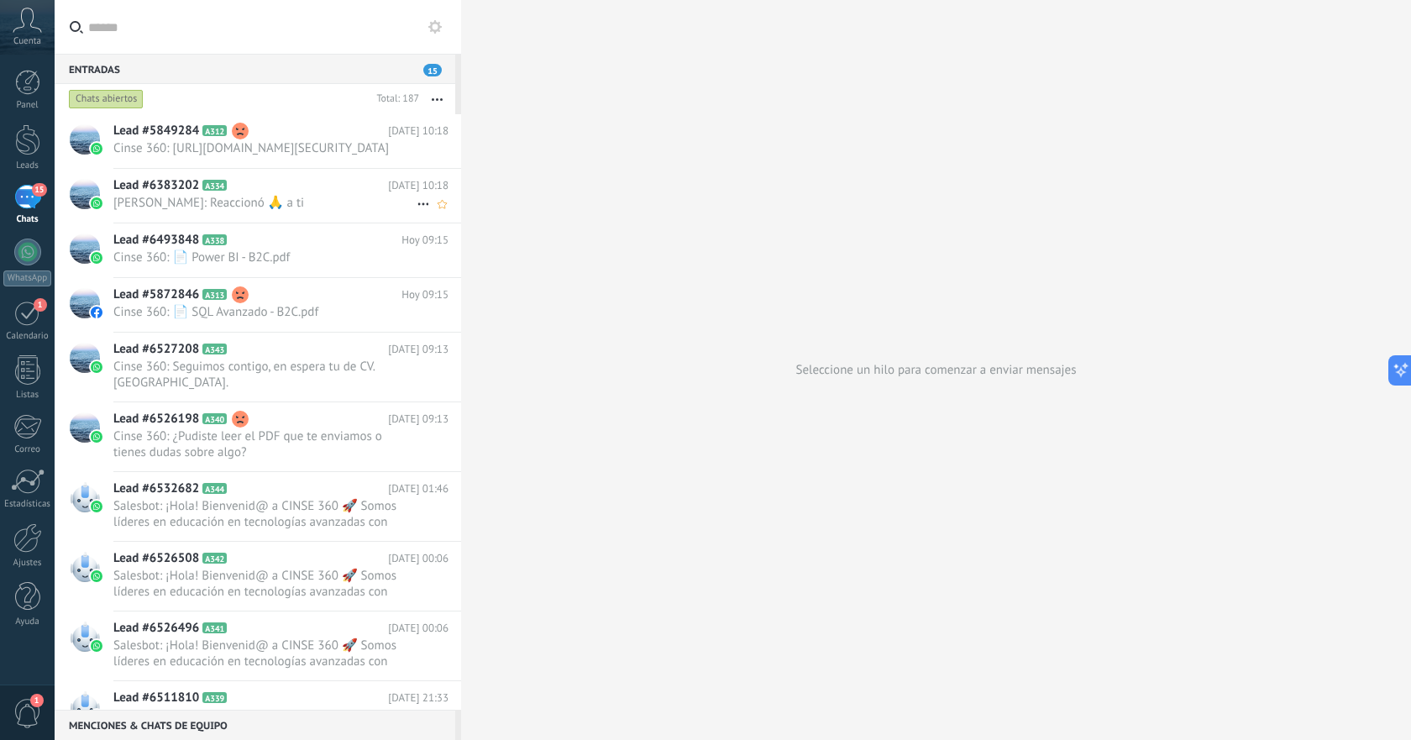
click at [275, 211] on span "[PERSON_NAME]: Reaccionó 🙏 a ti" at bounding box center [264, 203] width 303 height 16
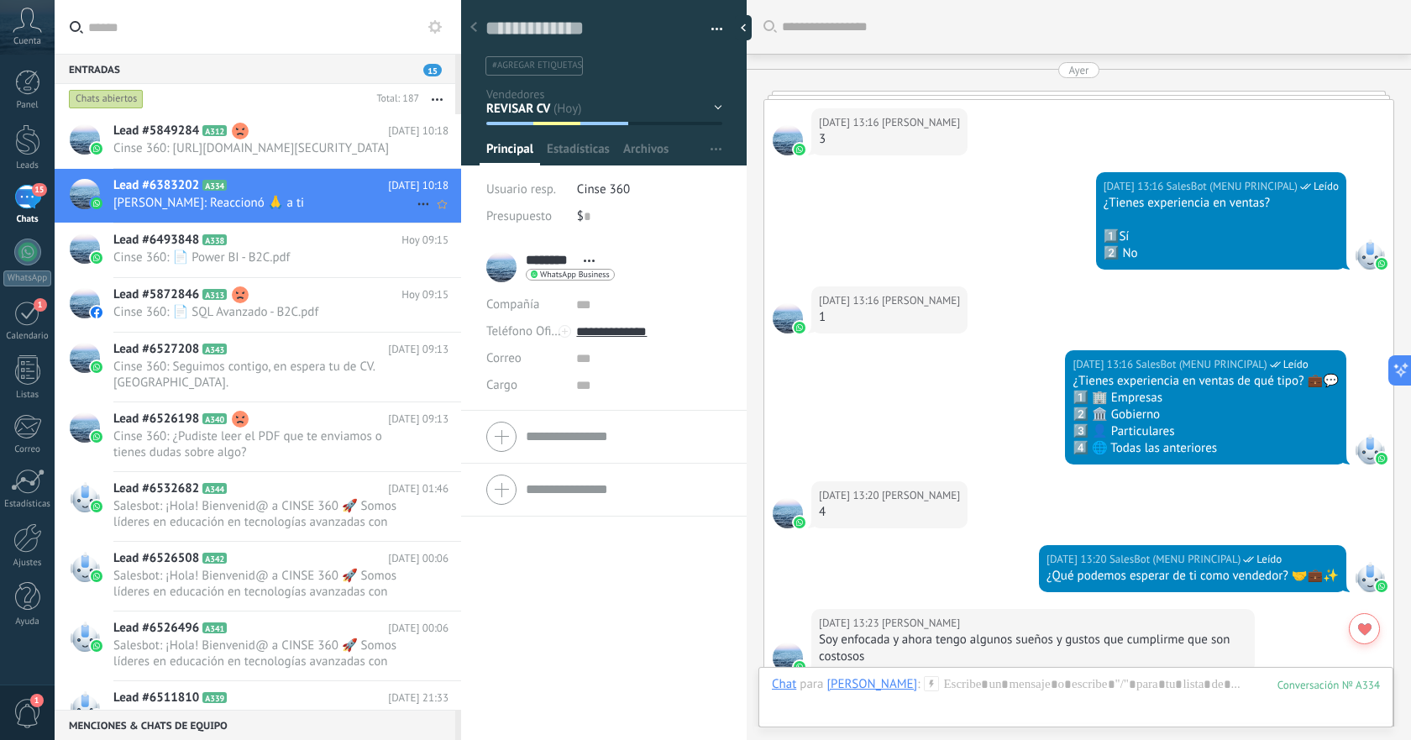
scroll to position [1664, 0]
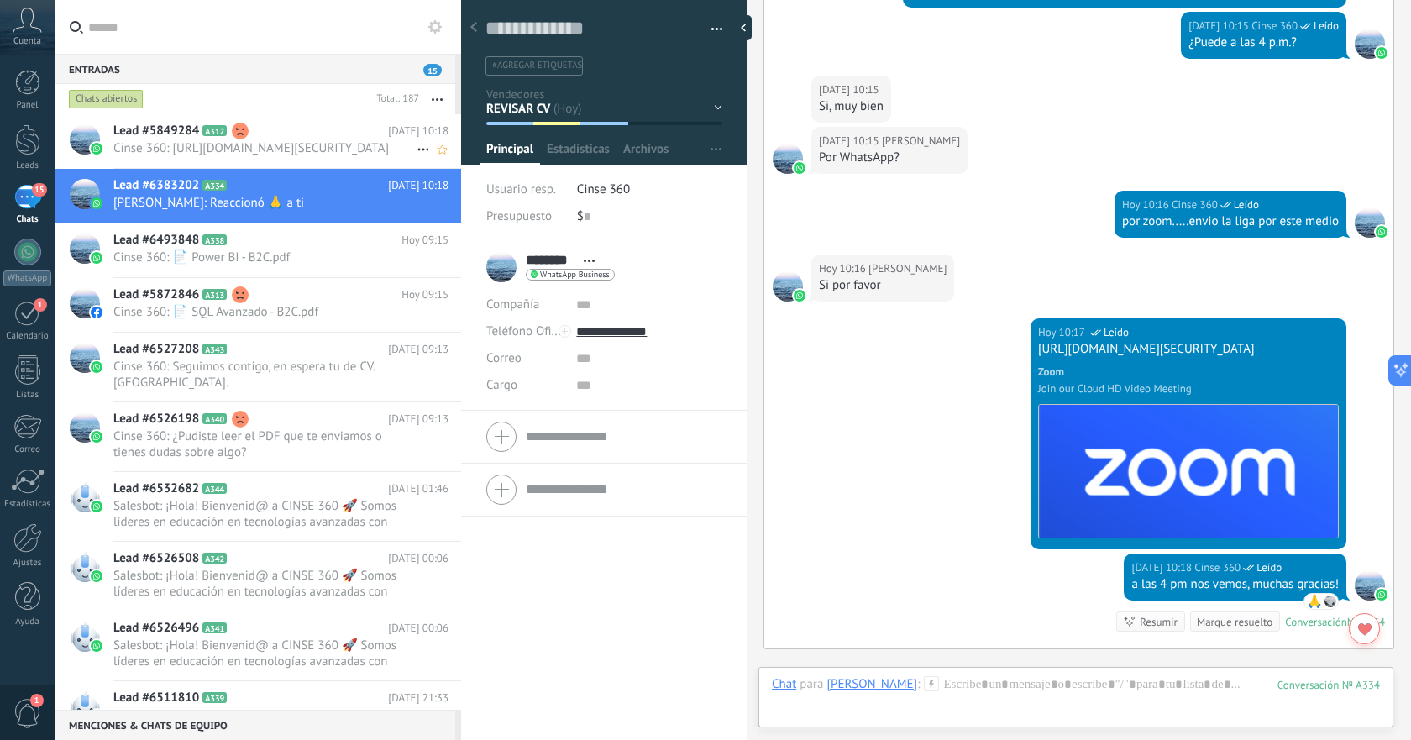
click at [278, 153] on span "Cinse 360: [URL][DOMAIN_NAME][SECURITY_DATA]" at bounding box center [264, 148] width 303 height 16
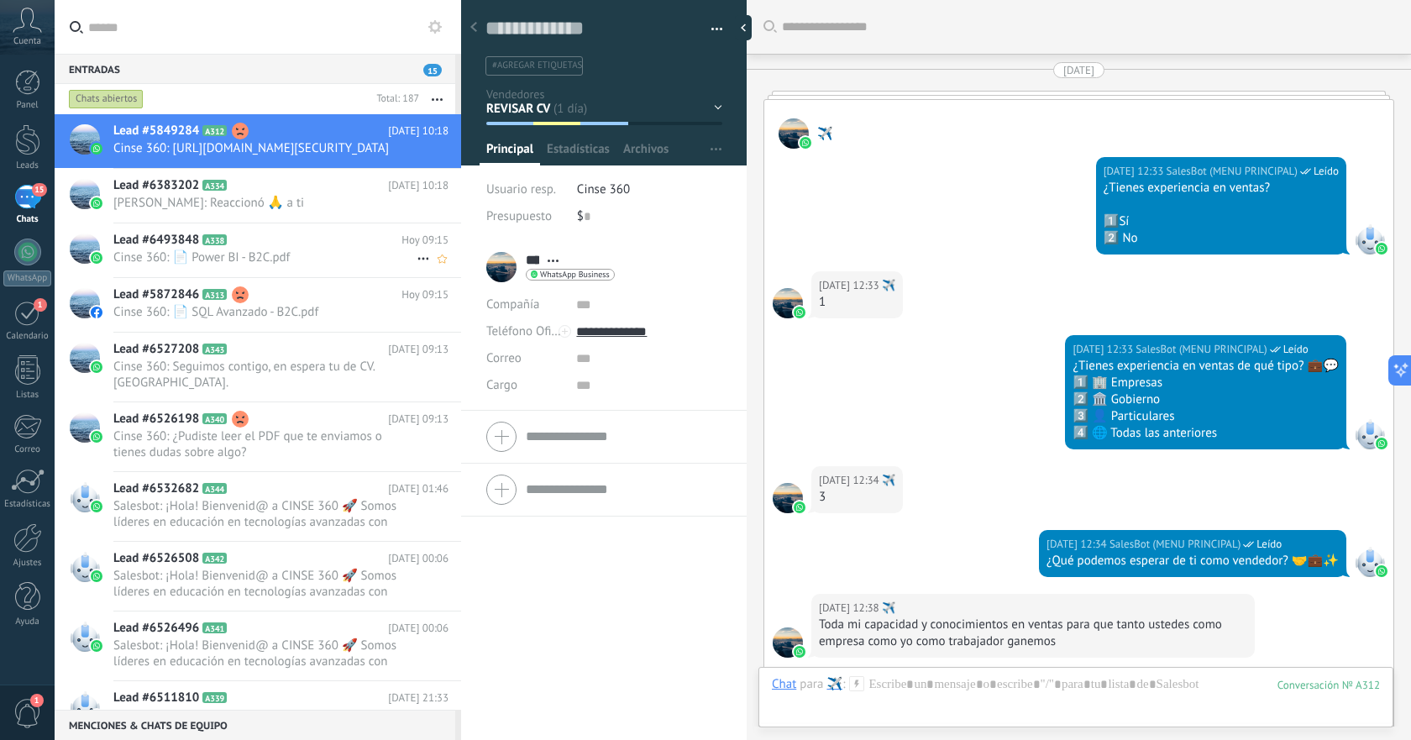
scroll to position [2372, 0]
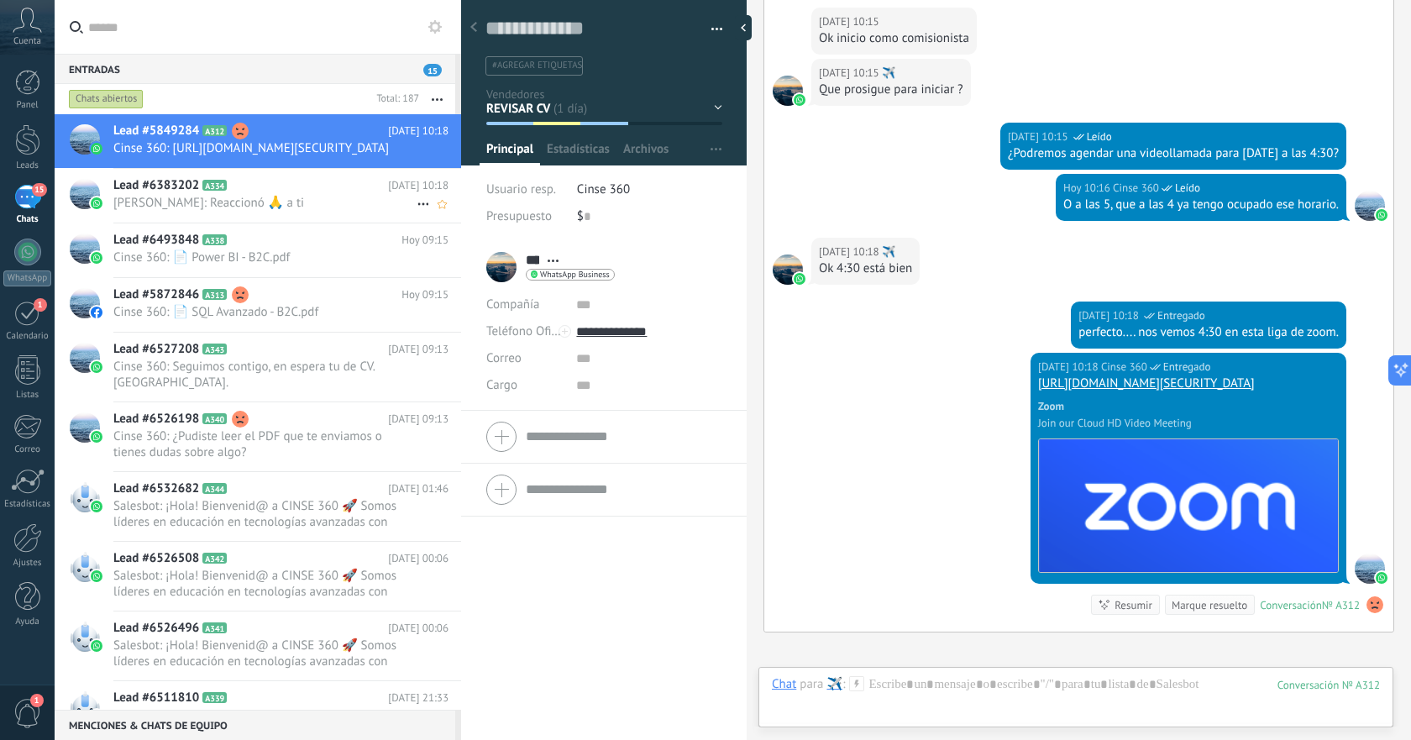
click at [302, 211] on span "[PERSON_NAME]: Reaccionó 🙏 a ti" at bounding box center [264, 203] width 303 height 16
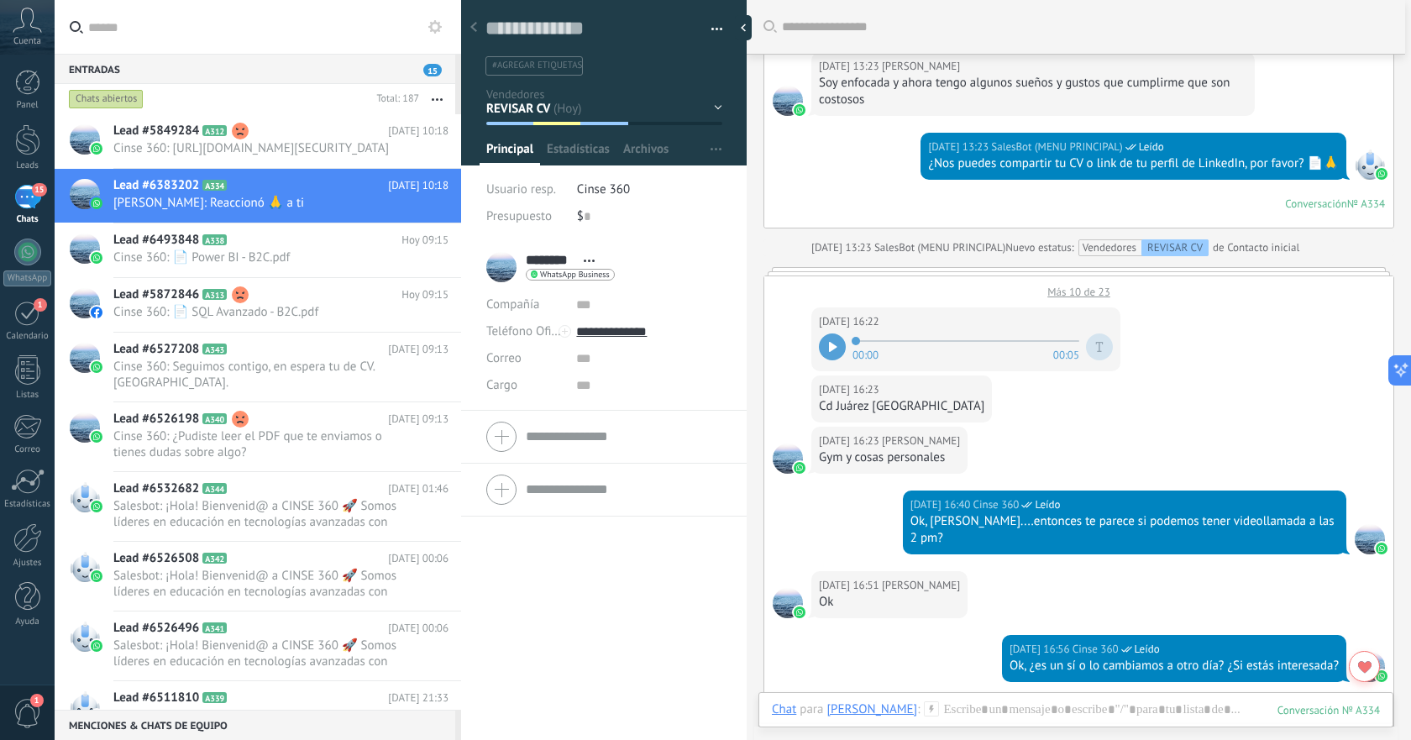
scroll to position [554, 0]
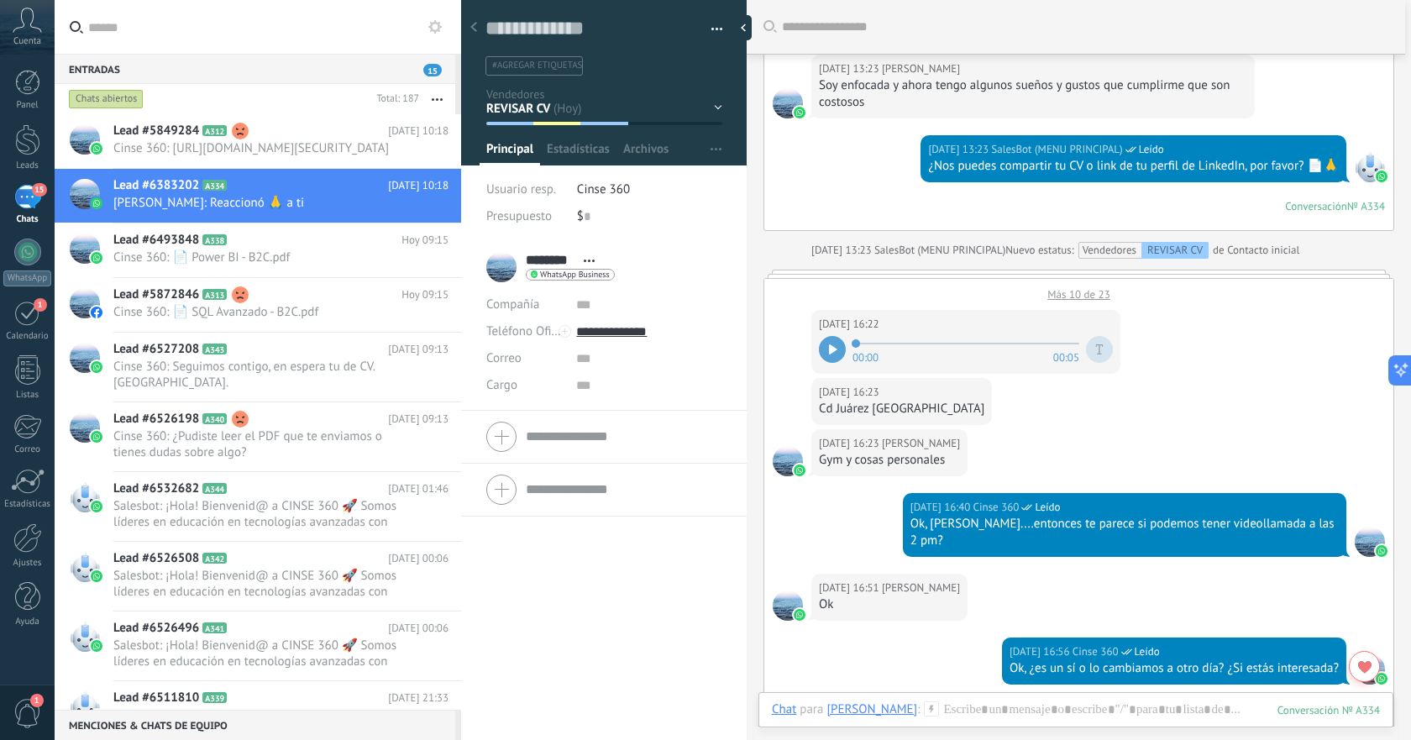
click at [837, 353] on icon at bounding box center [833, 349] width 8 height 10
click at [22, 314] on div "1" at bounding box center [27, 313] width 27 height 26
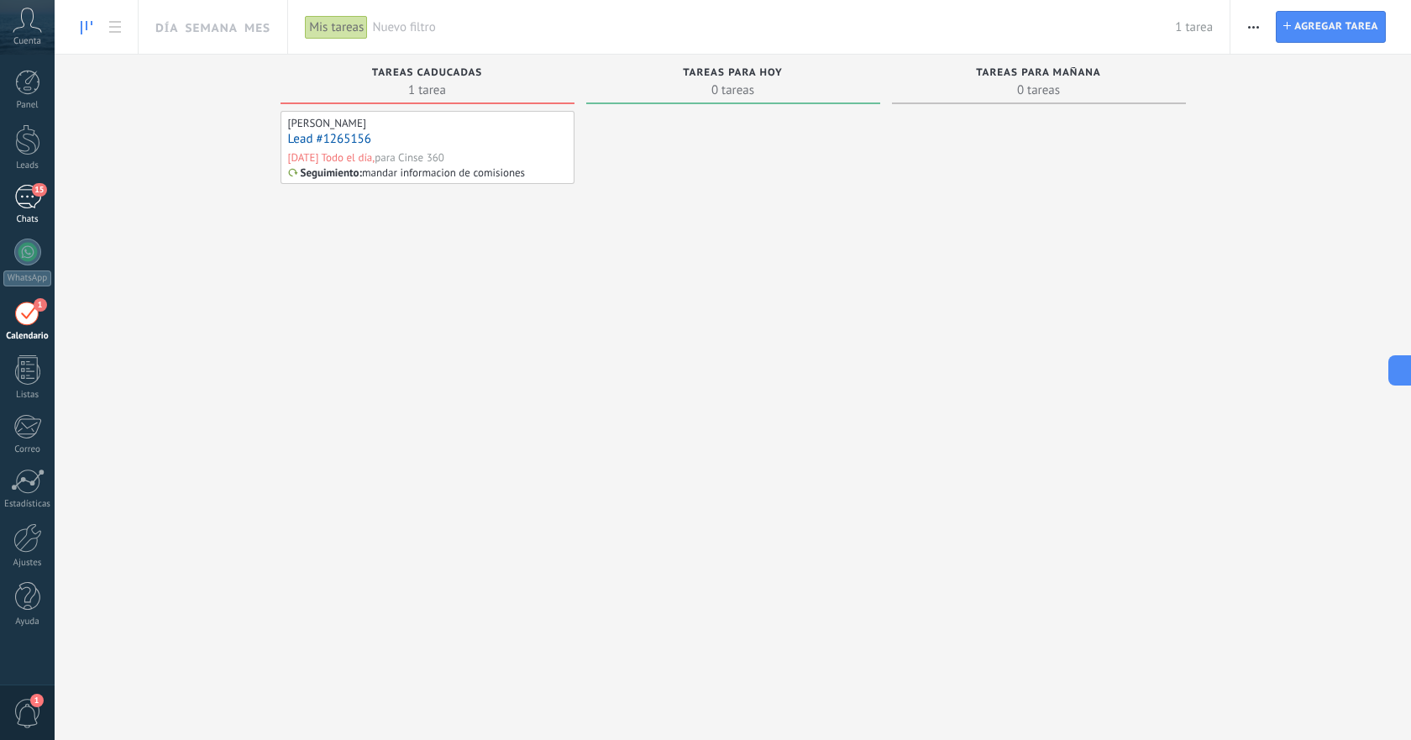
click at [30, 206] on div "15" at bounding box center [27, 197] width 27 height 24
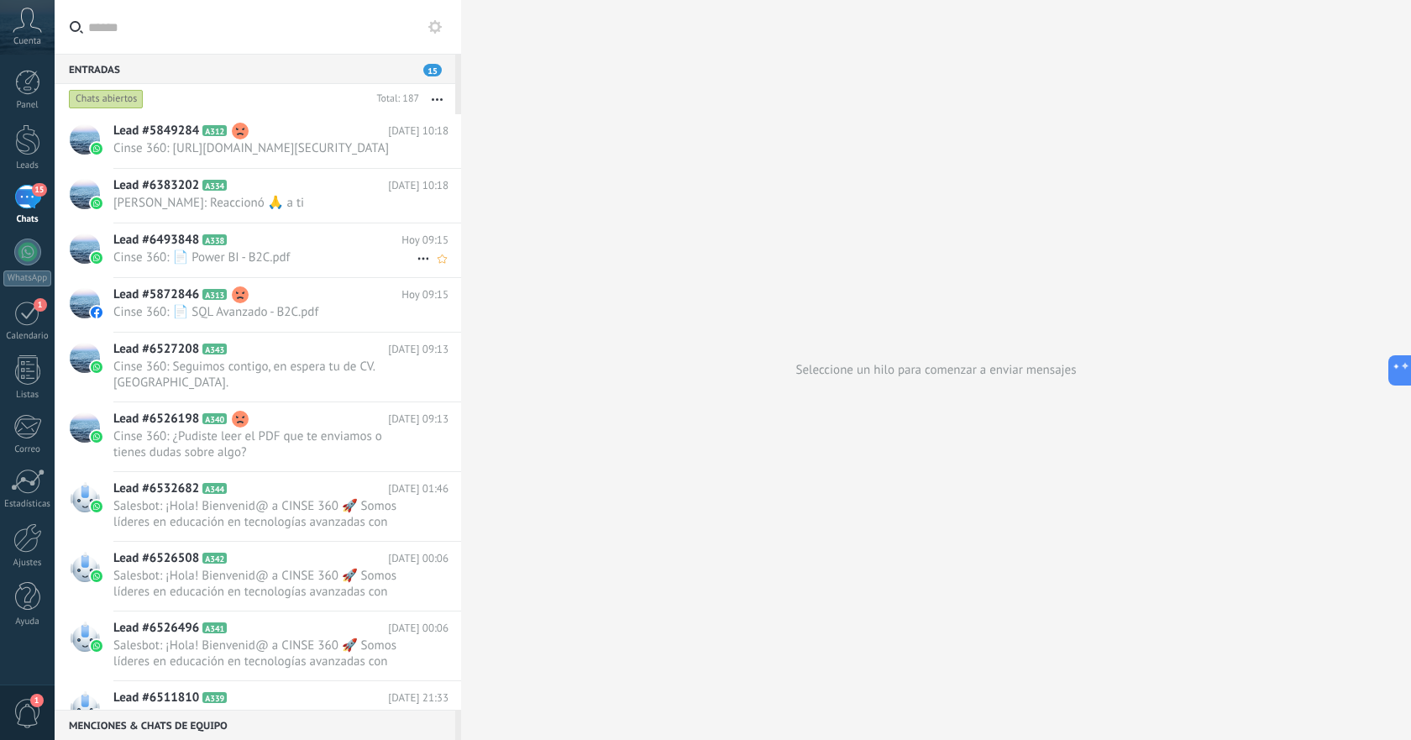
click at [294, 265] on span "Cinse 360: 📄 Power BI - B2C.pdf" at bounding box center [264, 257] width 303 height 16
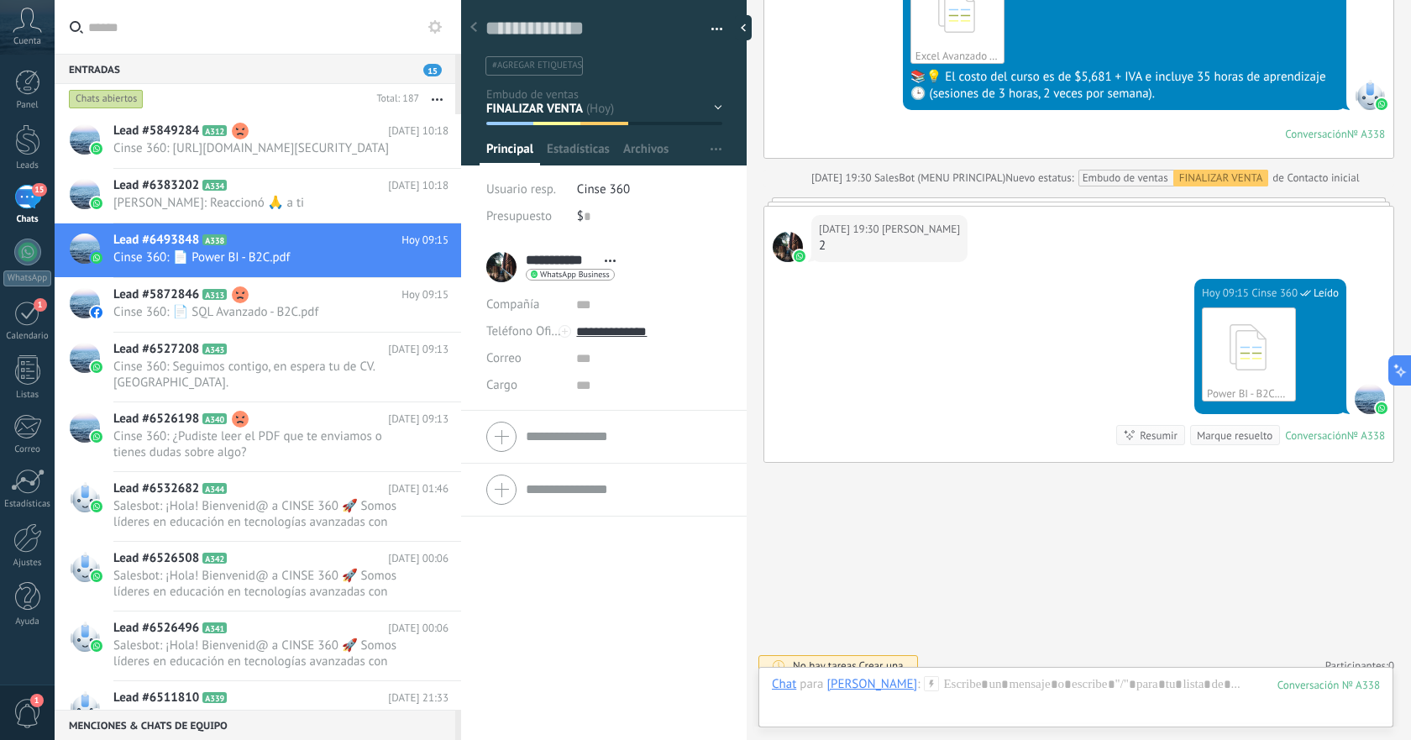
scroll to position [832, 0]
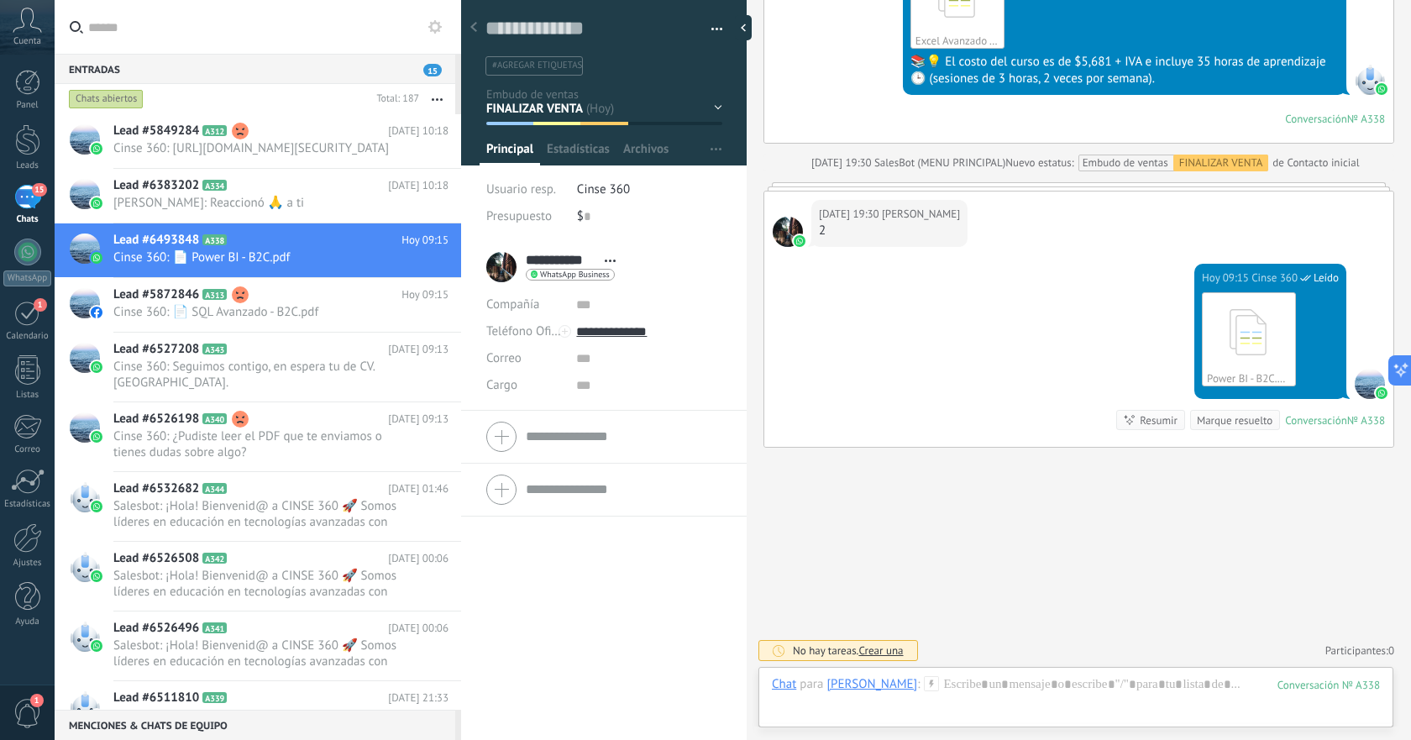
click at [924, 688] on icon at bounding box center [931, 683] width 15 height 15
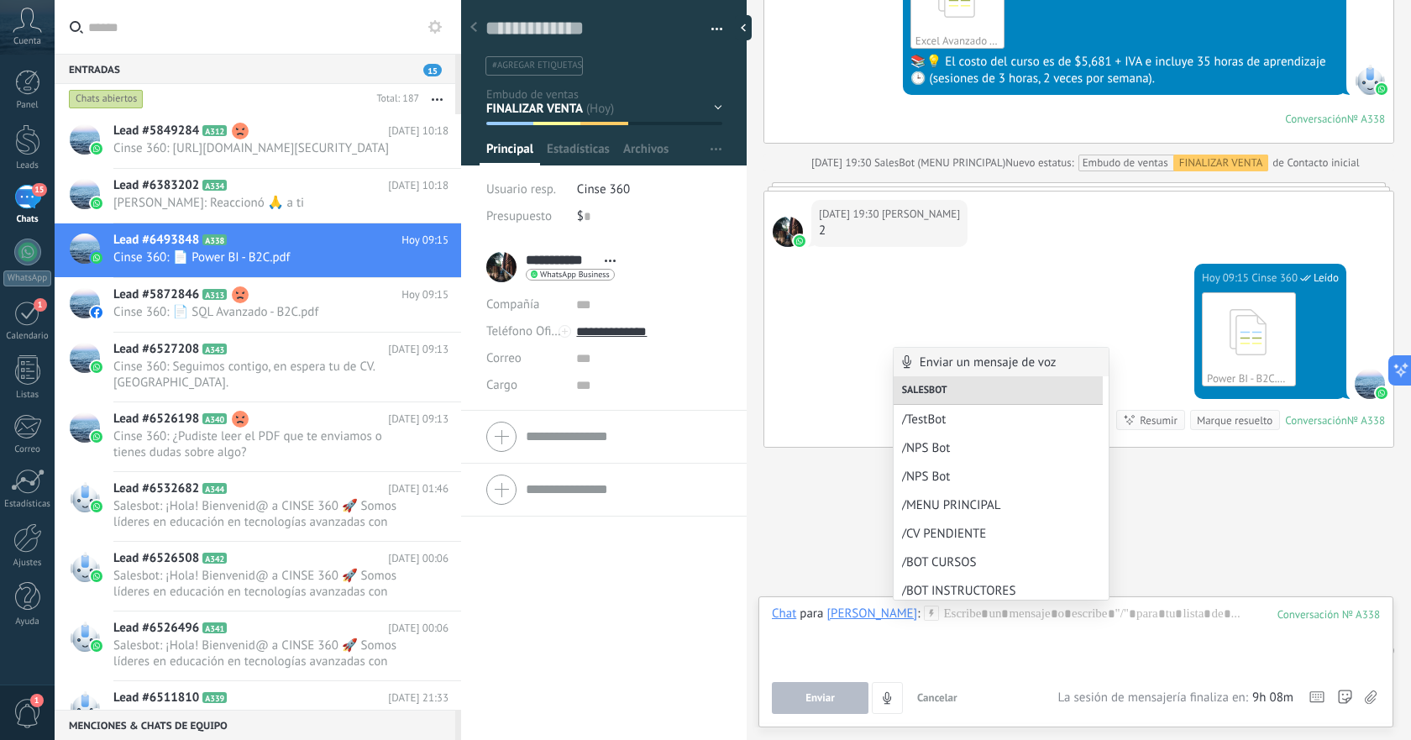
click at [587, 587] on div "**********" at bounding box center [604, 491] width 286 height 500
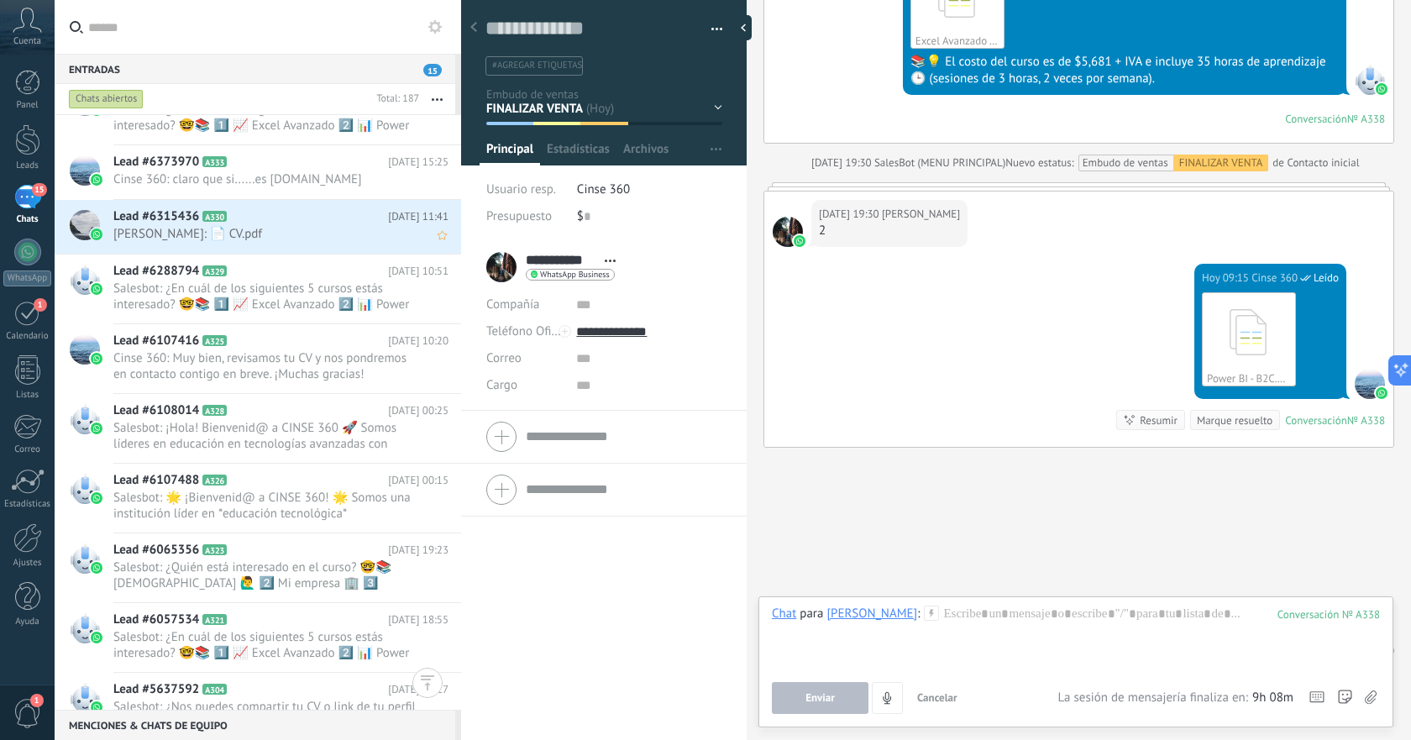
scroll to position [1502, 0]
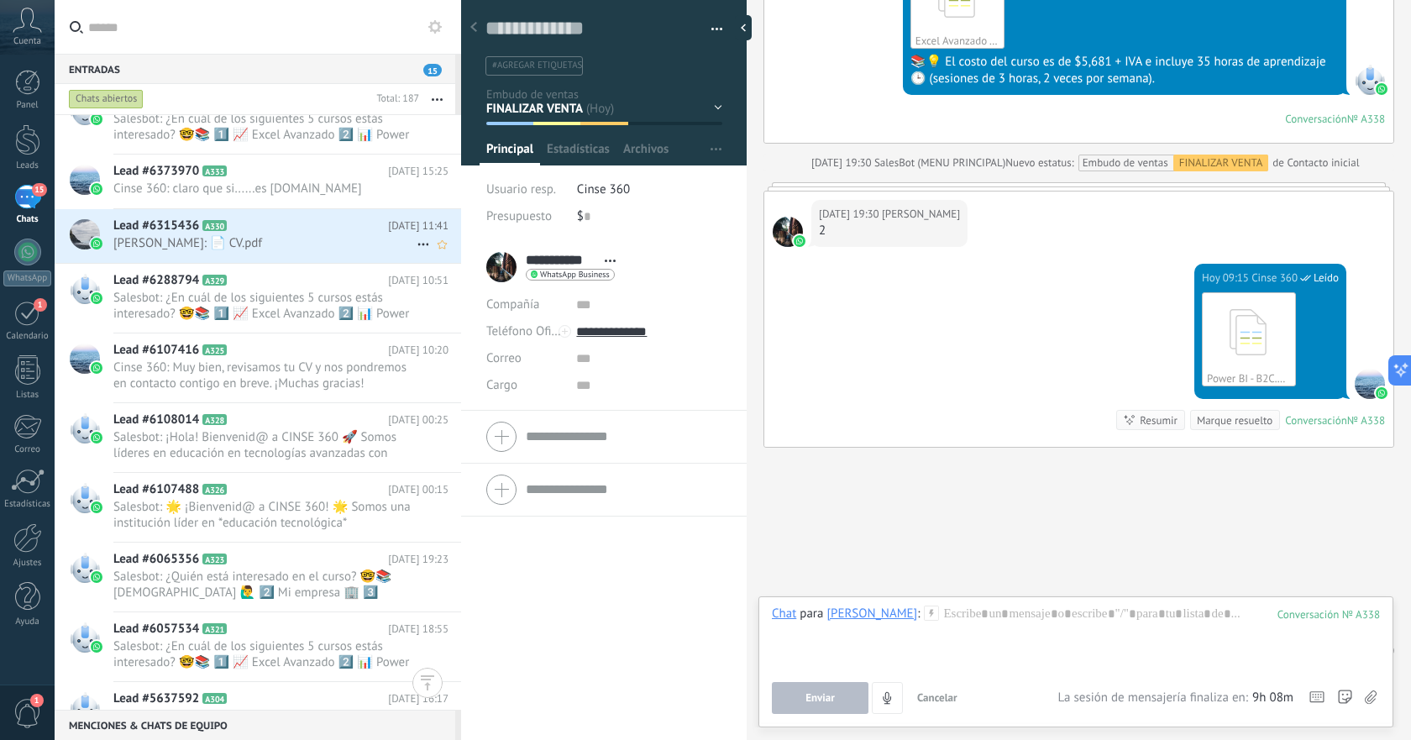
click at [344, 250] on span "[PERSON_NAME]: 📄 CV.pdf" at bounding box center [264, 243] width 303 height 16
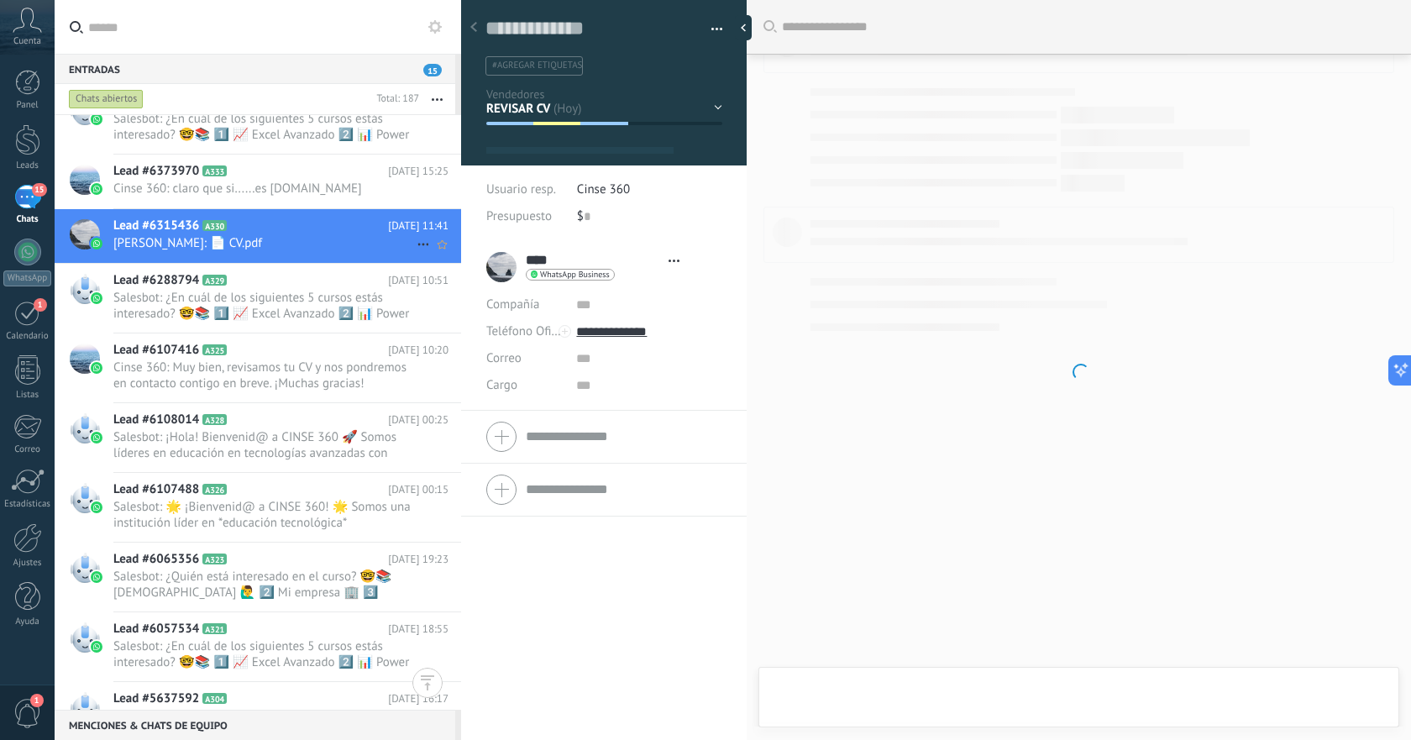
type textarea "**********"
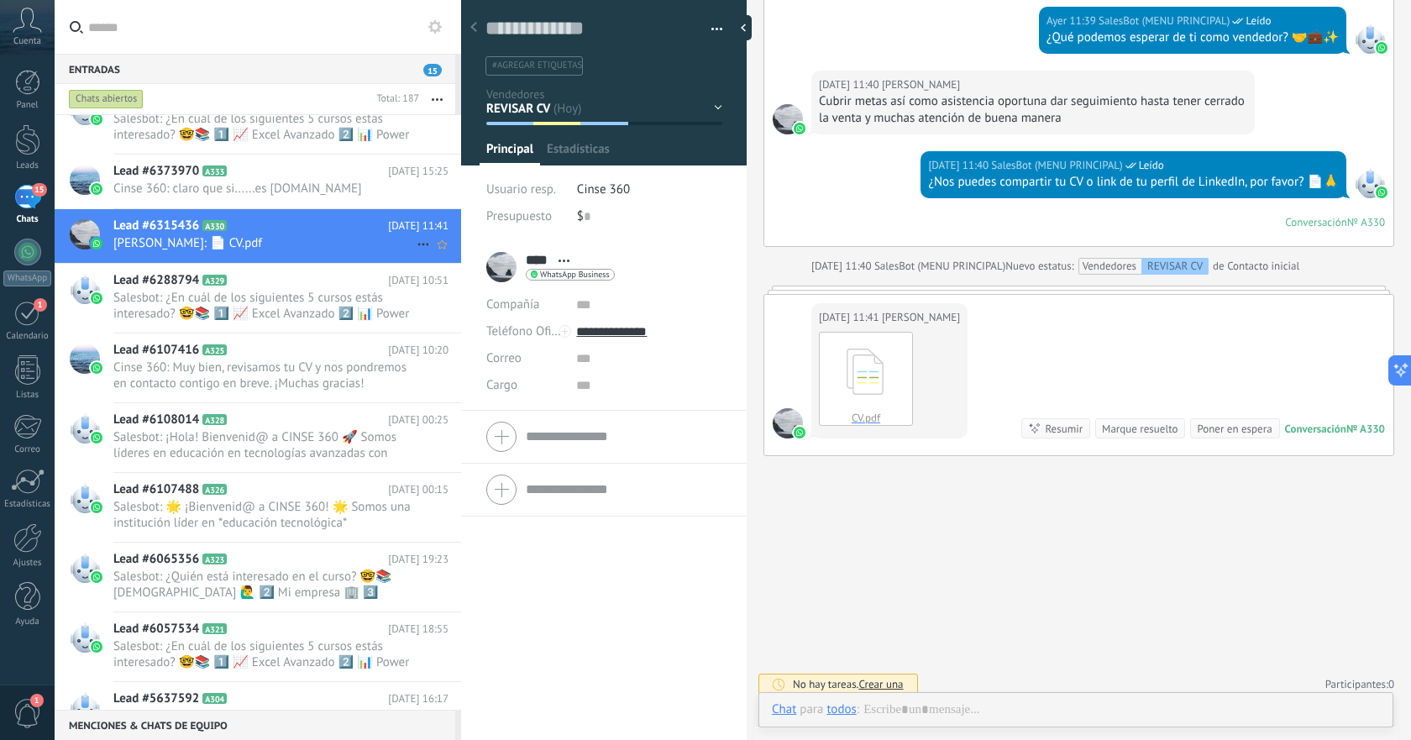
scroll to position [25, 0]
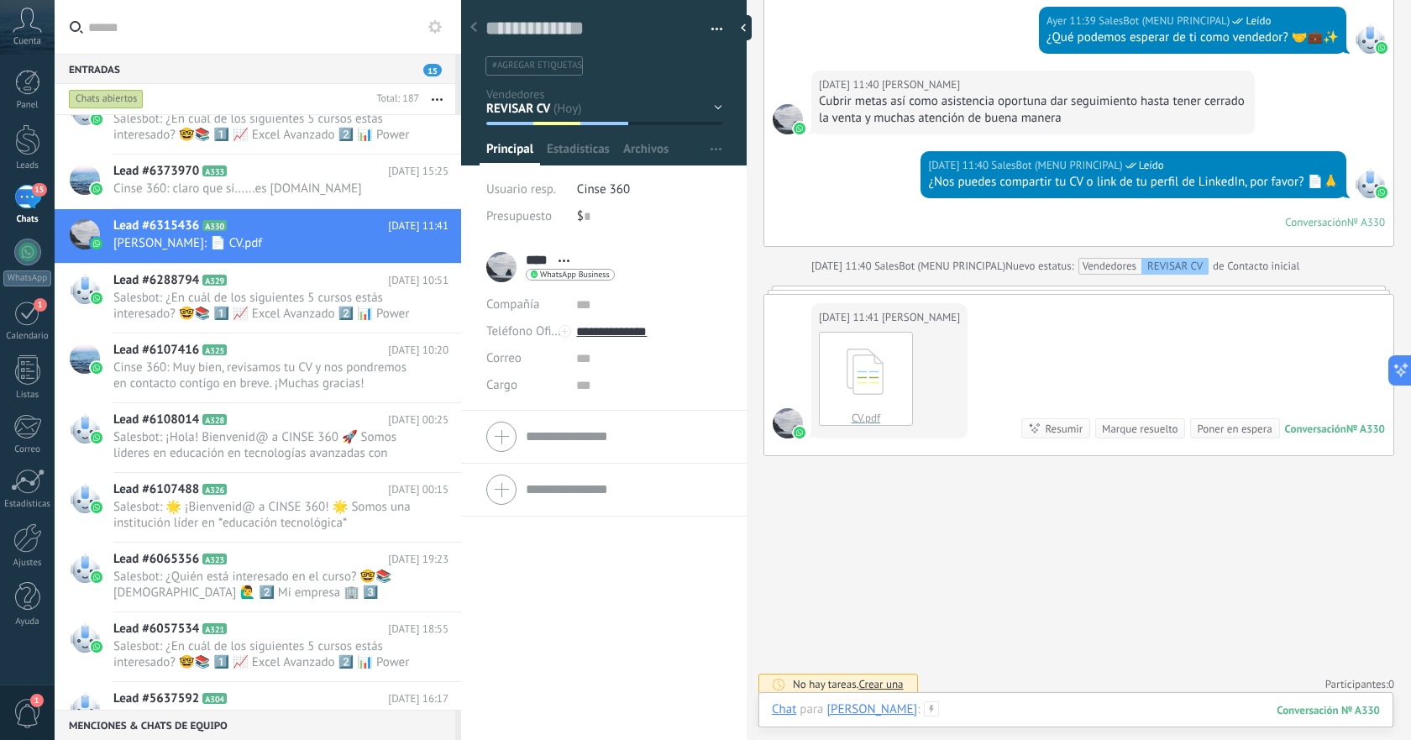
click at [1063, 706] on div at bounding box center [1076, 726] width 608 height 50
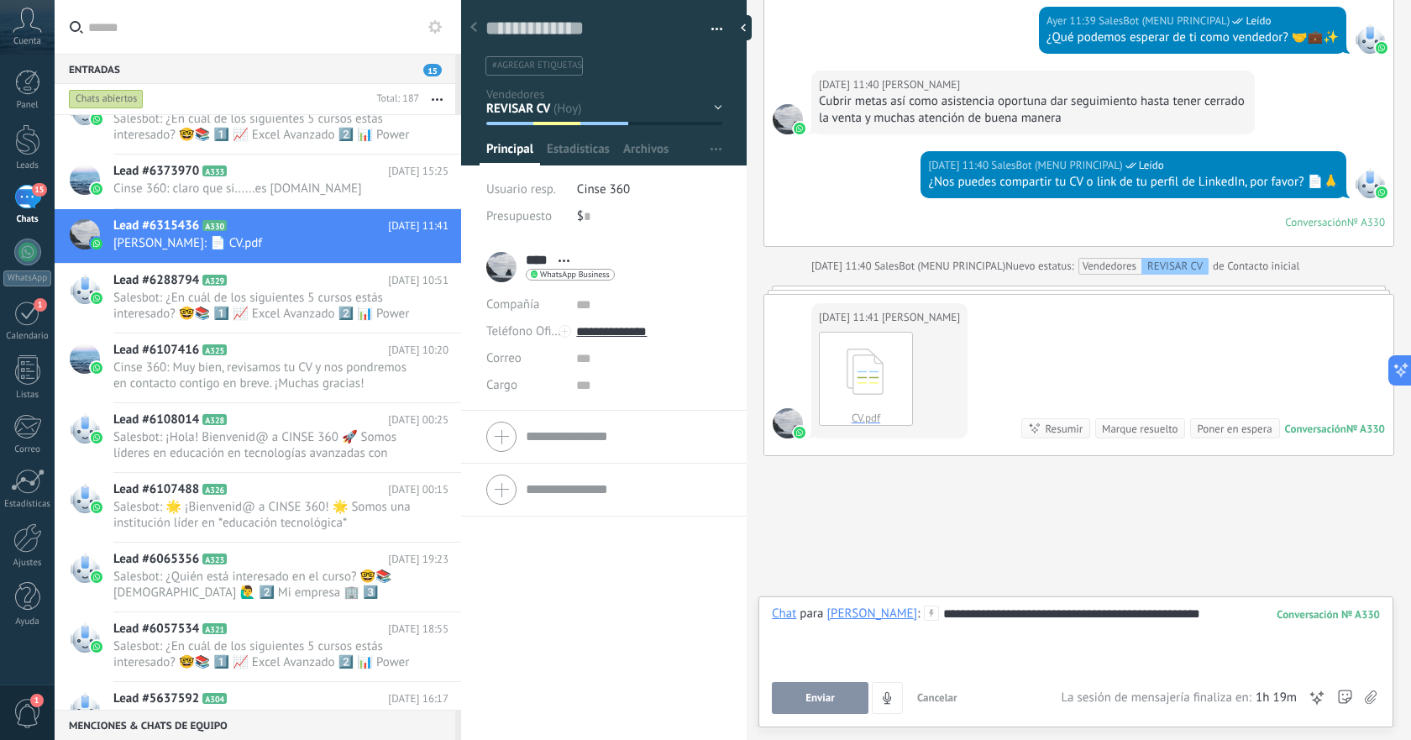
click at [839, 699] on button "Enviar" at bounding box center [820, 698] width 97 height 32
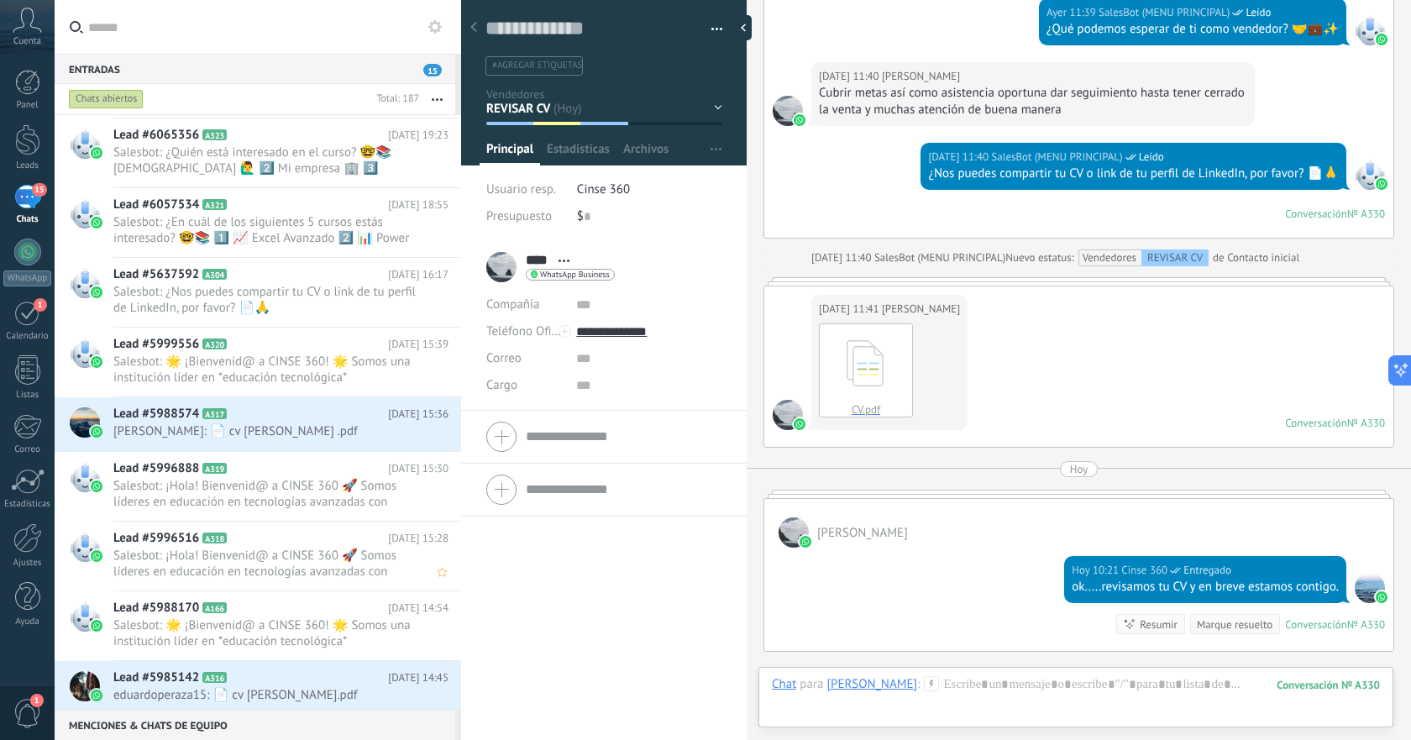
scroll to position [1952, 0]
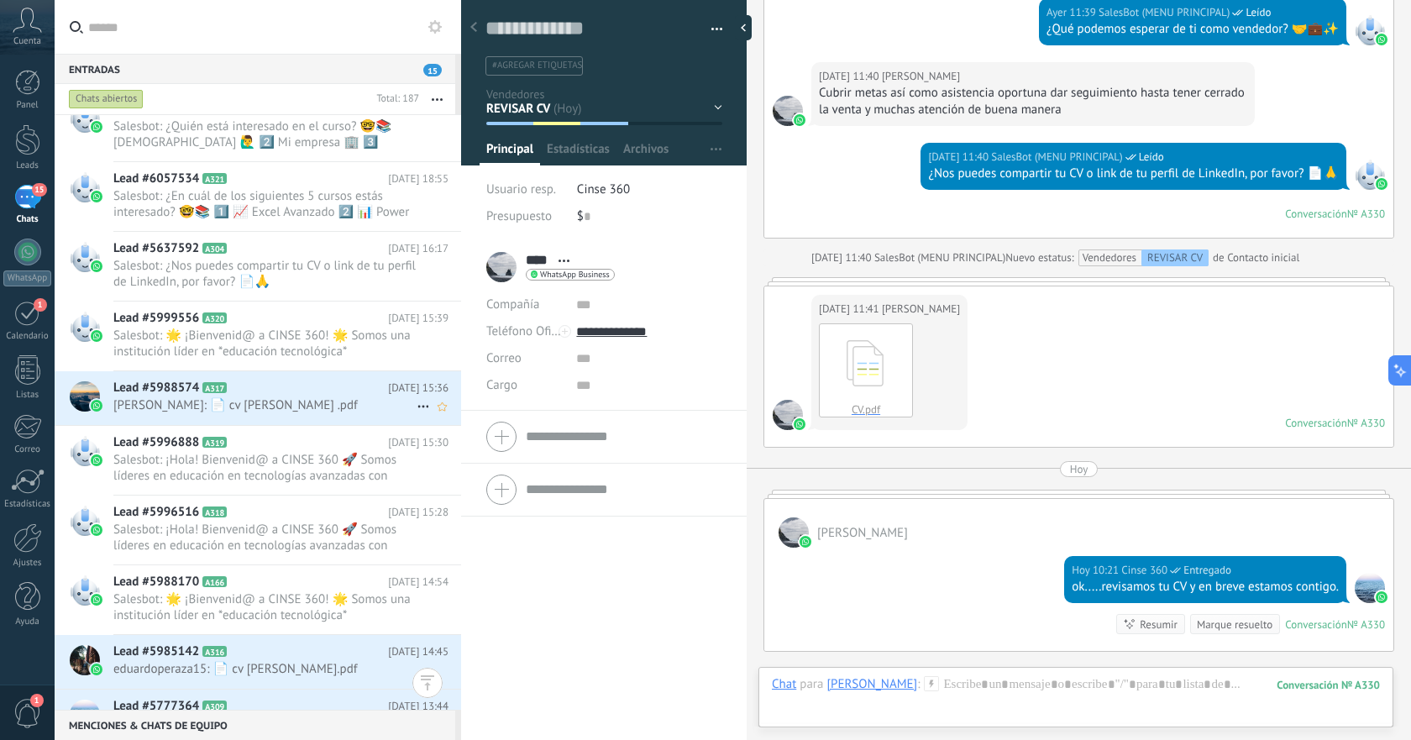
click at [361, 407] on span "[PERSON_NAME]: 📄 cv [PERSON_NAME] .pdf" at bounding box center [264, 405] width 303 height 16
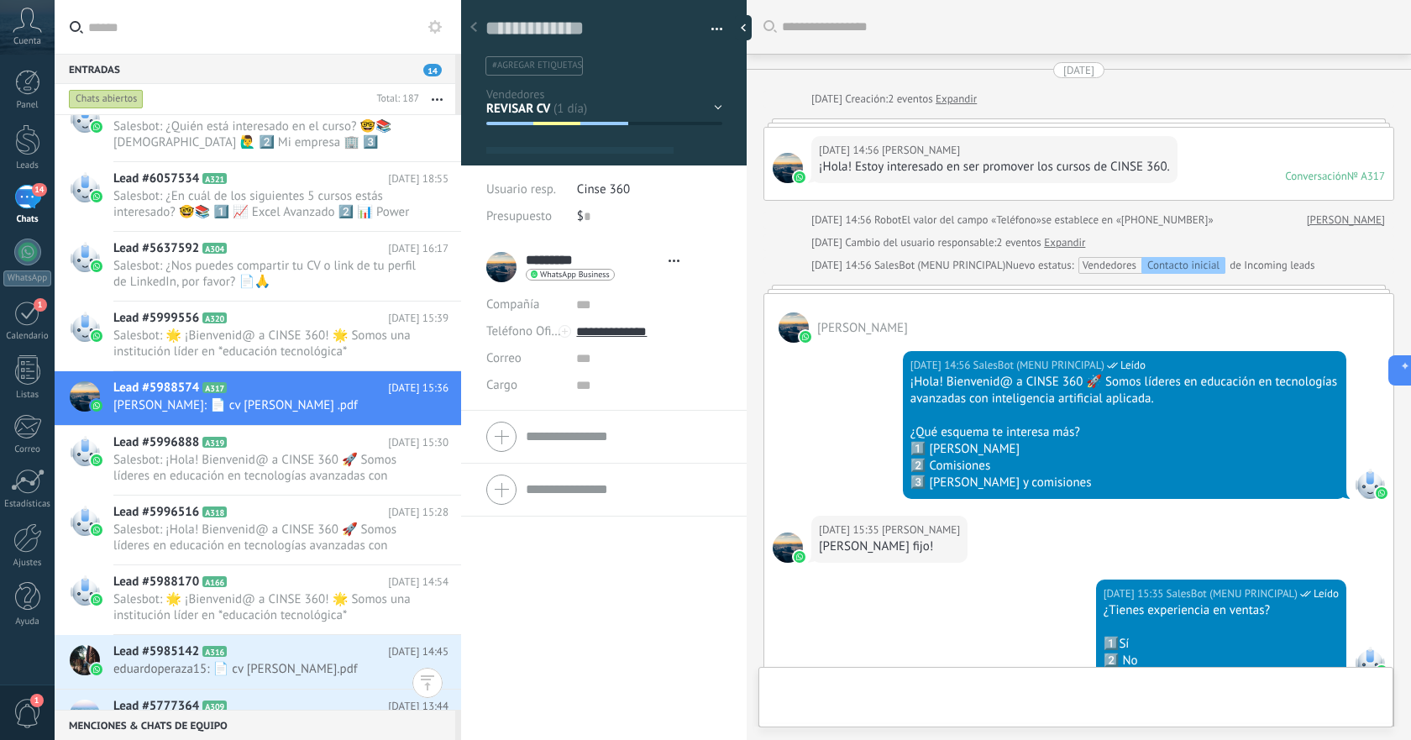
type textarea "**********"
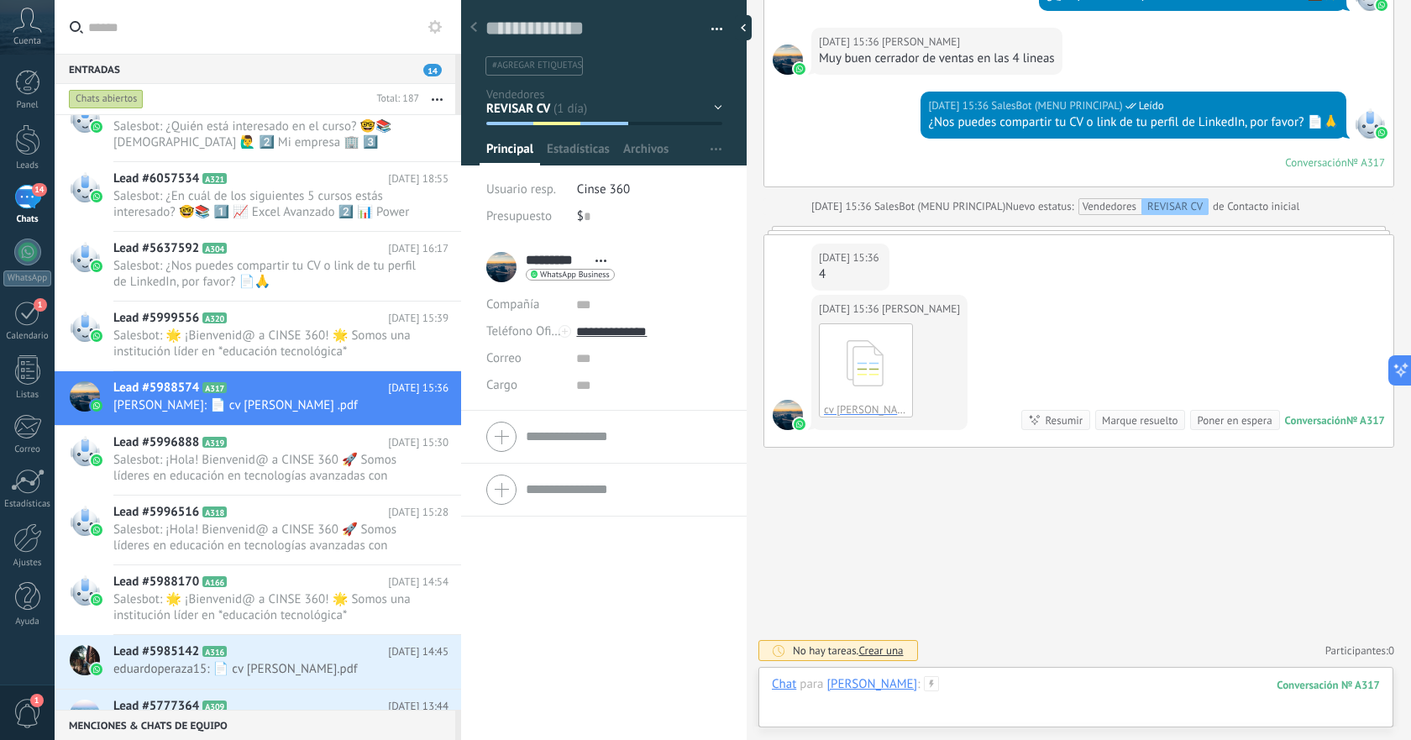
click at [1070, 680] on div at bounding box center [1076, 701] width 608 height 50
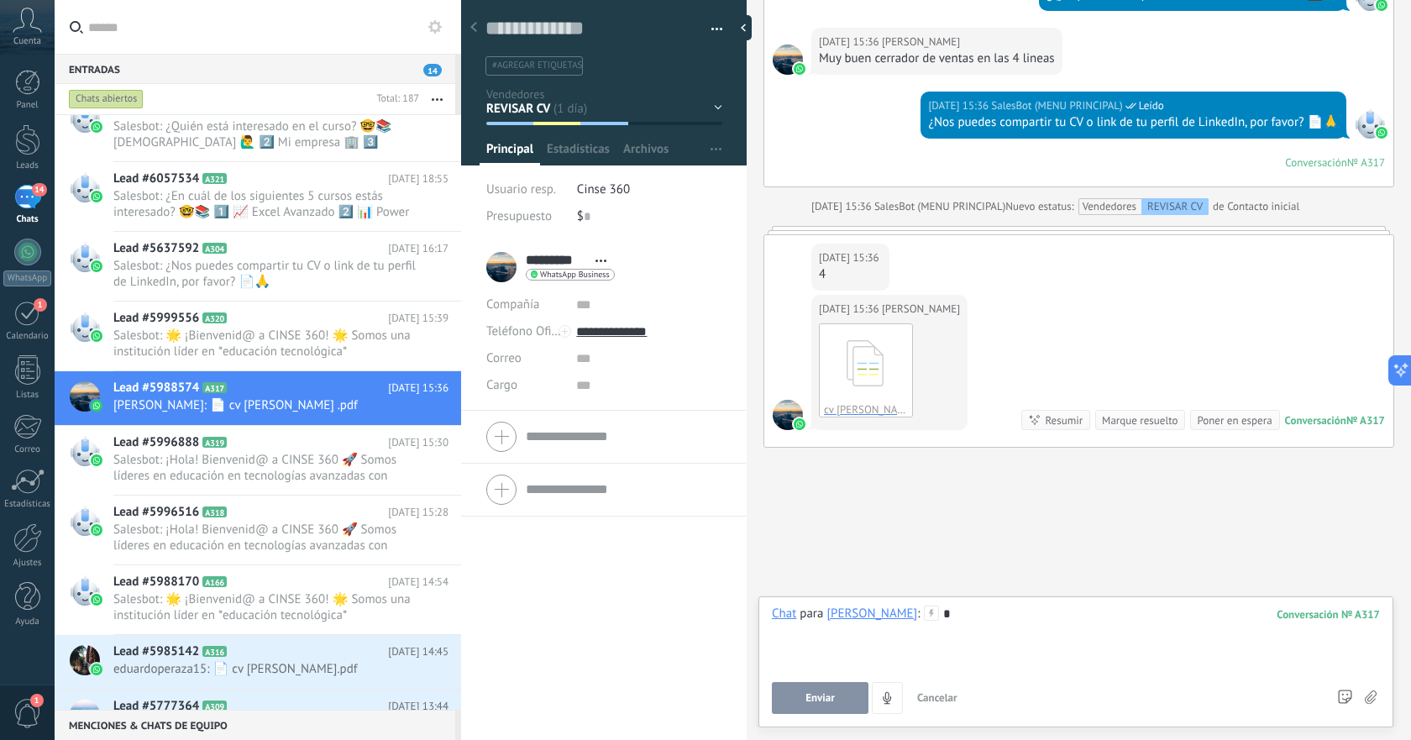
click at [836, 695] on button "Enviar" at bounding box center [820, 698] width 97 height 32
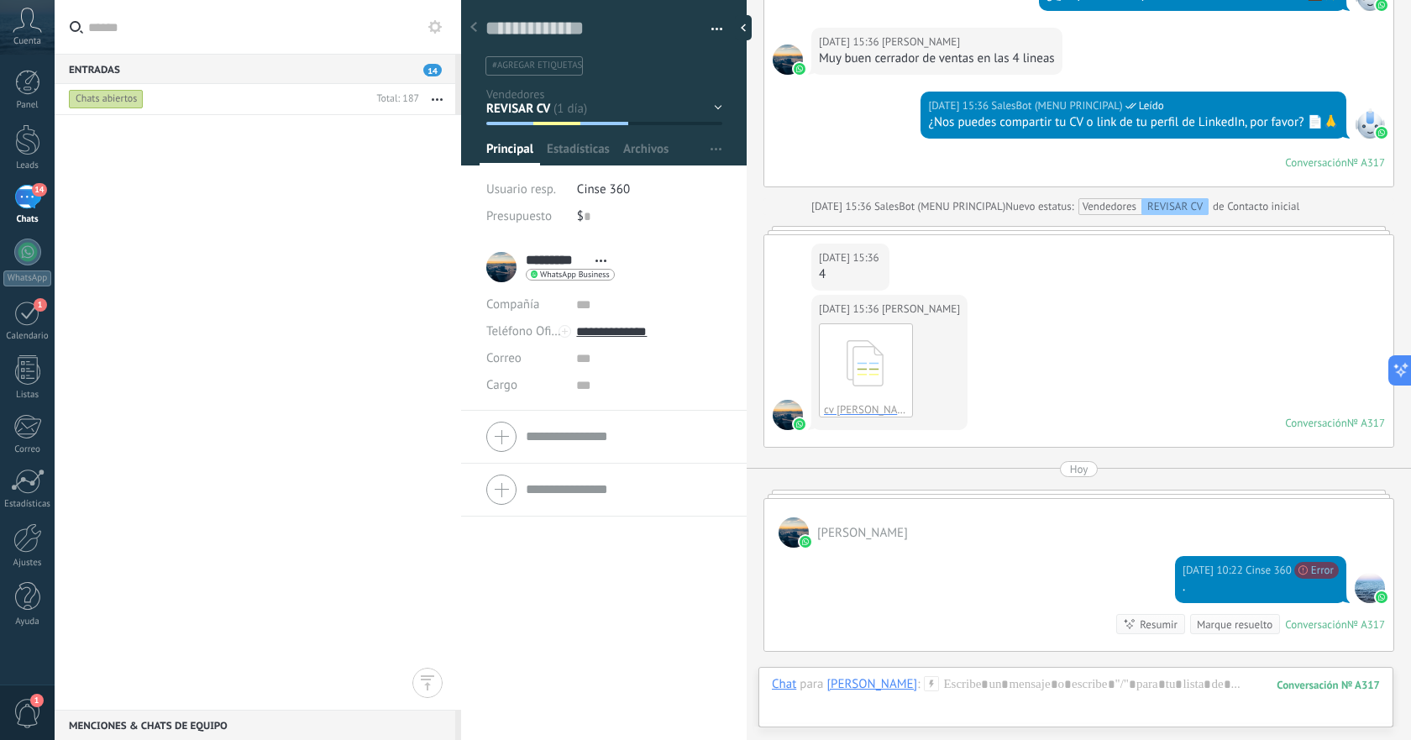
scroll to position [0, 0]
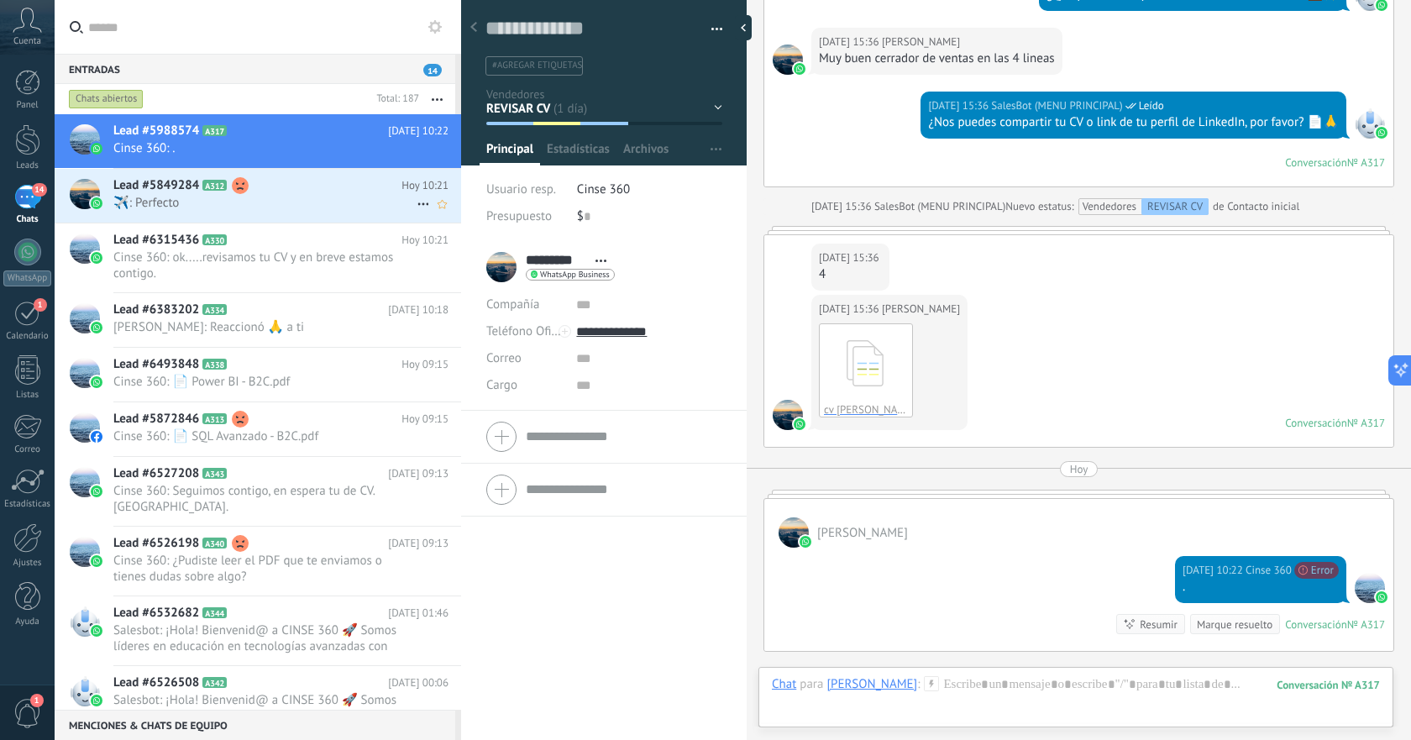
click at [322, 202] on span "️️✈️: Perfecto" at bounding box center [264, 203] width 303 height 16
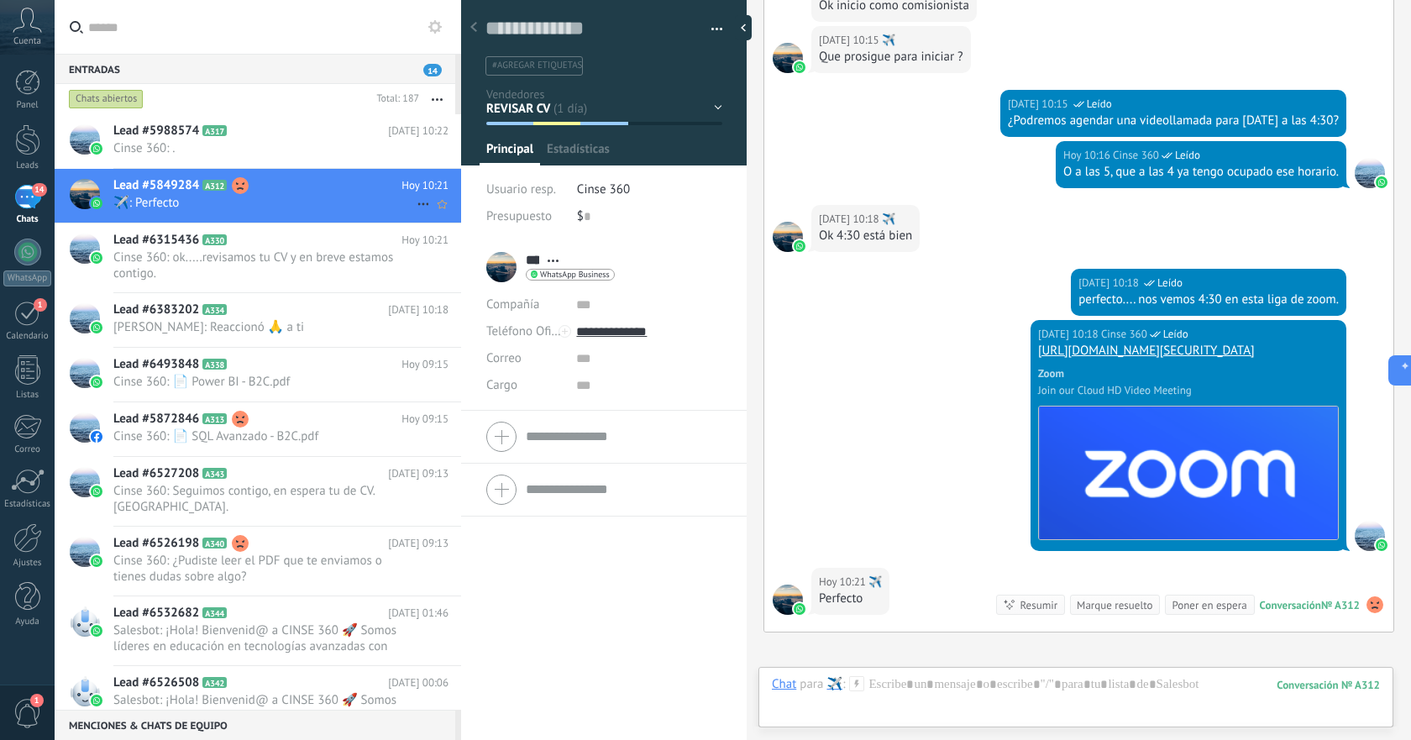
scroll to position [25, 0]
click at [246, 155] on span "Cinse 360: ." at bounding box center [264, 148] width 303 height 16
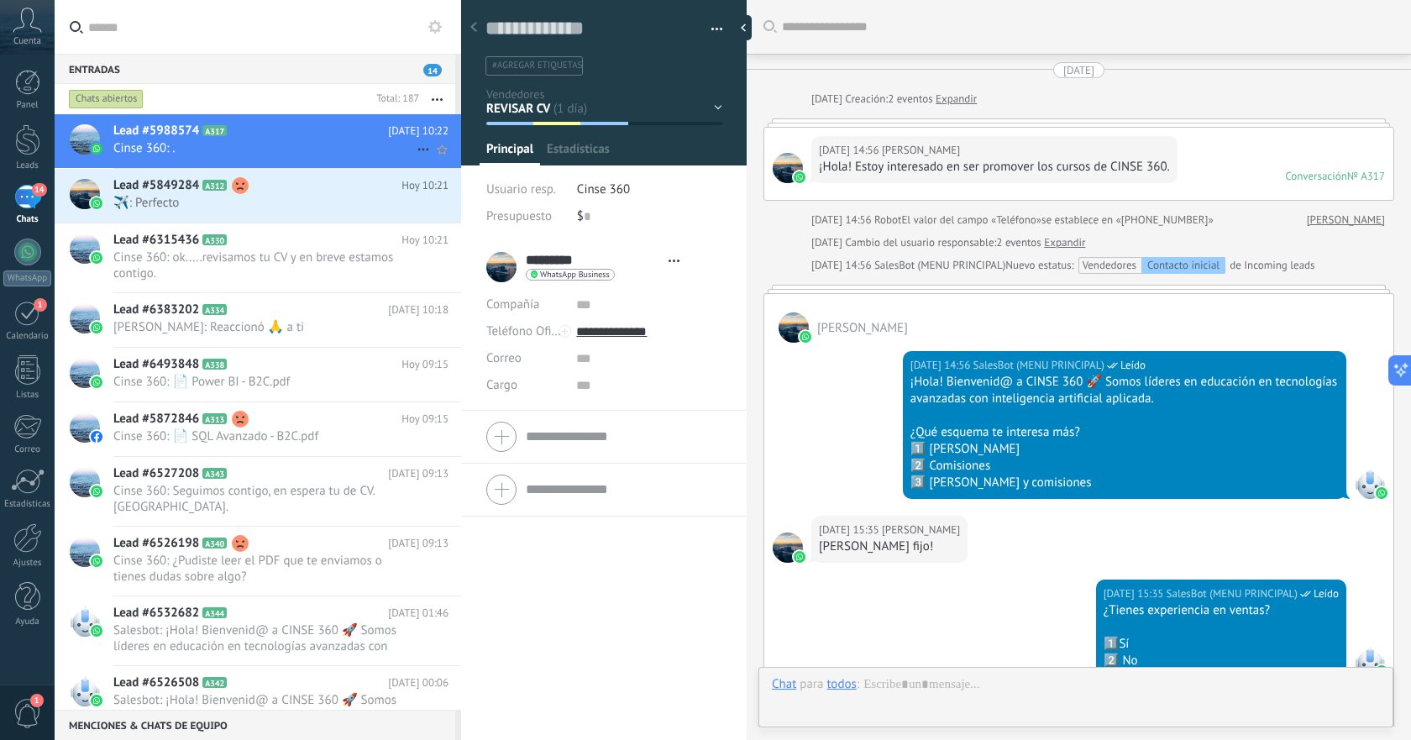
scroll to position [25, 0]
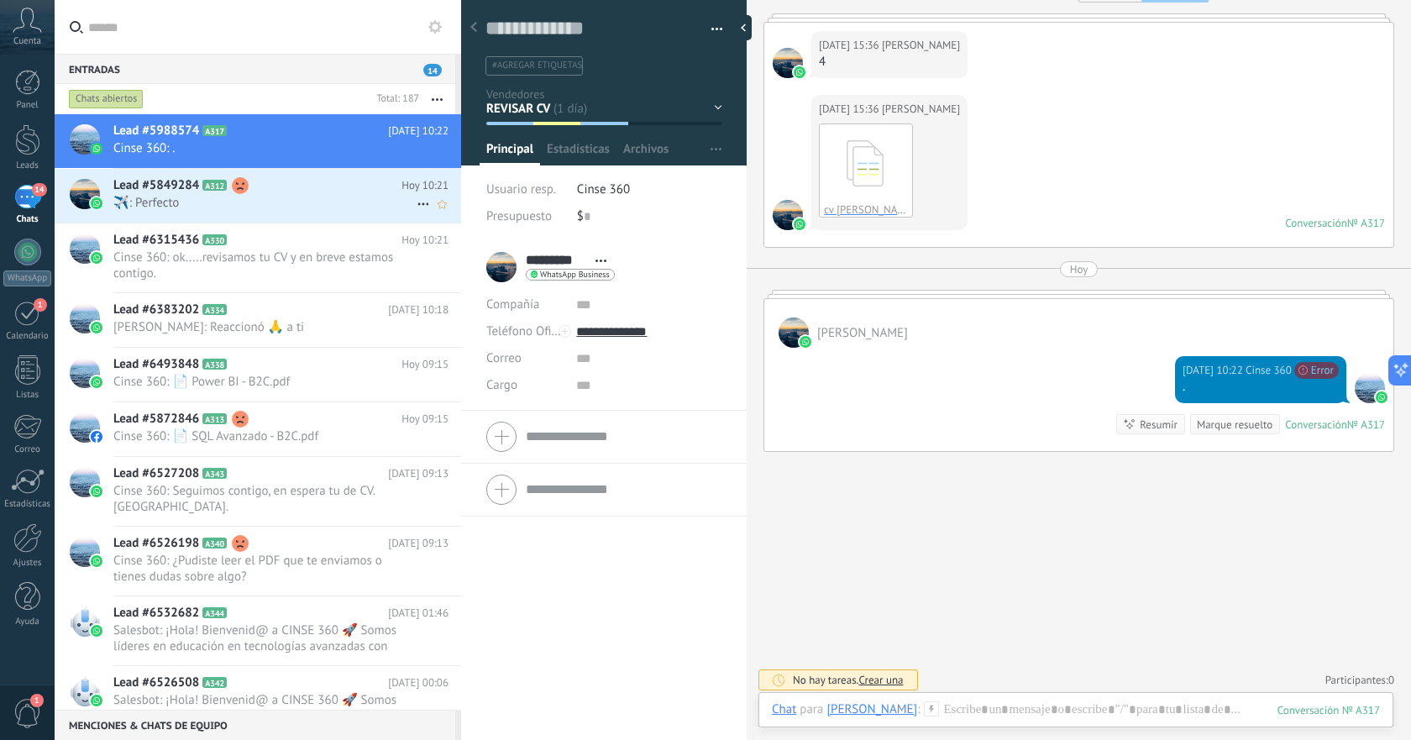
click at [246, 190] on use at bounding box center [240, 185] width 17 height 17
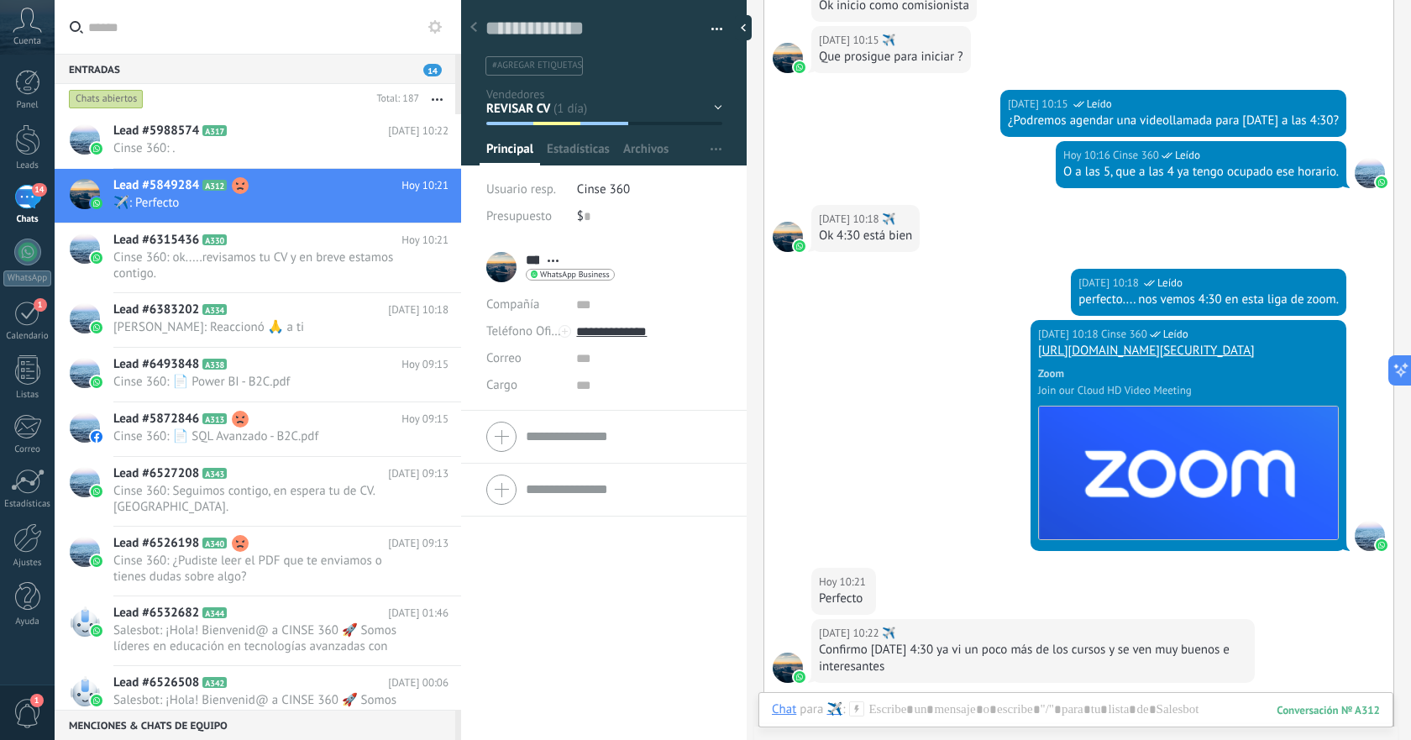
scroll to position [2445, 0]
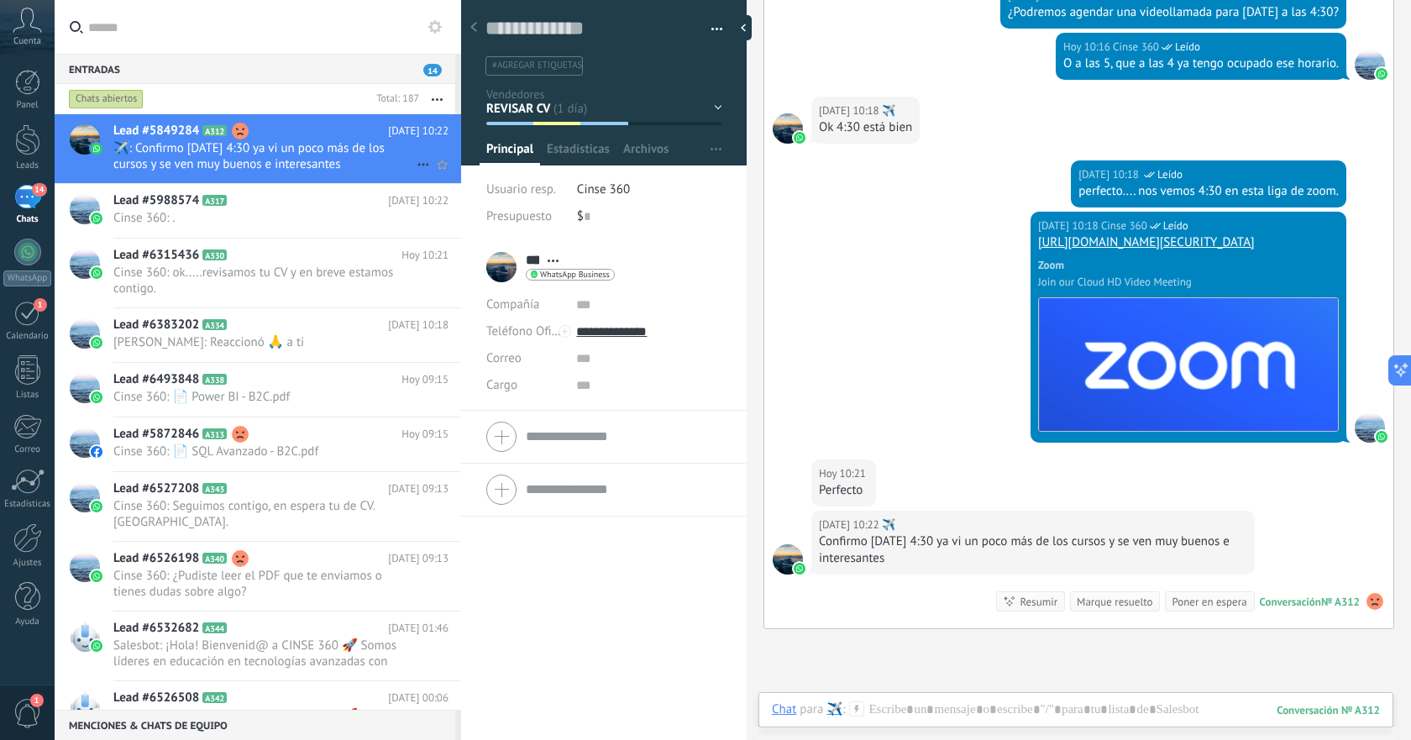
click at [286, 150] on span "️️✈️: Confirmo [DATE] 4:30 ya vi un poco más de los cursos y se ven muy buenos …" at bounding box center [264, 156] width 303 height 32
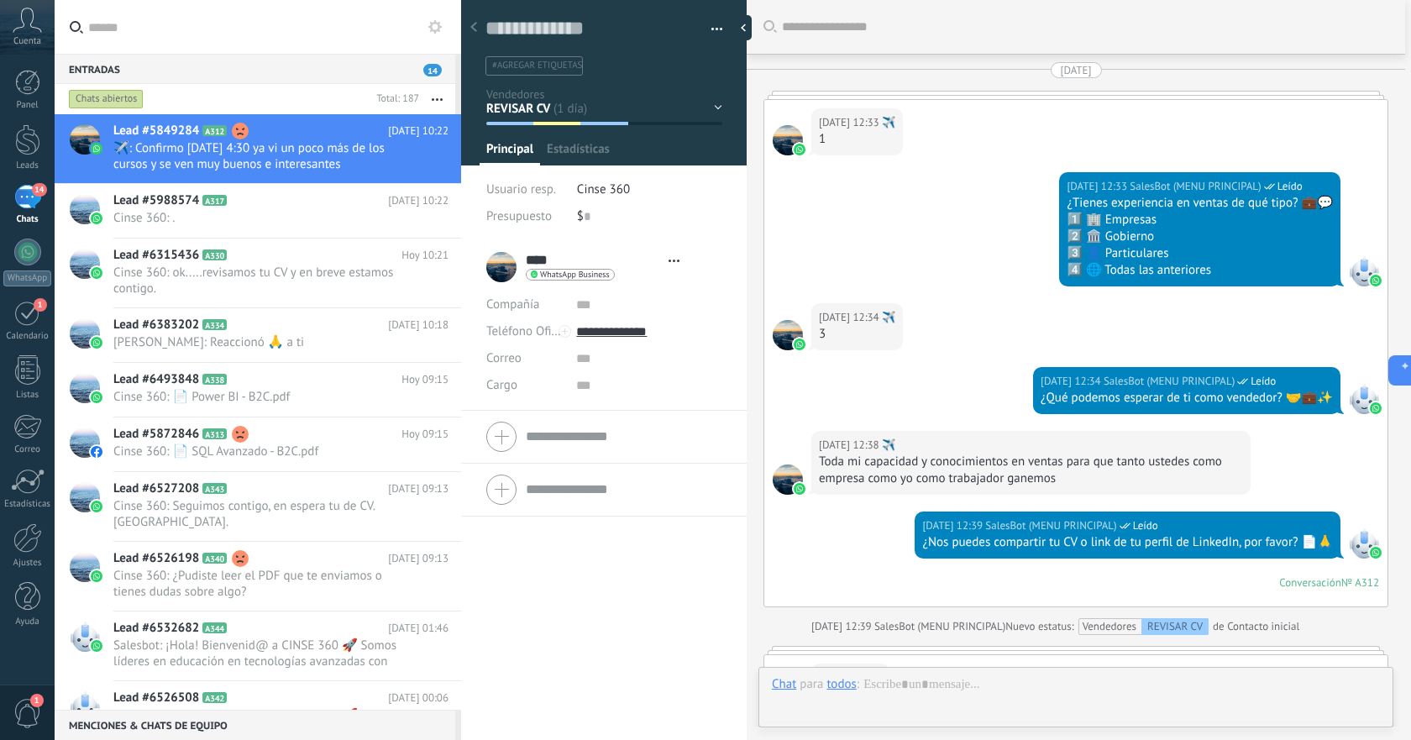
type textarea "**********"
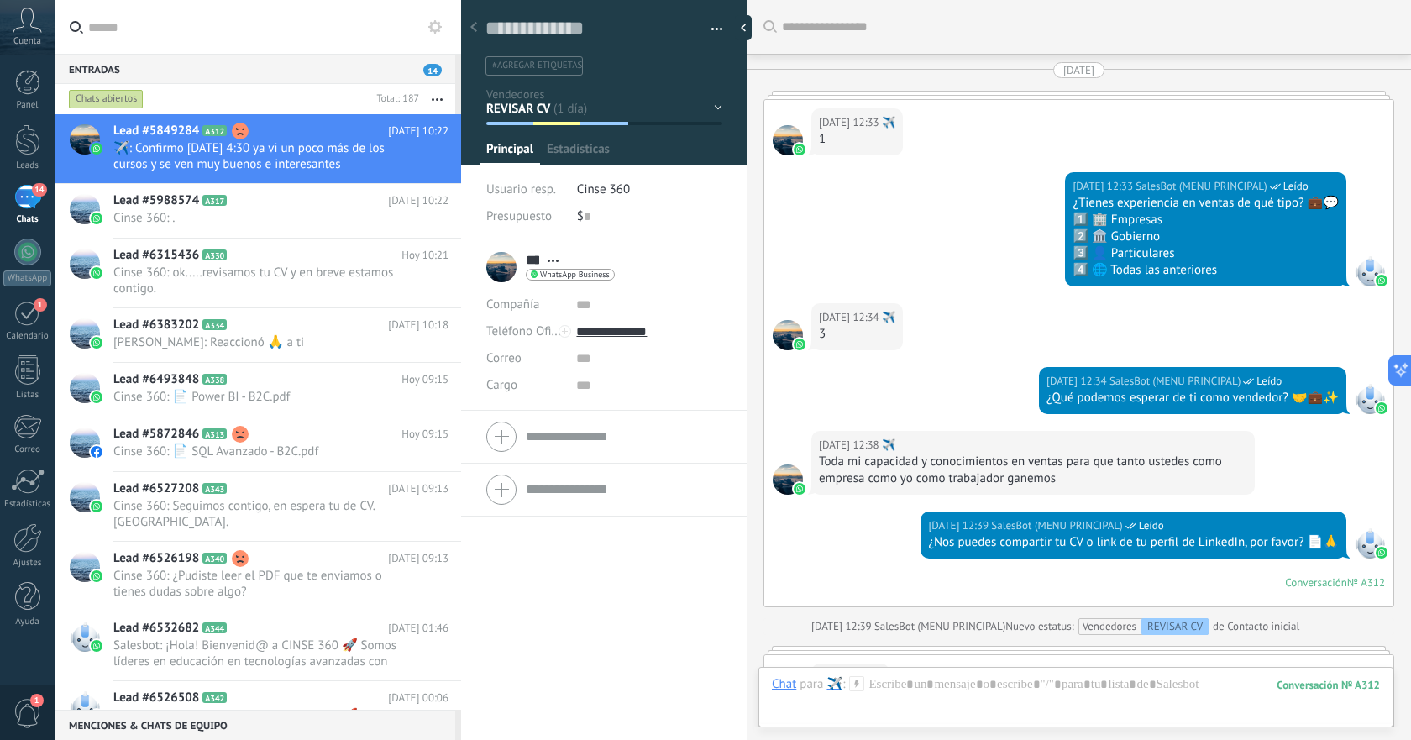
scroll to position [2228, 0]
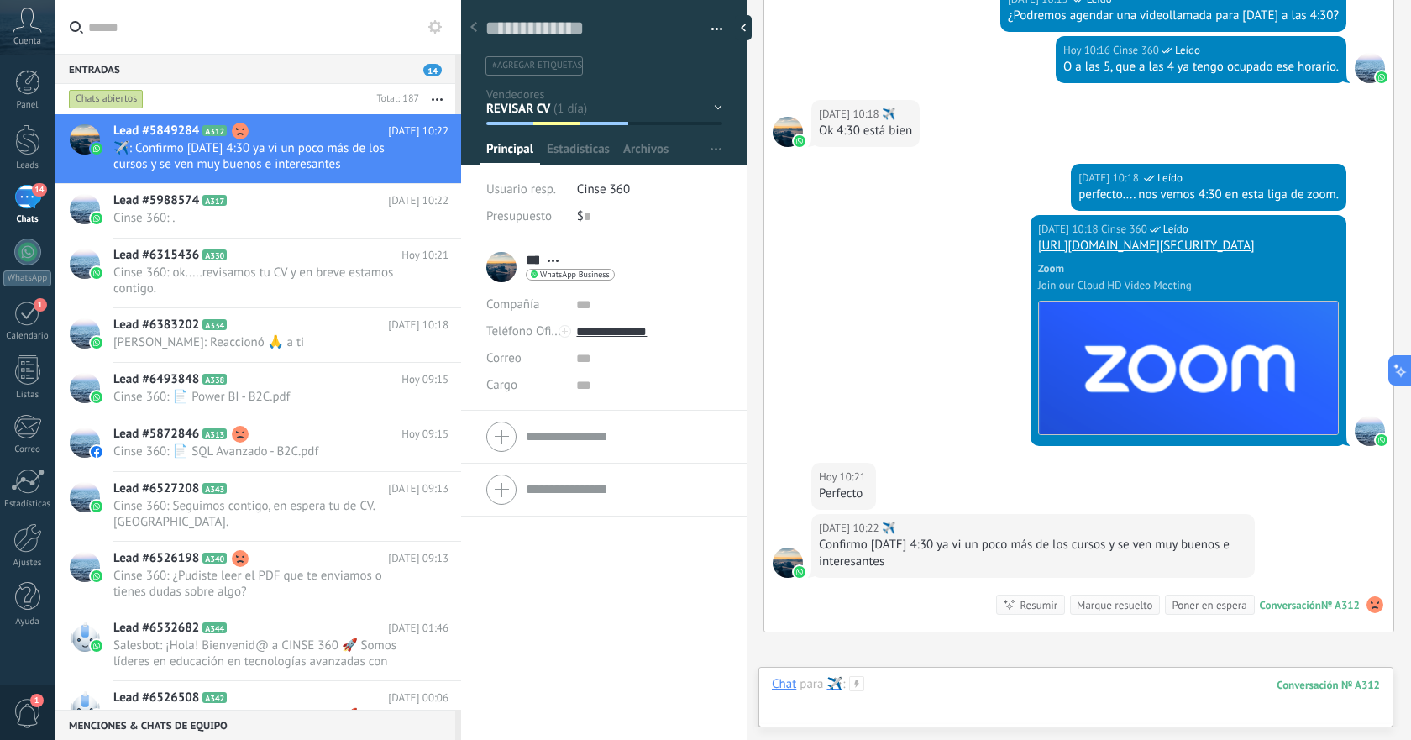
click at [1066, 680] on div at bounding box center [1076, 701] width 608 height 50
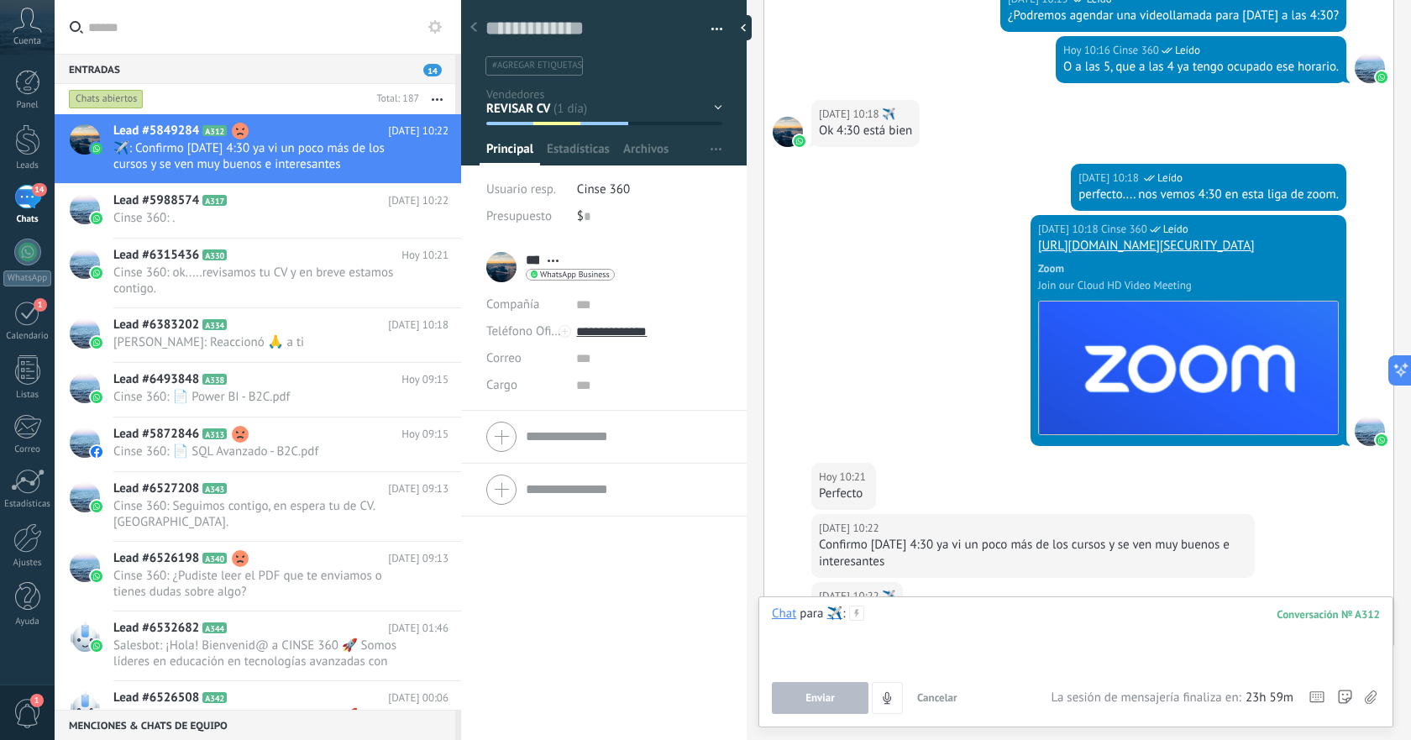
scroll to position [2282, 0]
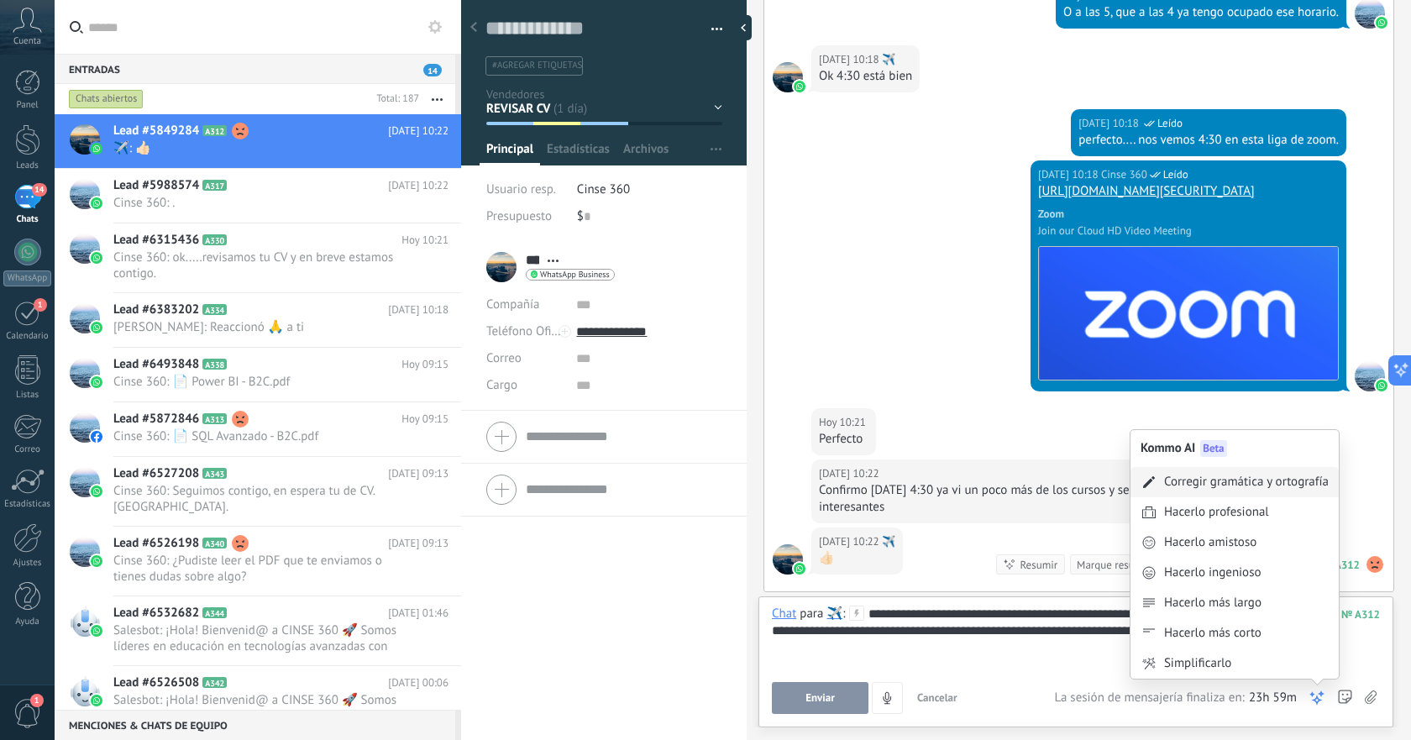
click at [1214, 484] on div "Corregir gramática y ortografía" at bounding box center [1246, 482] width 165 height 17
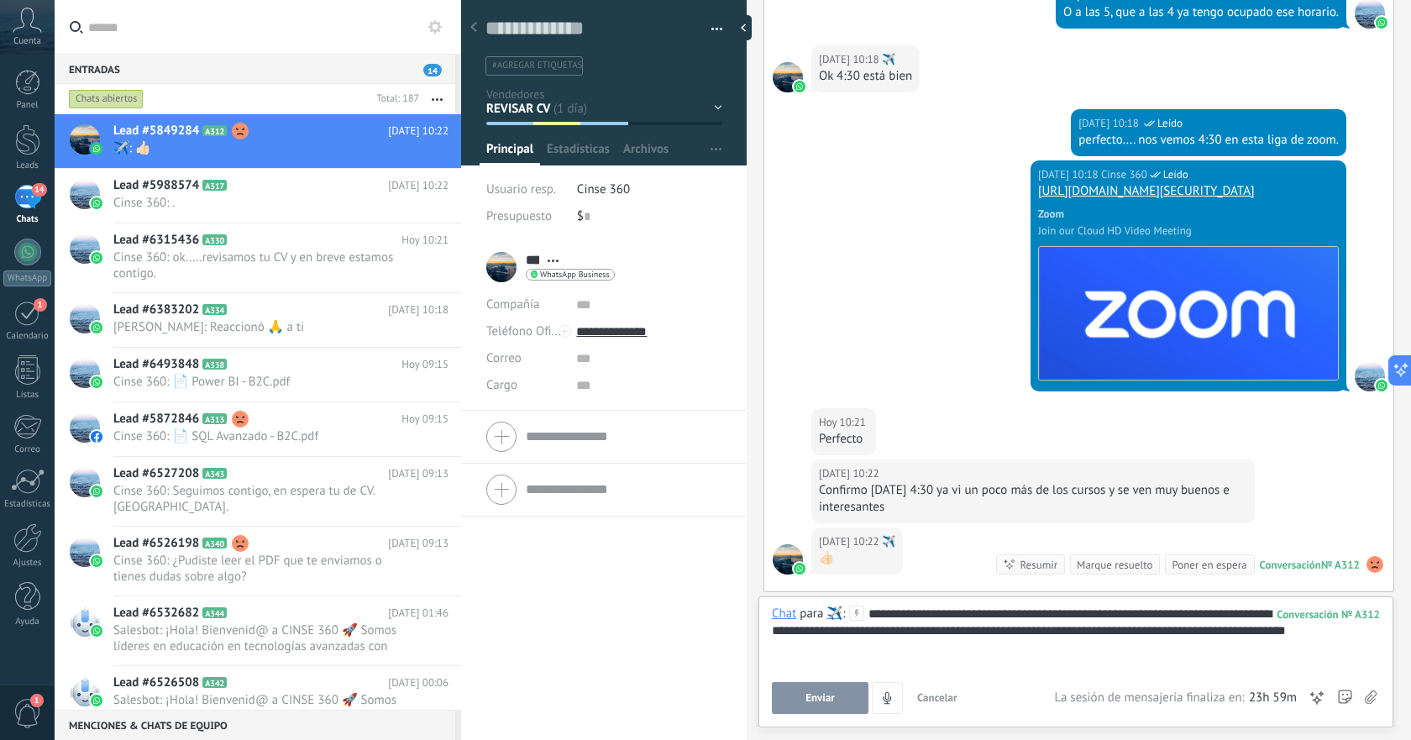
click at [816, 696] on span "Enviar" at bounding box center [820, 698] width 29 height 12
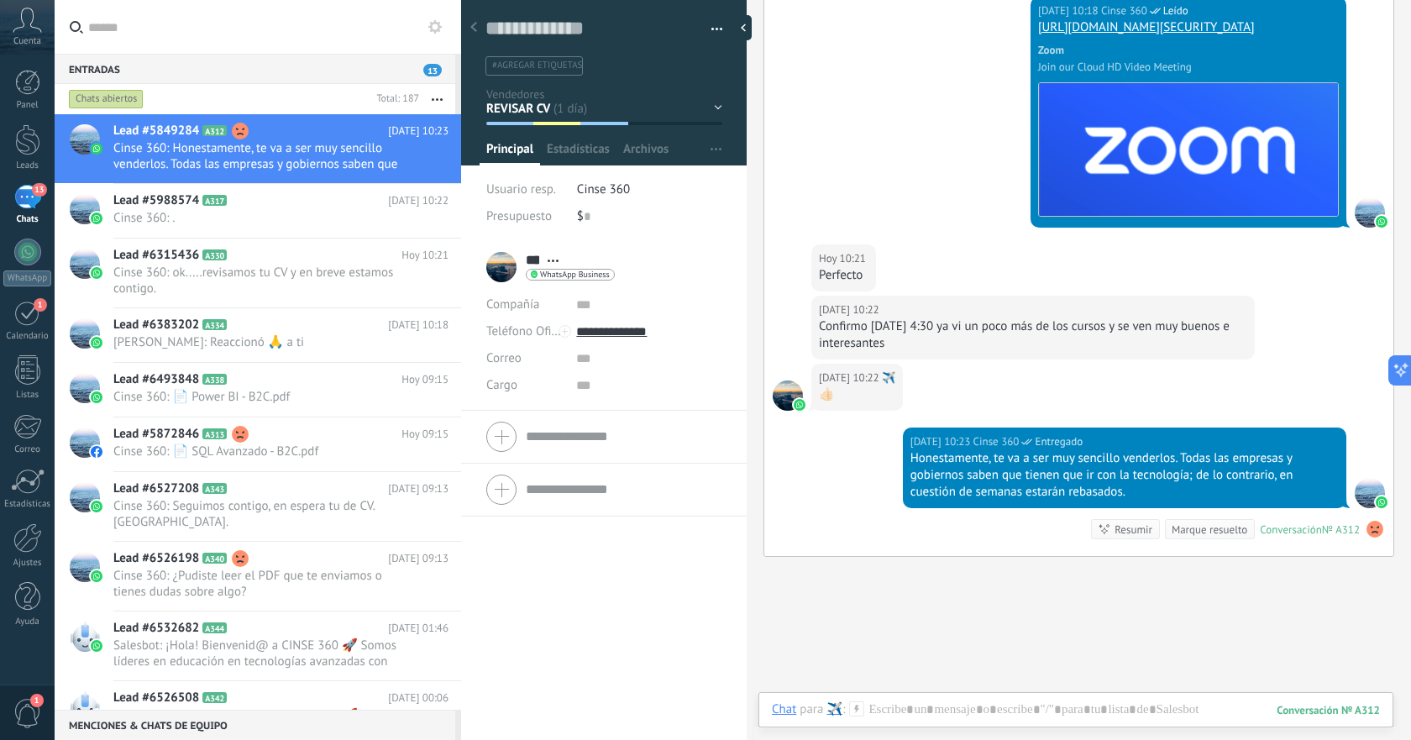
scroll to position [2554, 0]
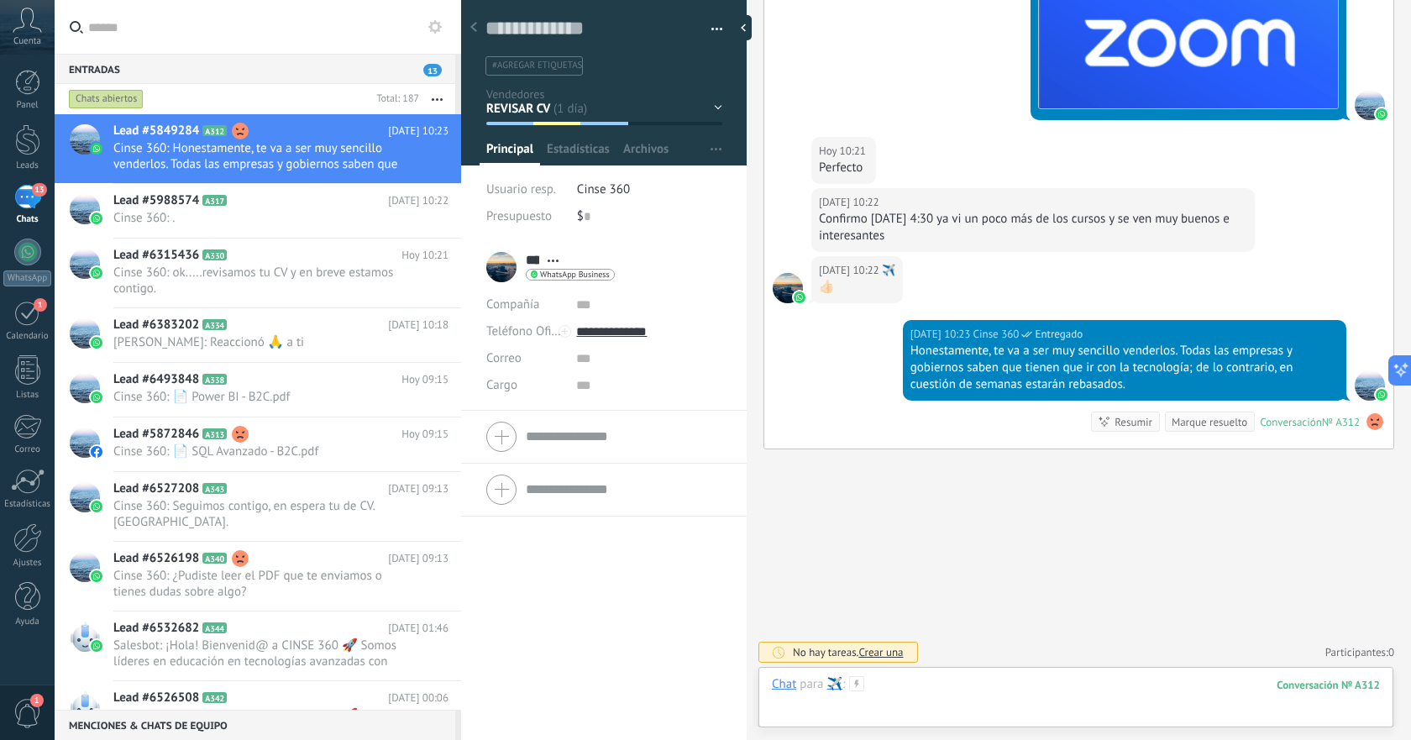
click at [1008, 692] on div at bounding box center [1076, 701] width 608 height 50
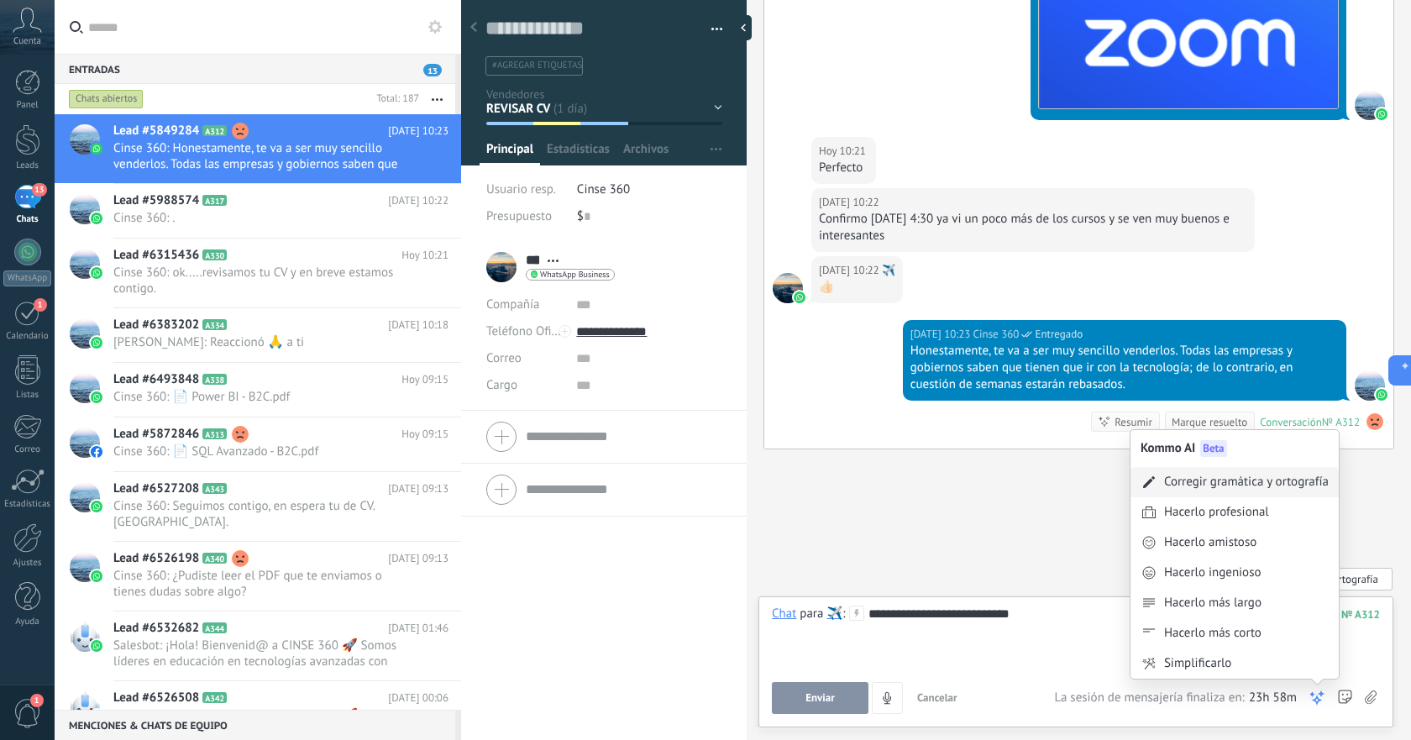
click at [1231, 491] on div "Corregir gramática y ortografía" at bounding box center [1235, 482] width 208 height 30
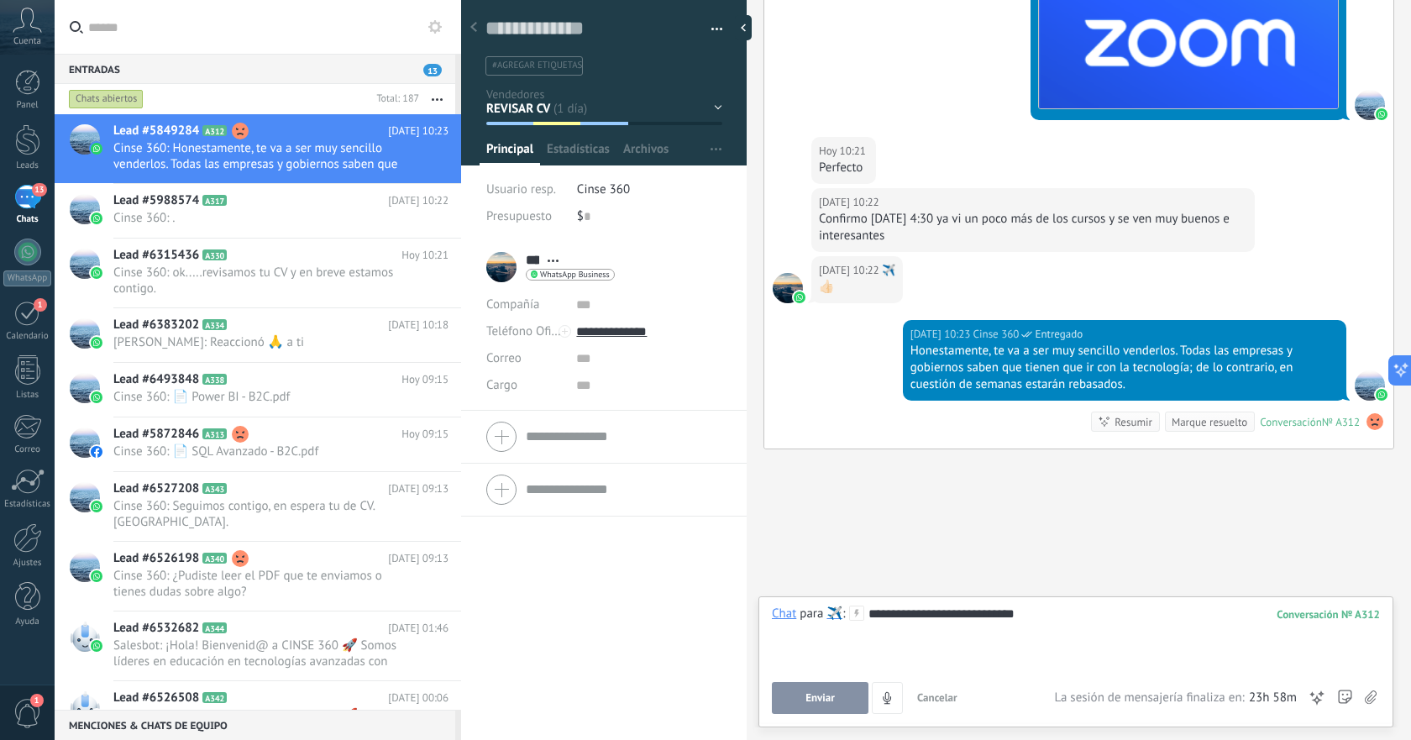
click at [827, 695] on span "Enviar" at bounding box center [820, 698] width 29 height 12
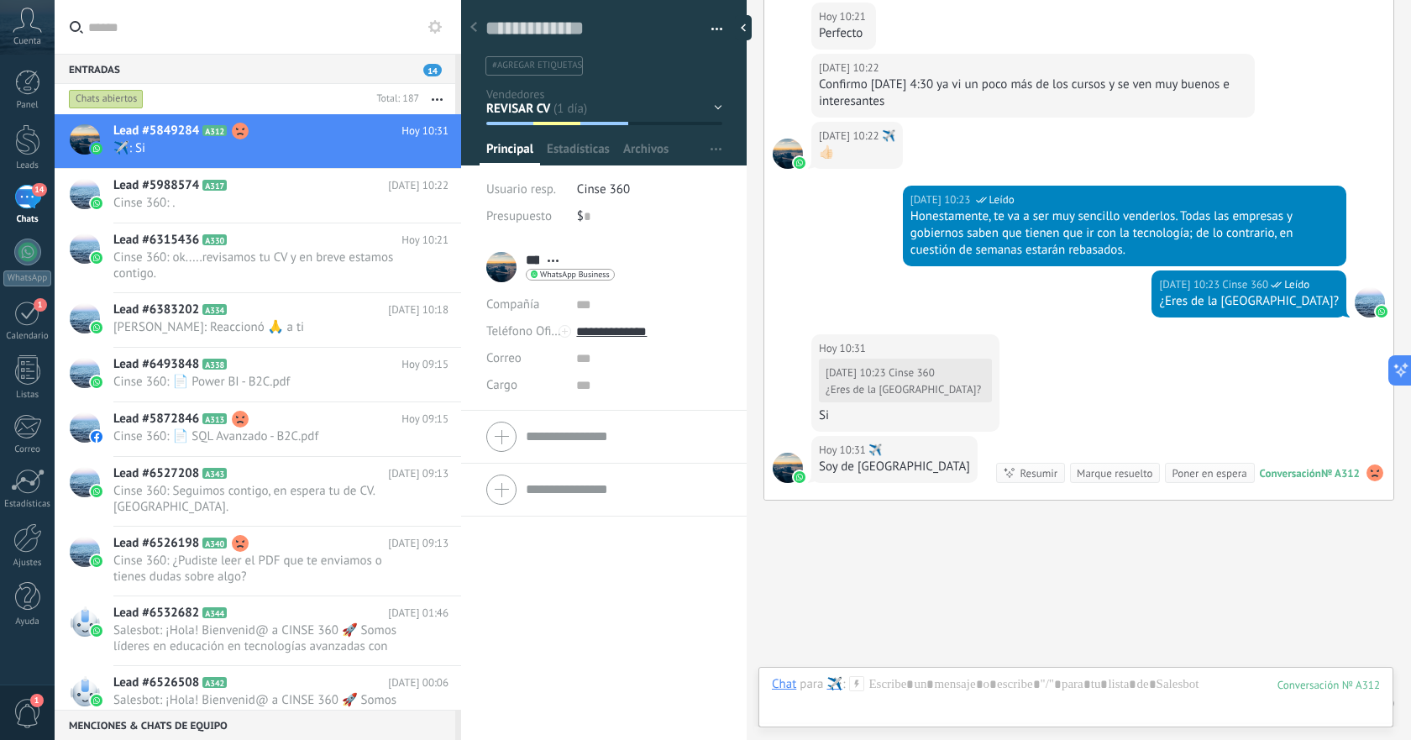
scroll to position [2739, 0]
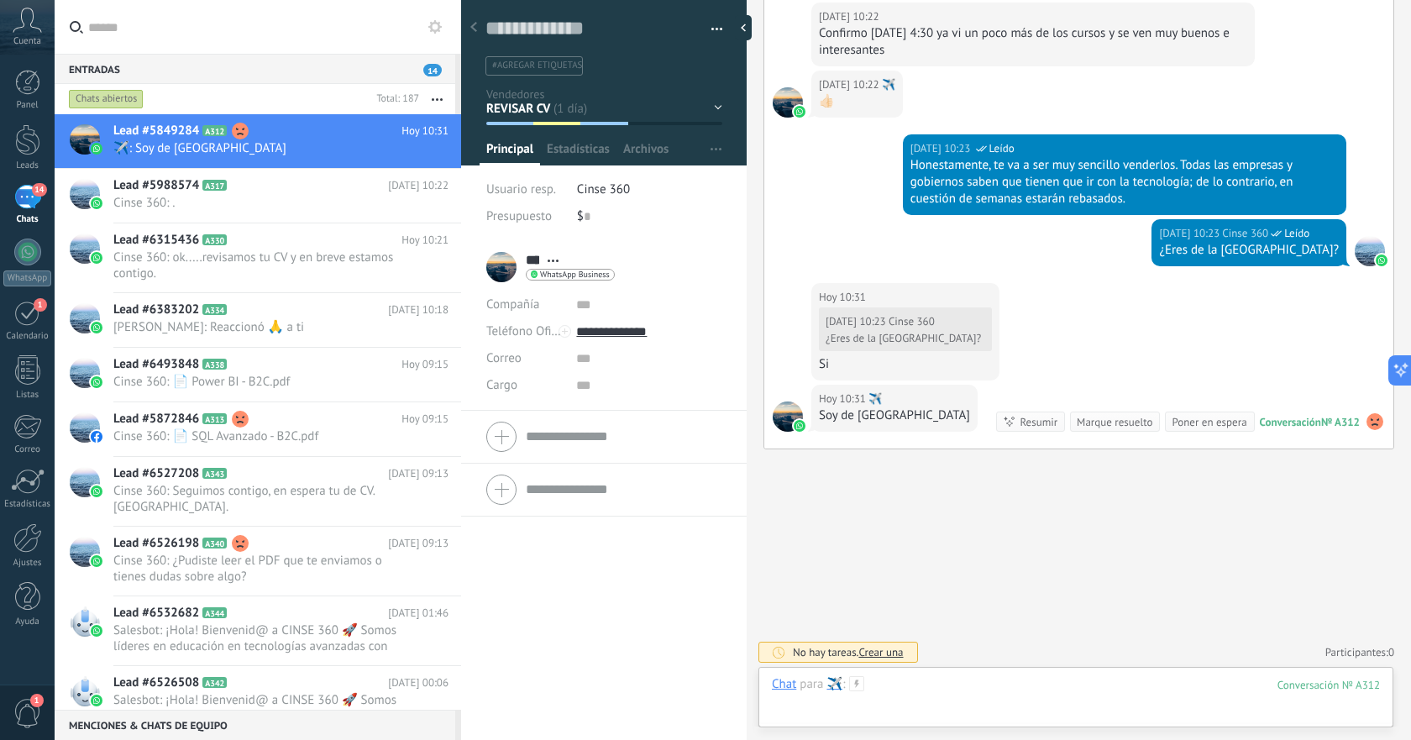
click at [951, 690] on div at bounding box center [1076, 701] width 608 height 50
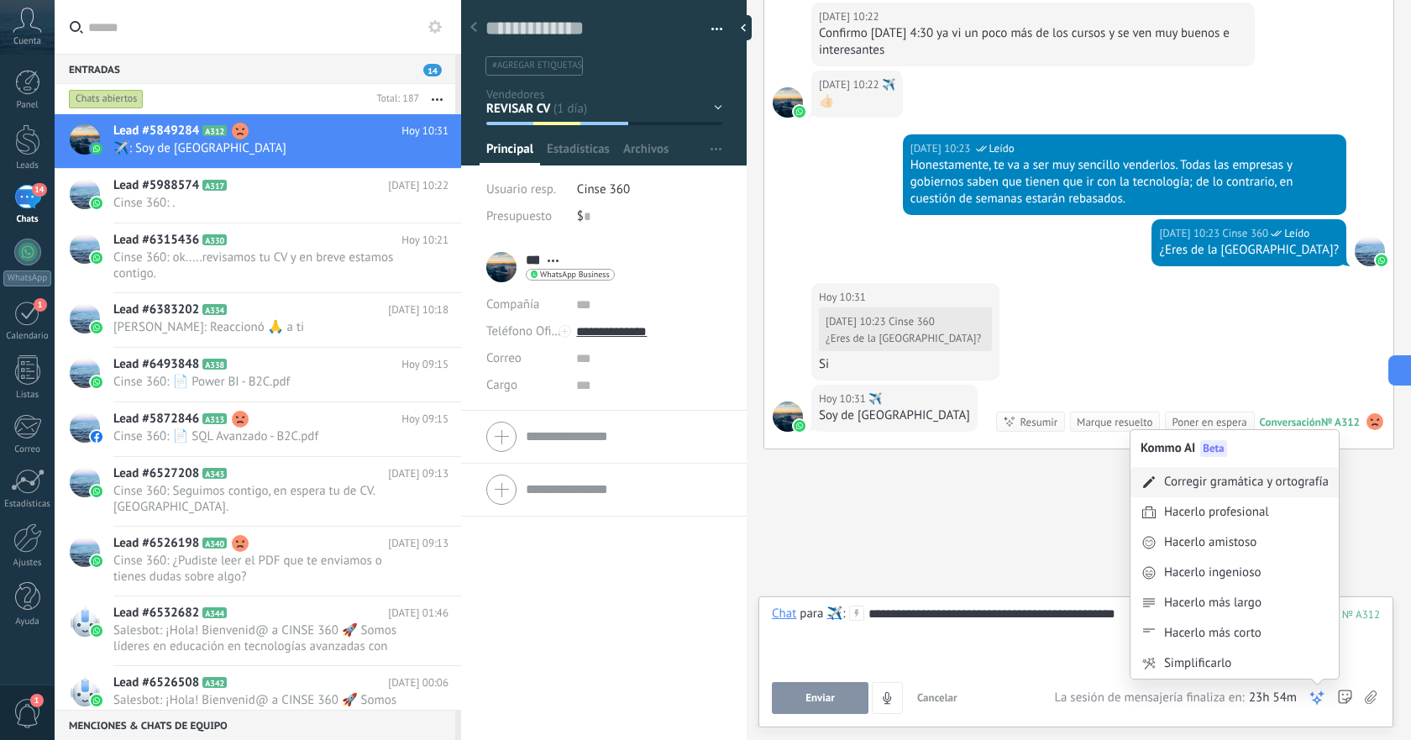
click at [1258, 477] on div "Corregir gramática y ortografía" at bounding box center [1246, 482] width 165 height 17
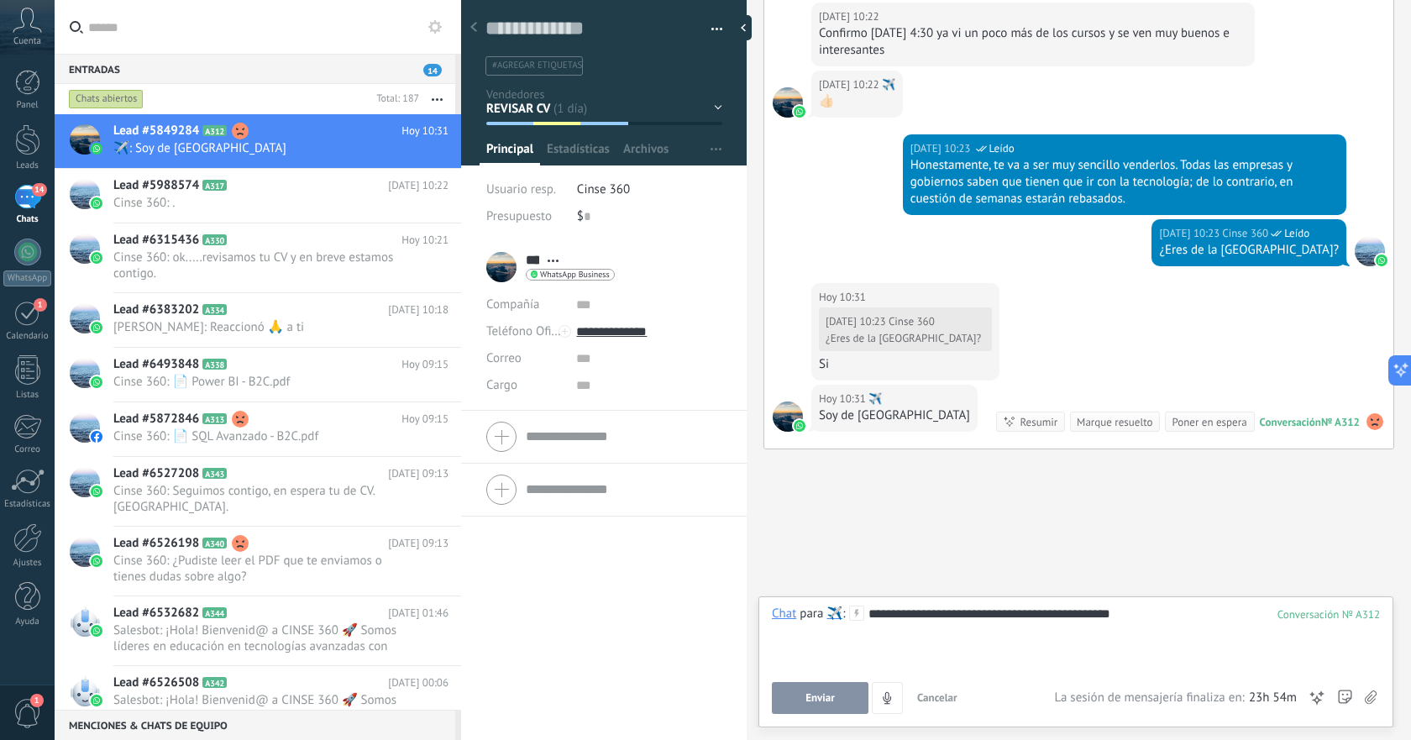
click at [828, 690] on button "Enviar" at bounding box center [820, 698] width 97 height 32
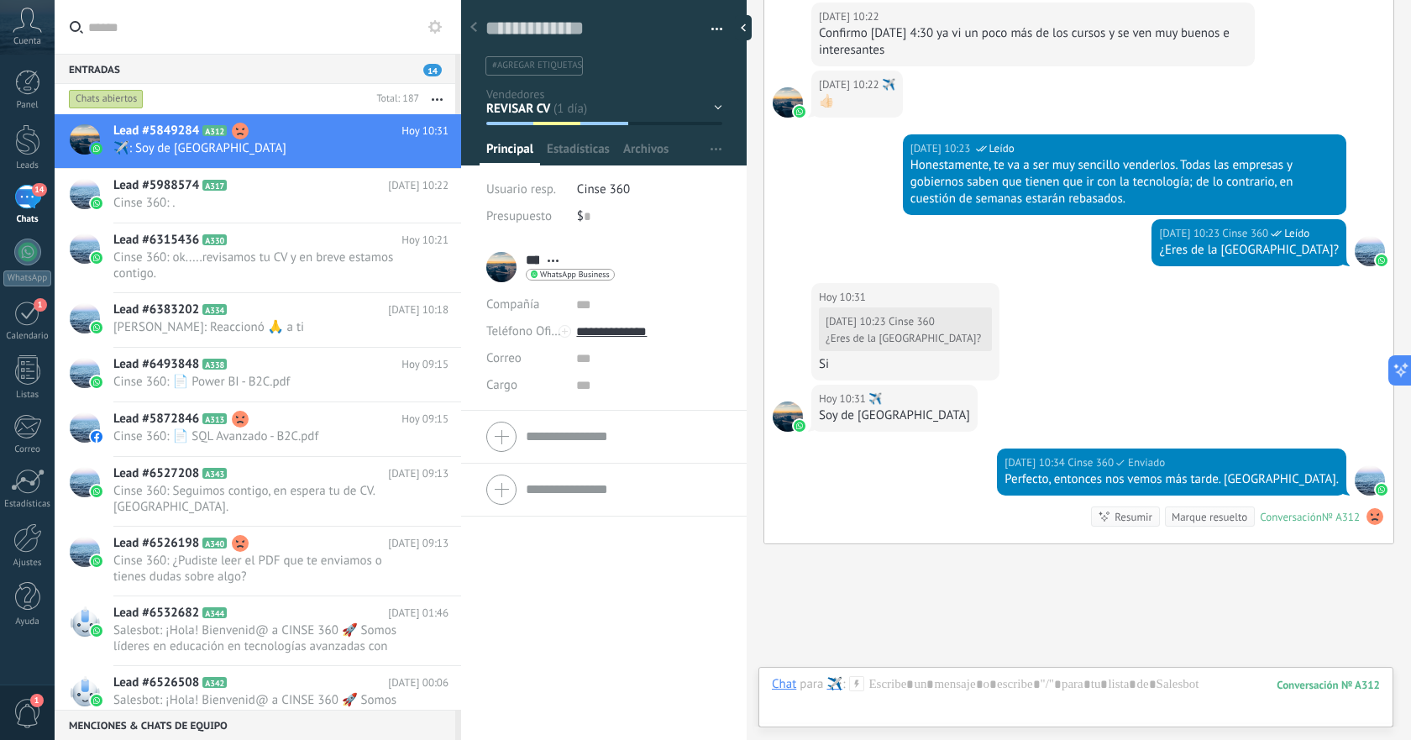
scroll to position [2834, 0]
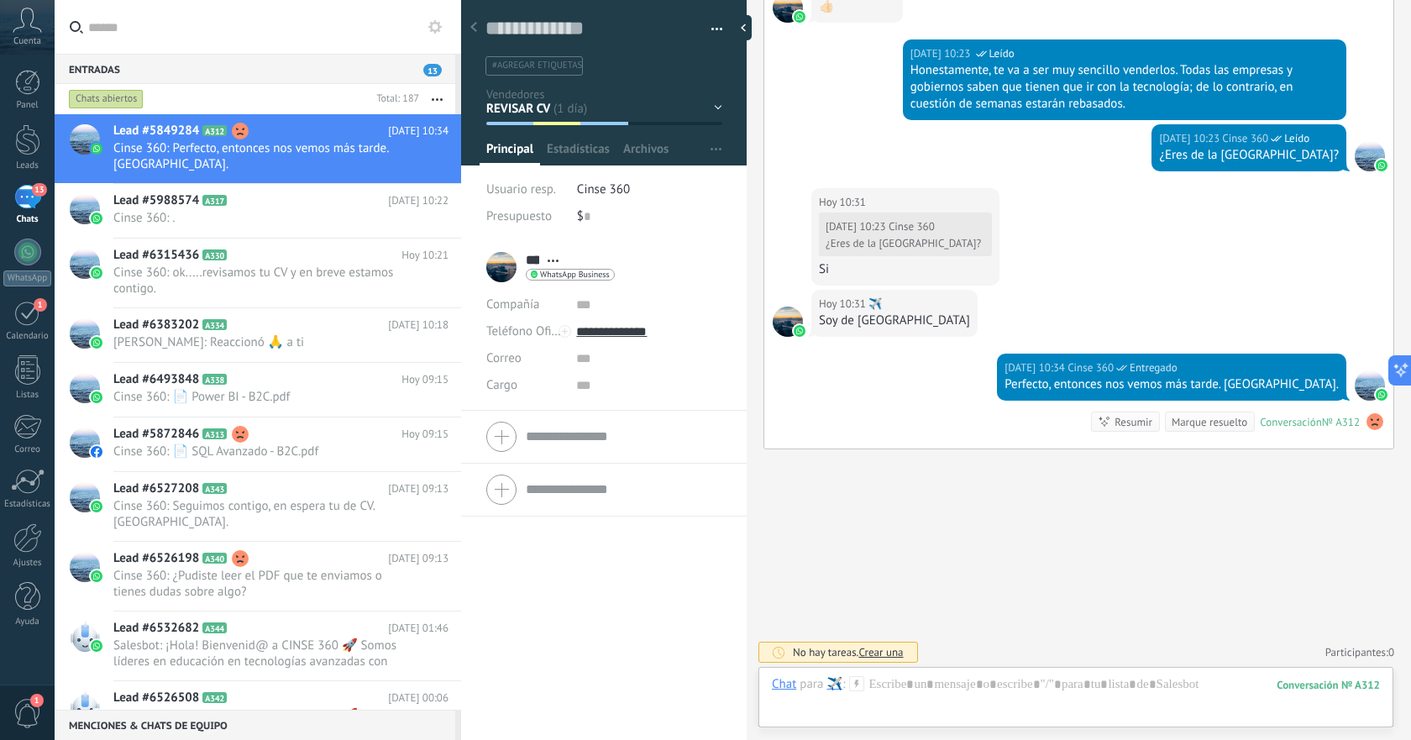
click at [35, 203] on div "13" at bounding box center [27, 197] width 27 height 24
